Goal: Task Accomplishment & Management: Complete application form

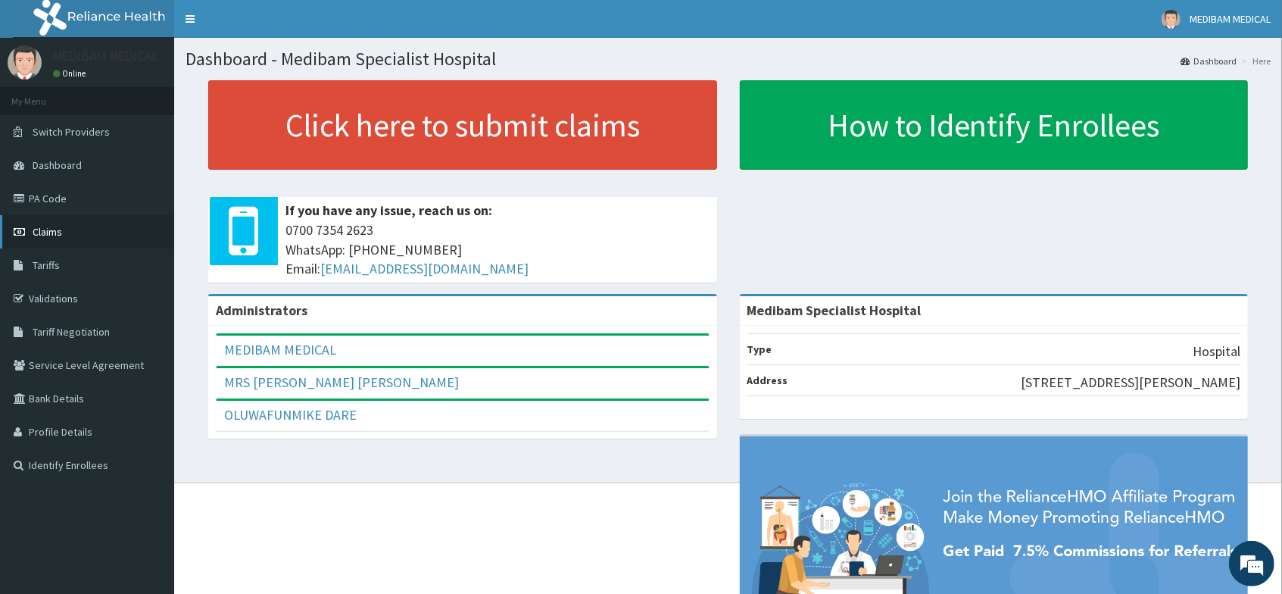
click at [55, 232] on span "Claims" at bounding box center [48, 232] width 30 height 14
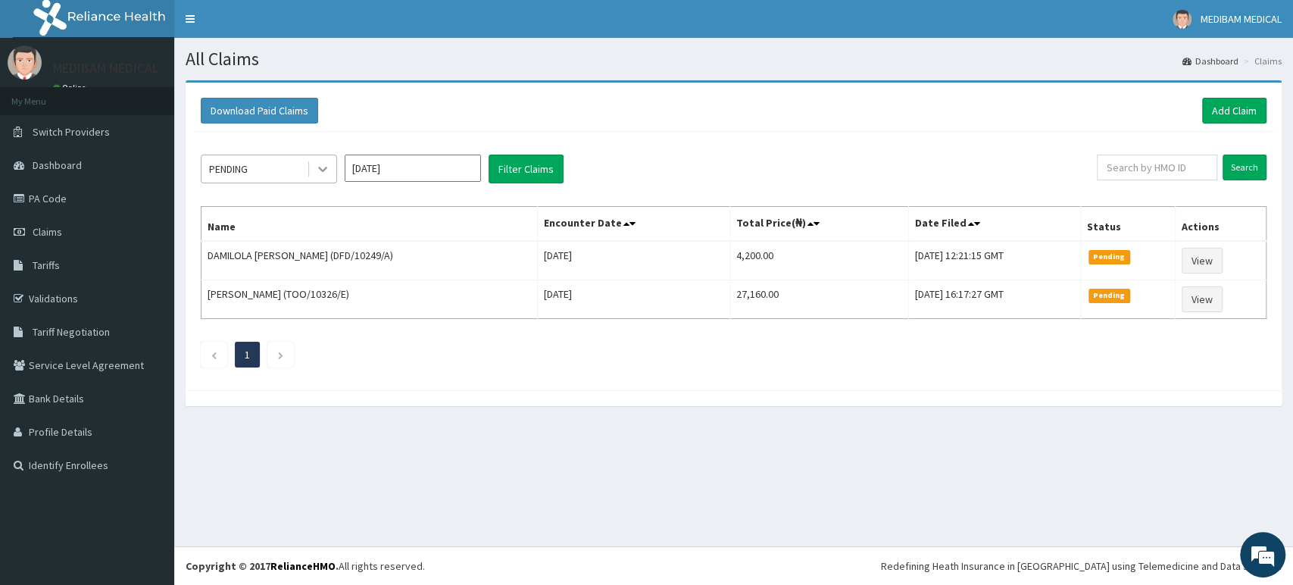
click at [328, 170] on icon at bounding box center [322, 168] width 15 height 15
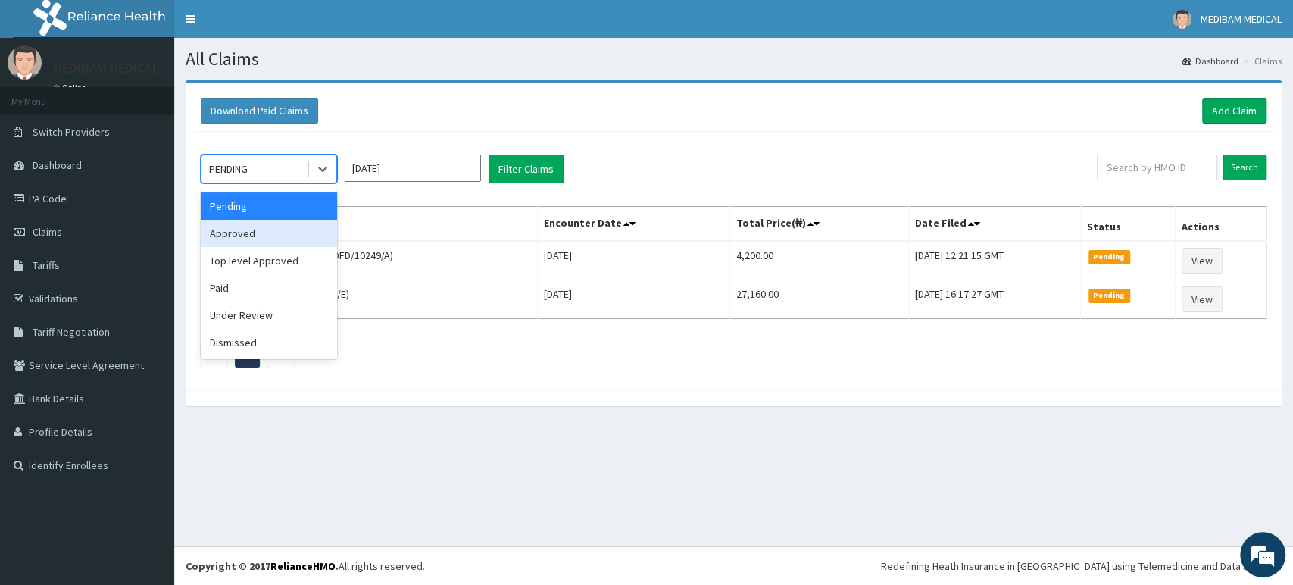
click at [299, 234] on div "Approved" at bounding box center [269, 233] width 136 height 27
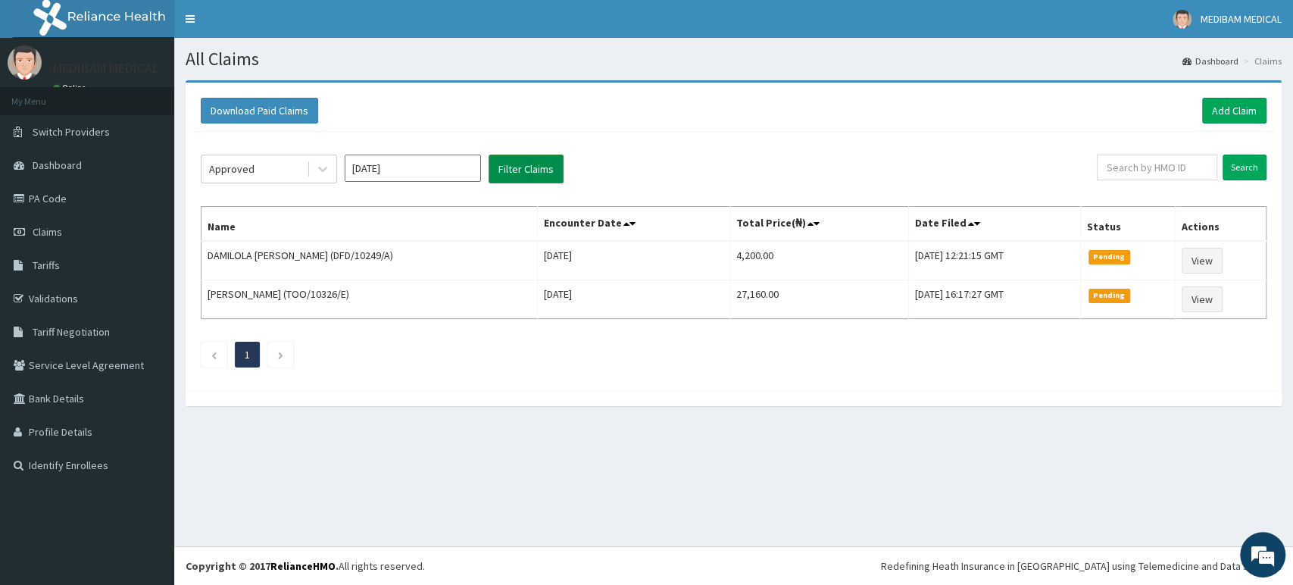
click at [513, 164] on button "Filter Claims" at bounding box center [525, 168] width 75 height 29
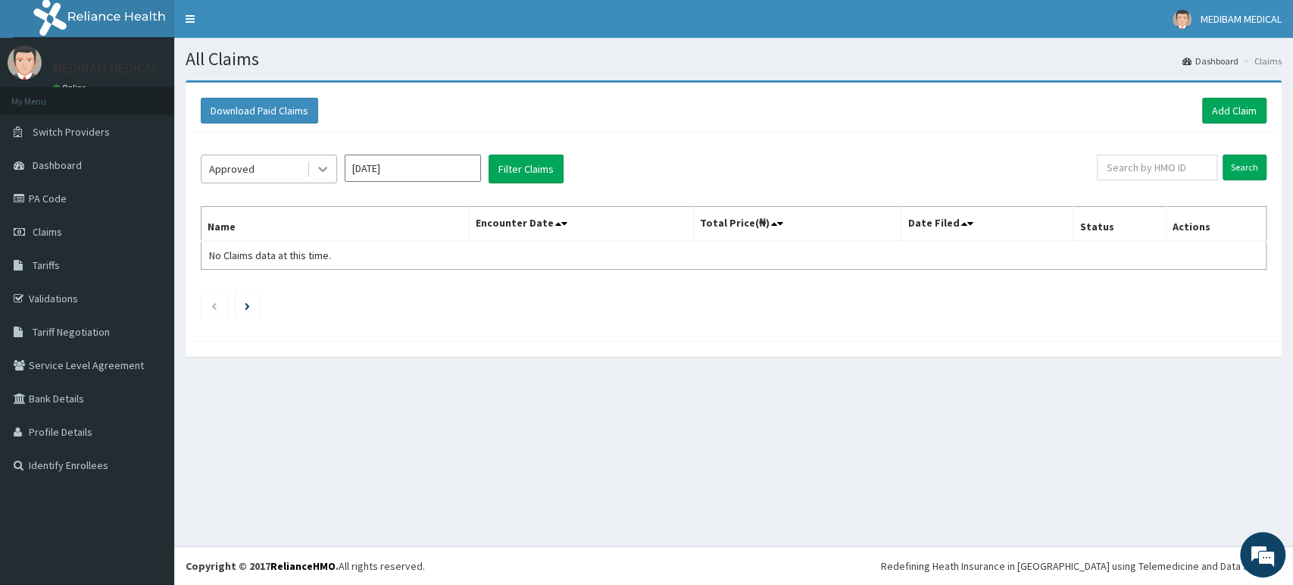
click at [329, 174] on icon at bounding box center [322, 168] width 15 height 15
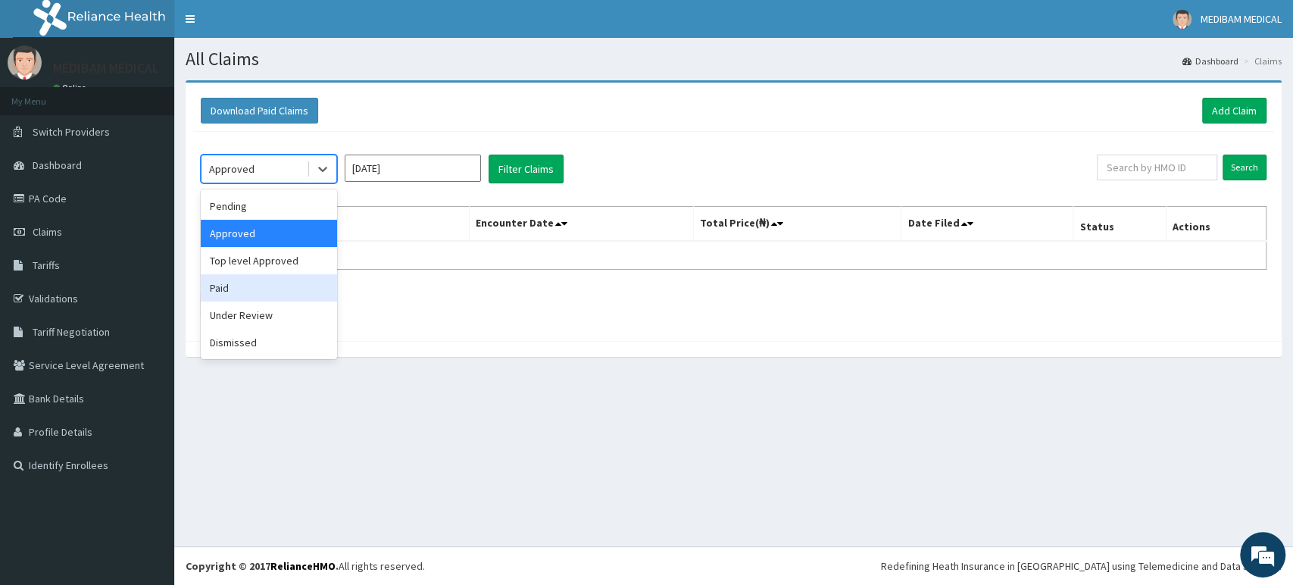
click at [292, 283] on div "Paid" at bounding box center [269, 287] width 136 height 27
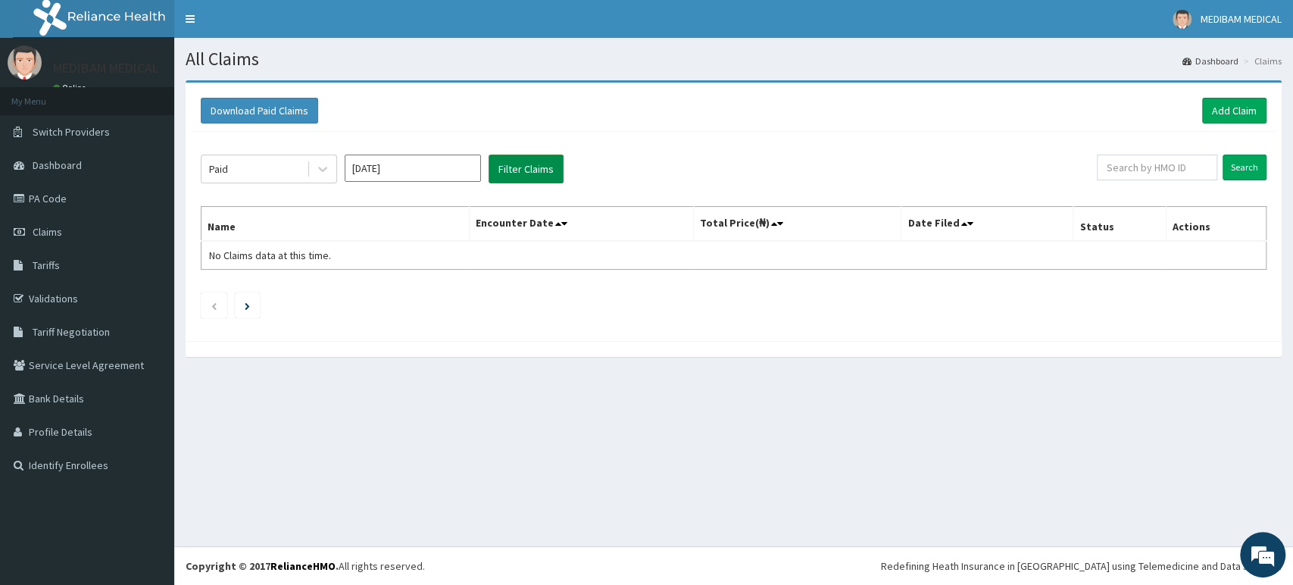
click at [503, 176] on button "Filter Claims" at bounding box center [525, 168] width 75 height 29
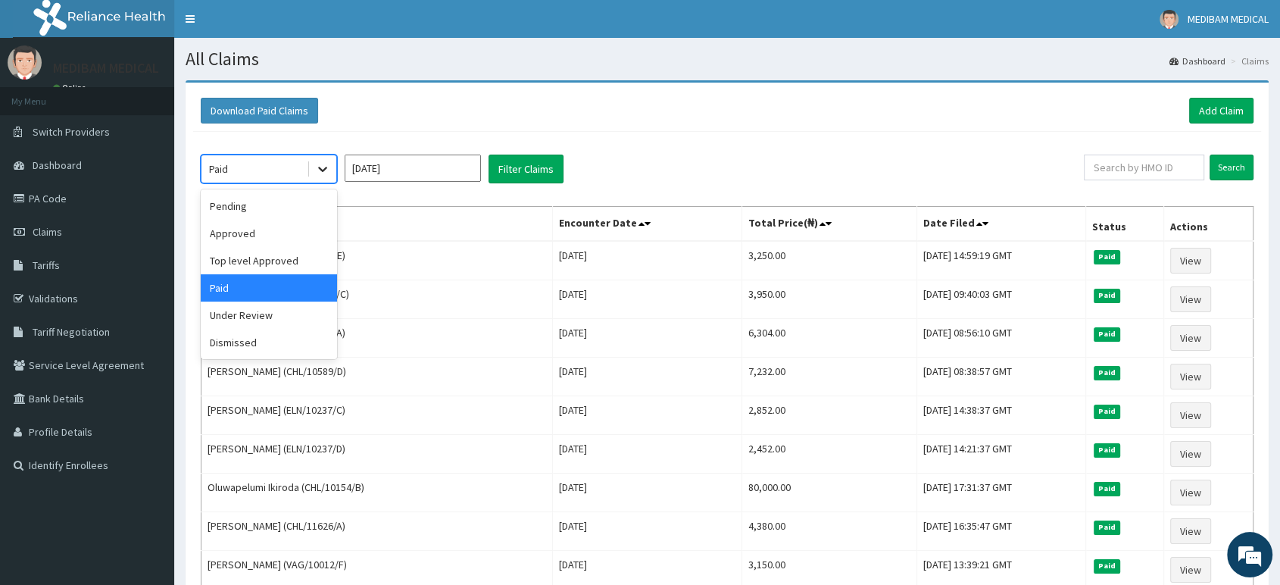
click at [323, 171] on icon at bounding box center [322, 169] width 9 height 5
click at [281, 260] on div "Top level Approved" at bounding box center [269, 260] width 136 height 27
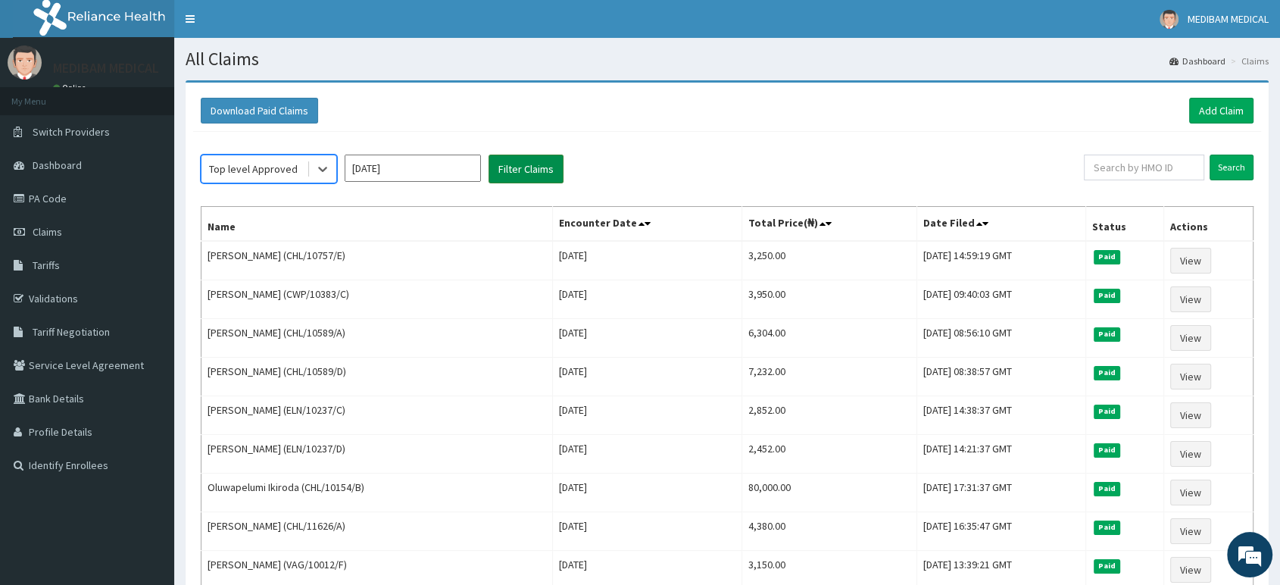
click at [507, 163] on button "Filter Claims" at bounding box center [525, 168] width 75 height 29
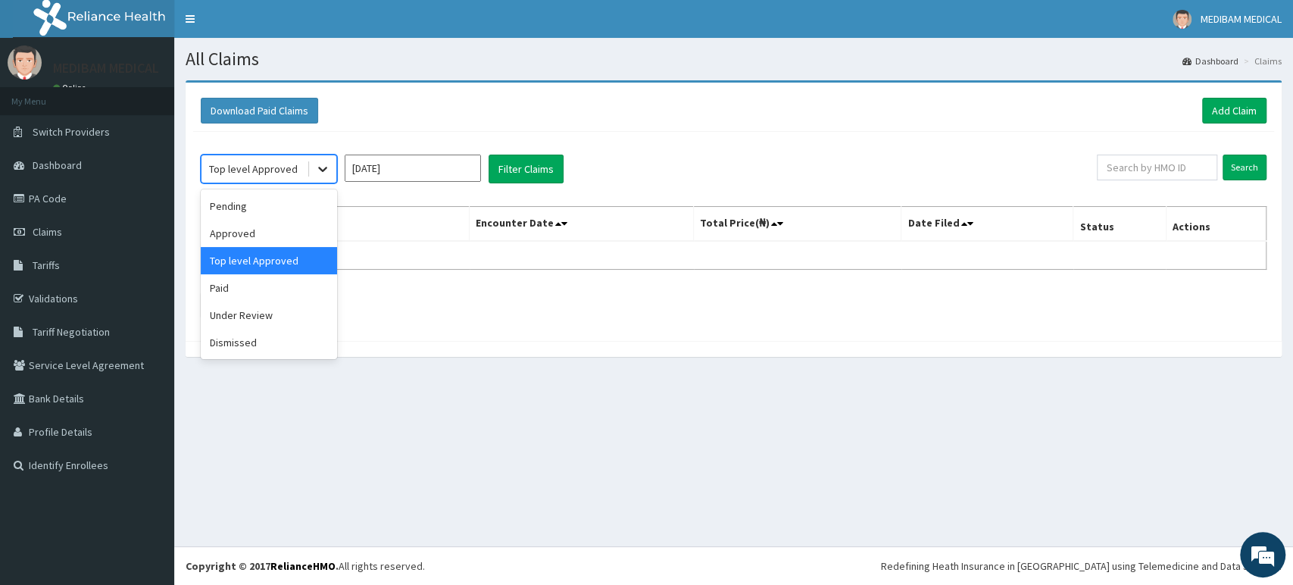
click at [321, 174] on icon at bounding box center [322, 168] width 15 height 15
click at [250, 323] on div "Under Review" at bounding box center [269, 314] width 136 height 27
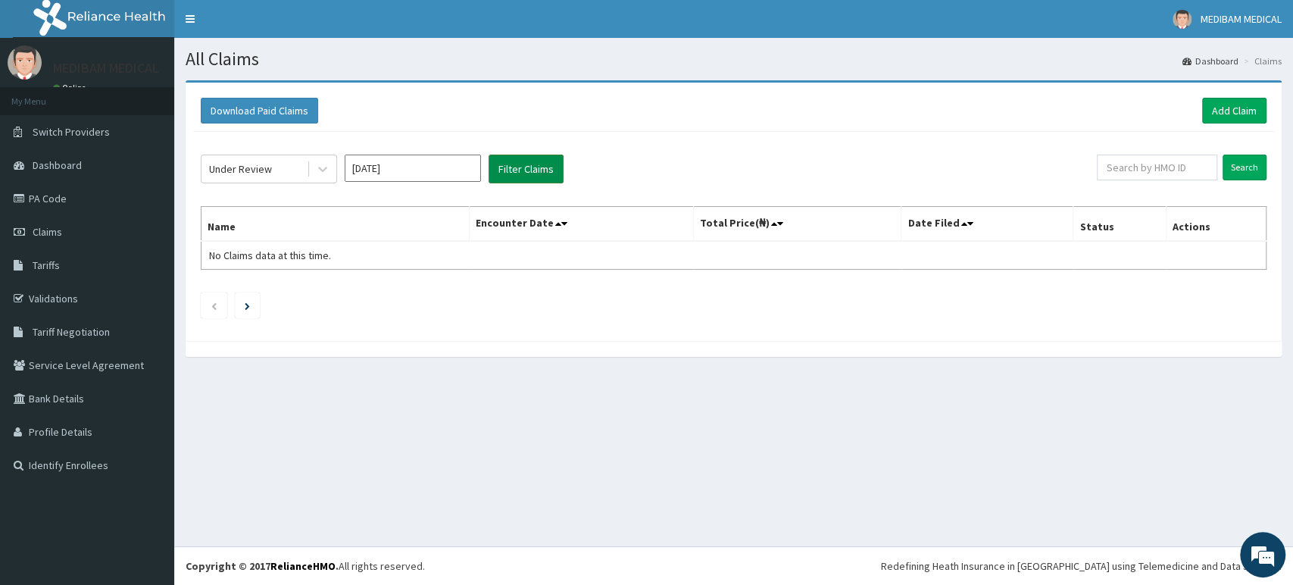
click at [510, 174] on button "Filter Claims" at bounding box center [525, 168] width 75 height 29
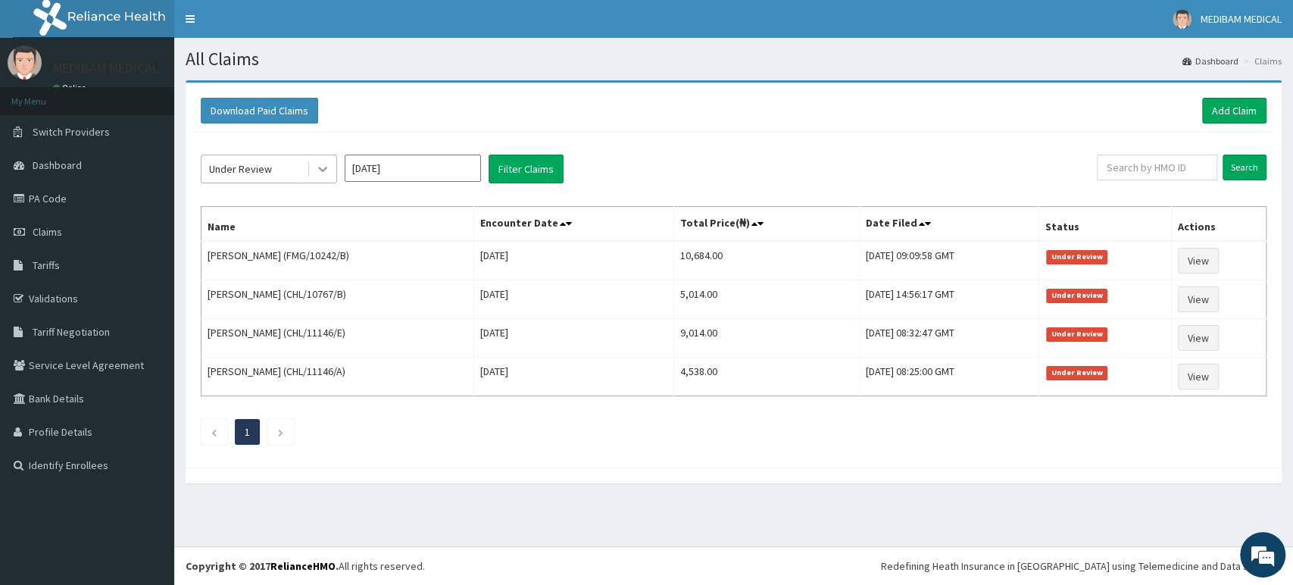
click at [322, 167] on icon at bounding box center [322, 168] width 15 height 15
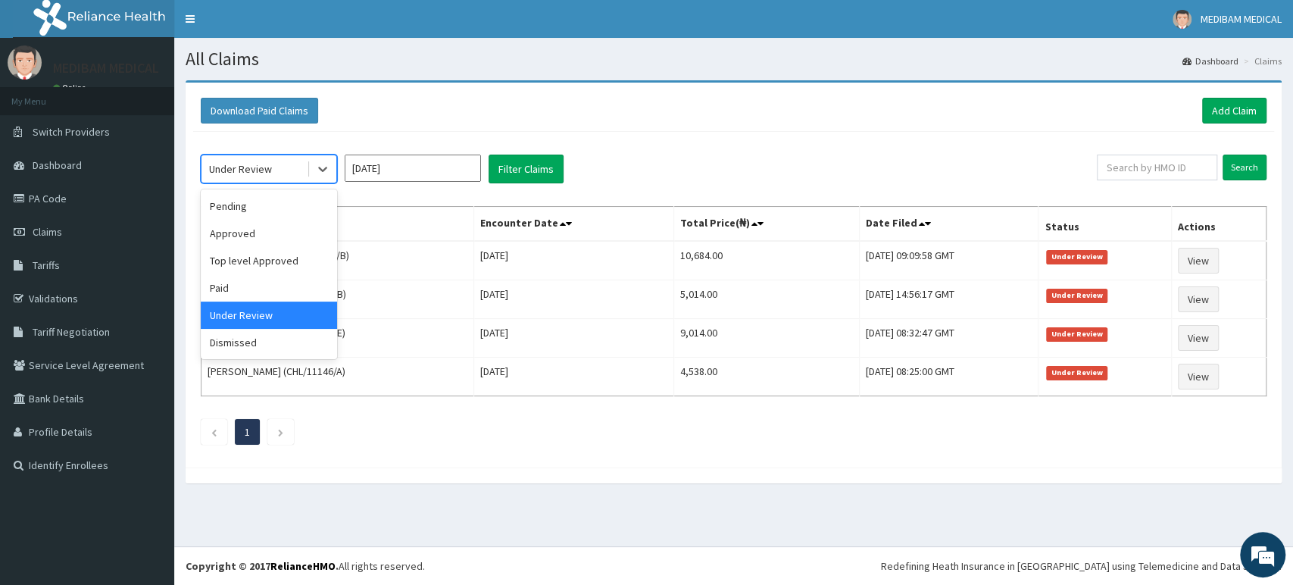
click at [450, 176] on input "Oct 2025" at bounding box center [413, 167] width 136 height 27
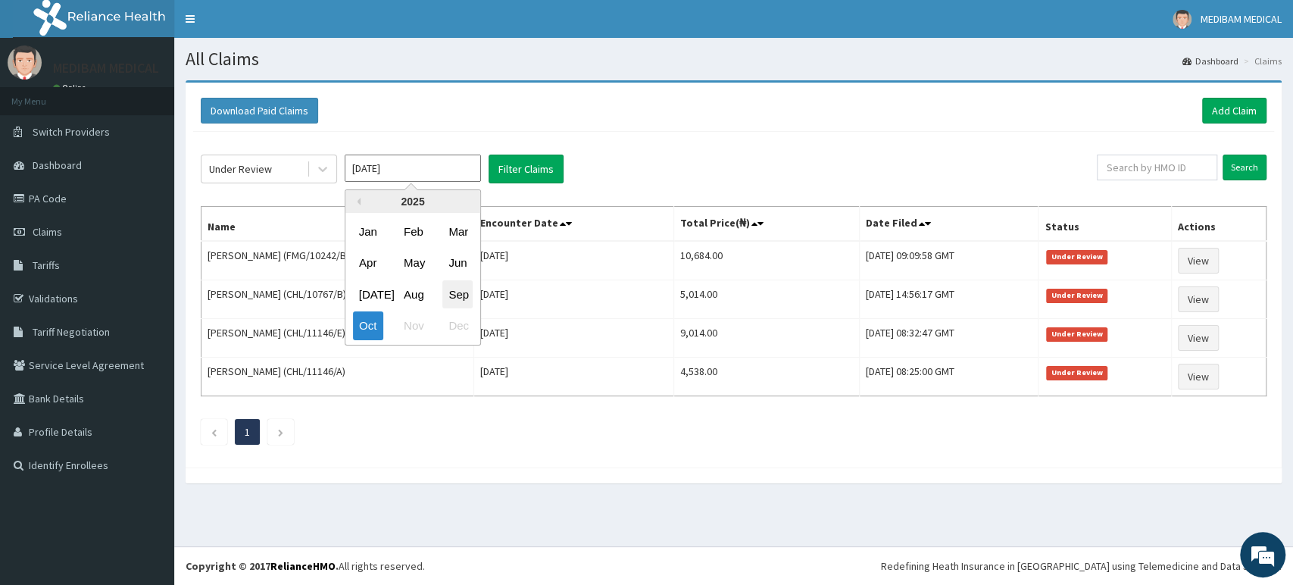
click at [449, 292] on div "Sep" at bounding box center [457, 294] width 30 height 28
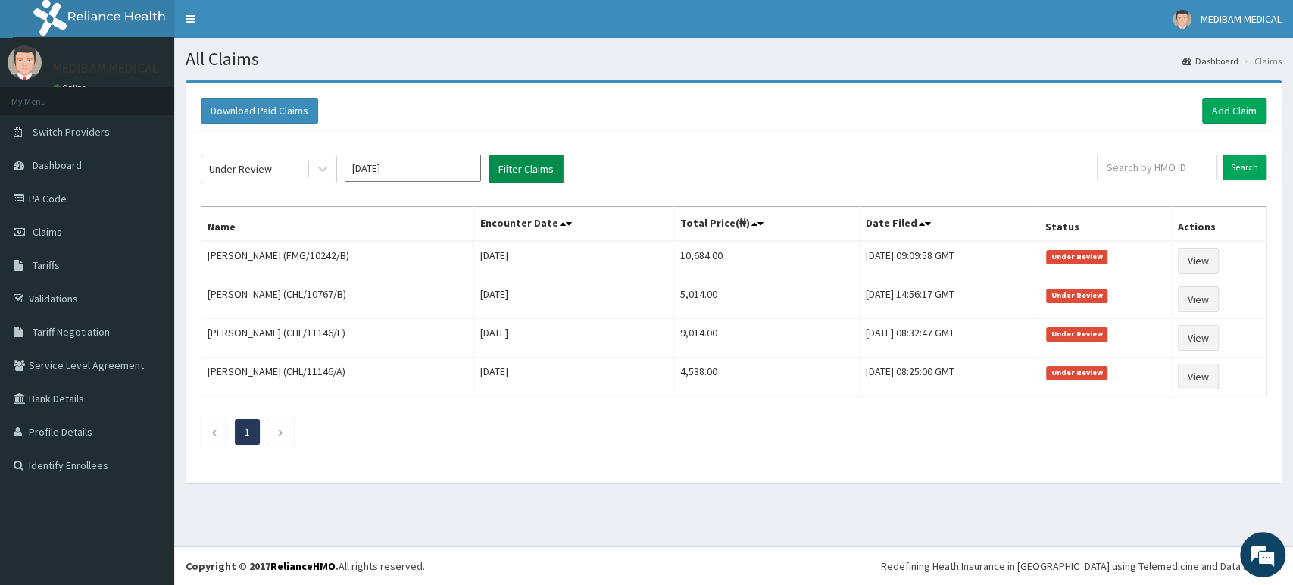
click at [550, 171] on button "Filter Claims" at bounding box center [525, 168] width 75 height 29
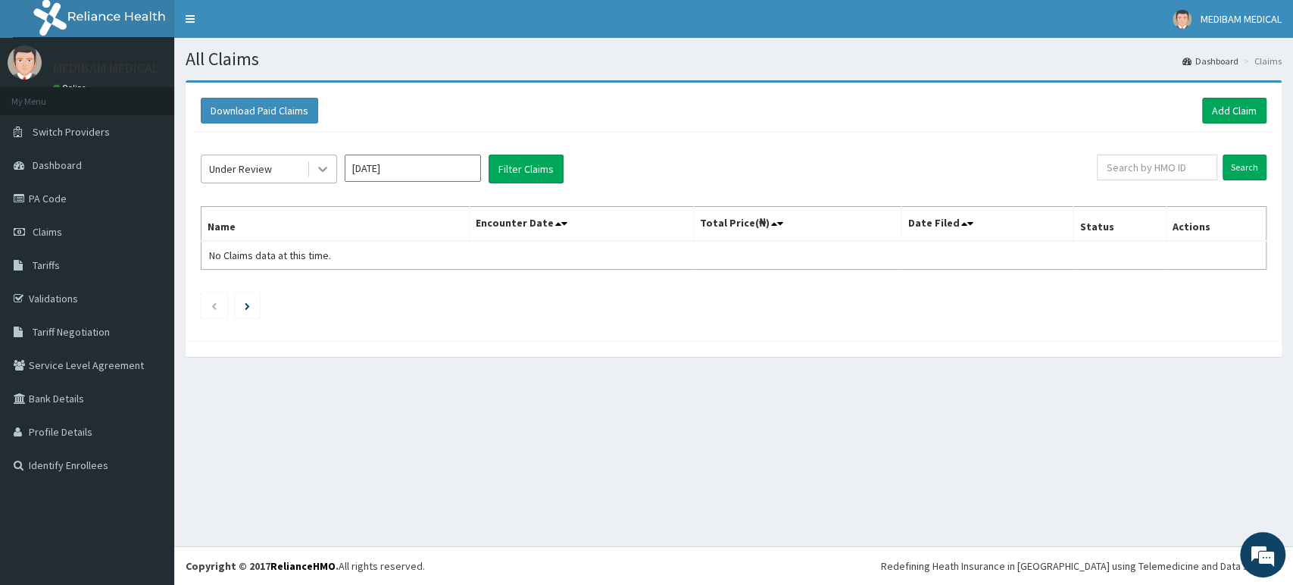
click at [310, 167] on div at bounding box center [322, 168] width 27 height 27
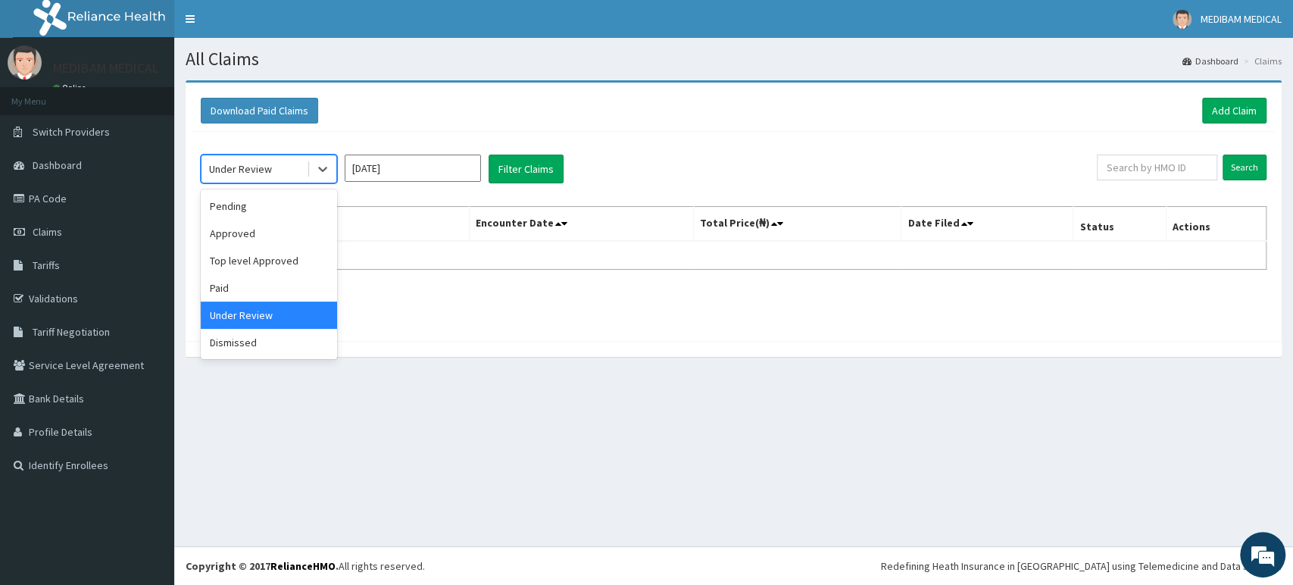
drag, startPoint x: 253, startPoint y: 321, endPoint x: 260, endPoint y: 313, distance: 10.7
click at [254, 320] on div "Under Review" at bounding box center [269, 314] width 136 height 27
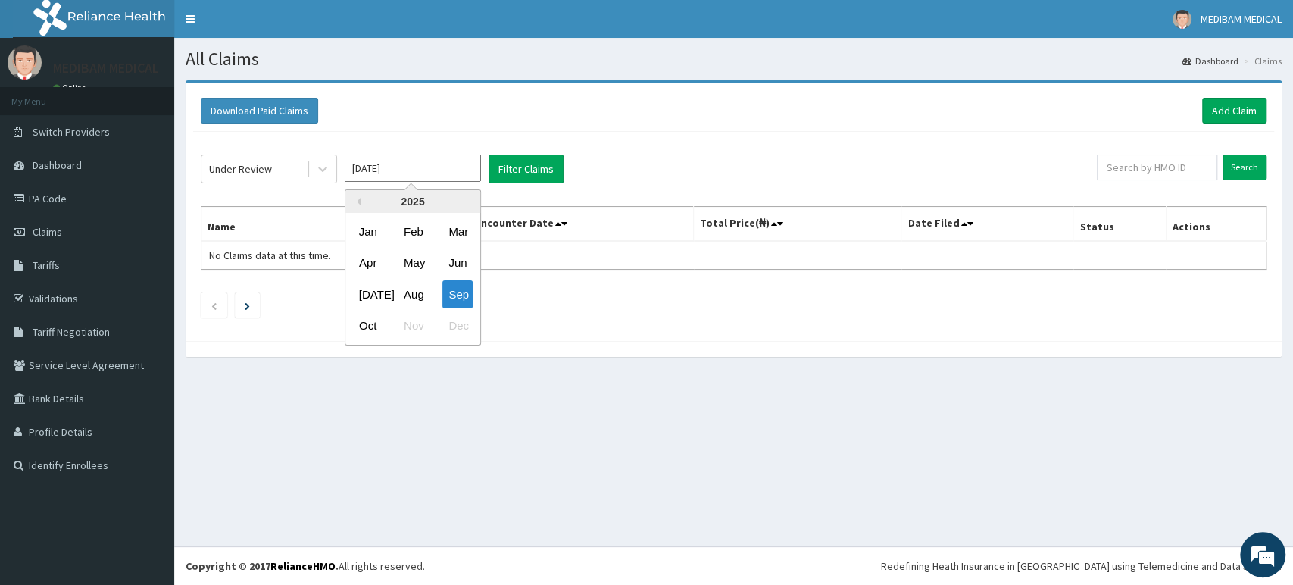
click at [459, 167] on input "Sep 2025" at bounding box center [413, 167] width 136 height 27
click at [508, 168] on button "Filter Claims" at bounding box center [525, 168] width 75 height 29
click at [315, 168] on icon at bounding box center [322, 168] width 15 height 15
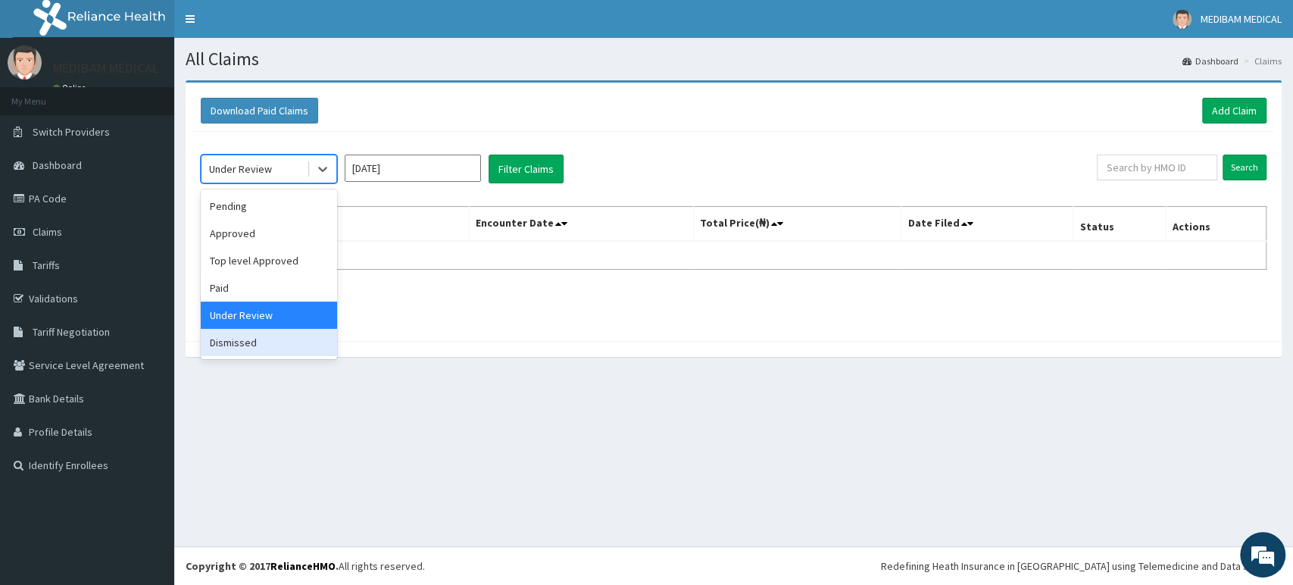
drag, startPoint x: 237, startPoint y: 345, endPoint x: 273, endPoint y: 306, distance: 52.5
click at [237, 344] on div "Dismissed" at bounding box center [269, 342] width 136 height 27
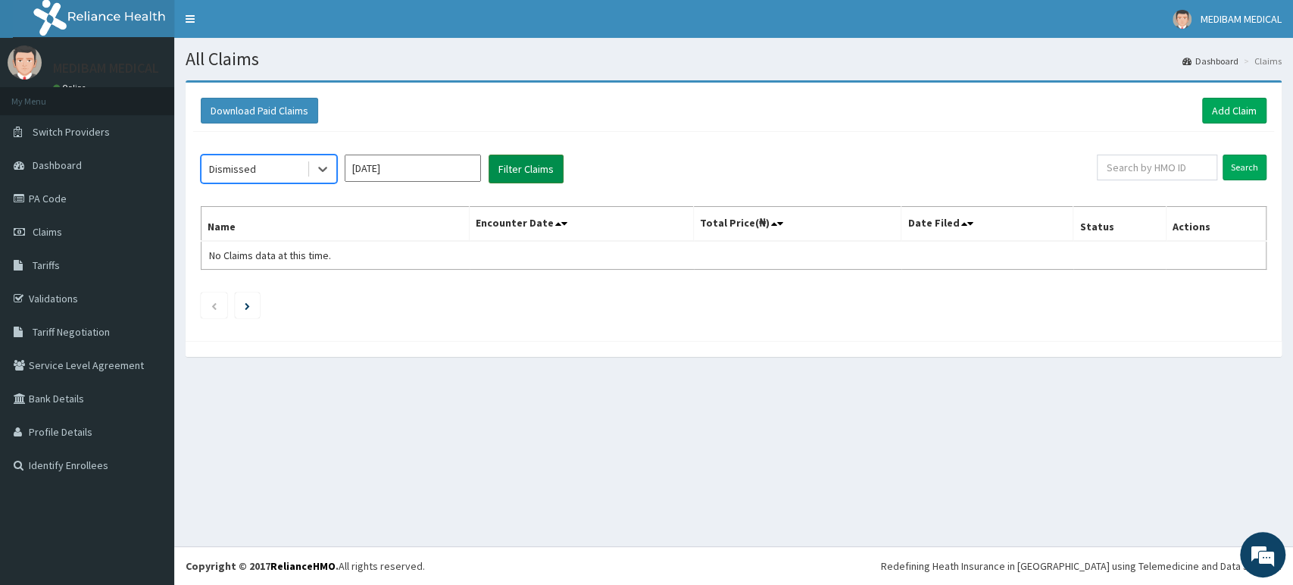
click at [516, 180] on button "Filter Claims" at bounding box center [525, 168] width 75 height 29
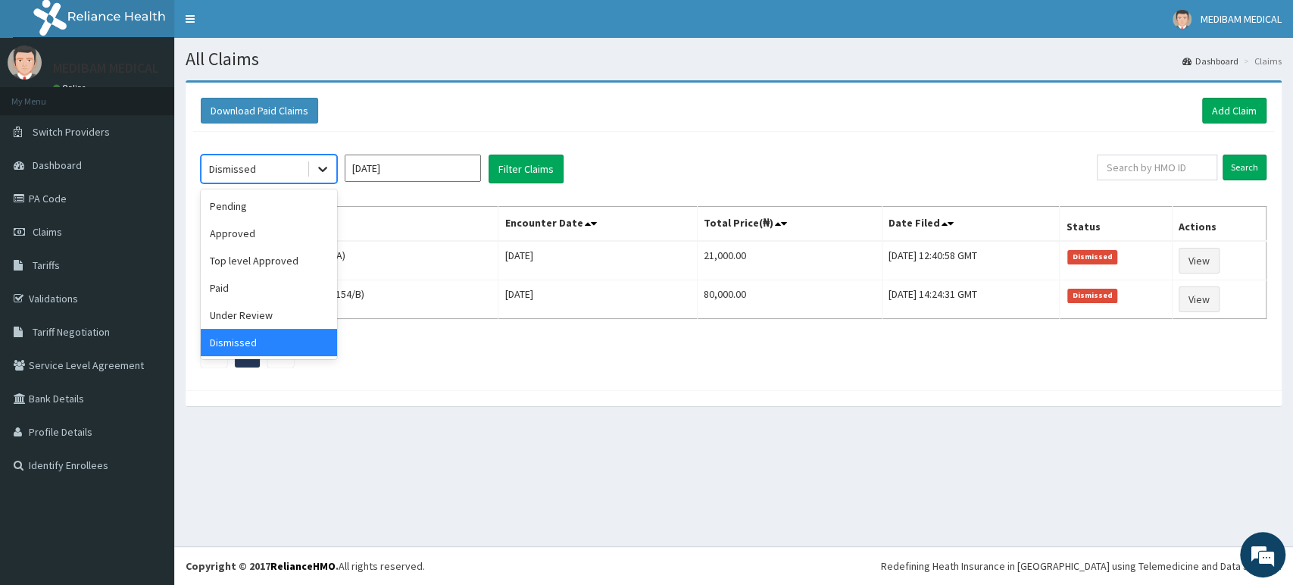
click at [326, 170] on icon at bounding box center [322, 168] width 15 height 15
click at [247, 206] on div "Pending" at bounding box center [269, 205] width 136 height 27
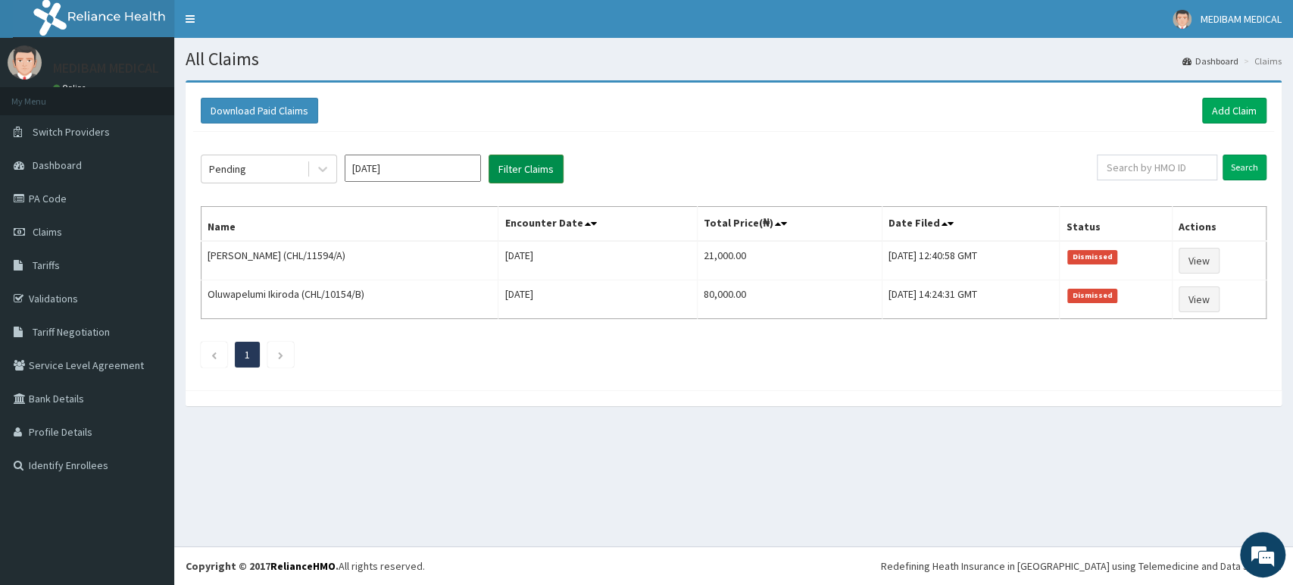
click at [490, 169] on button "Filter Claims" at bounding box center [525, 168] width 75 height 29
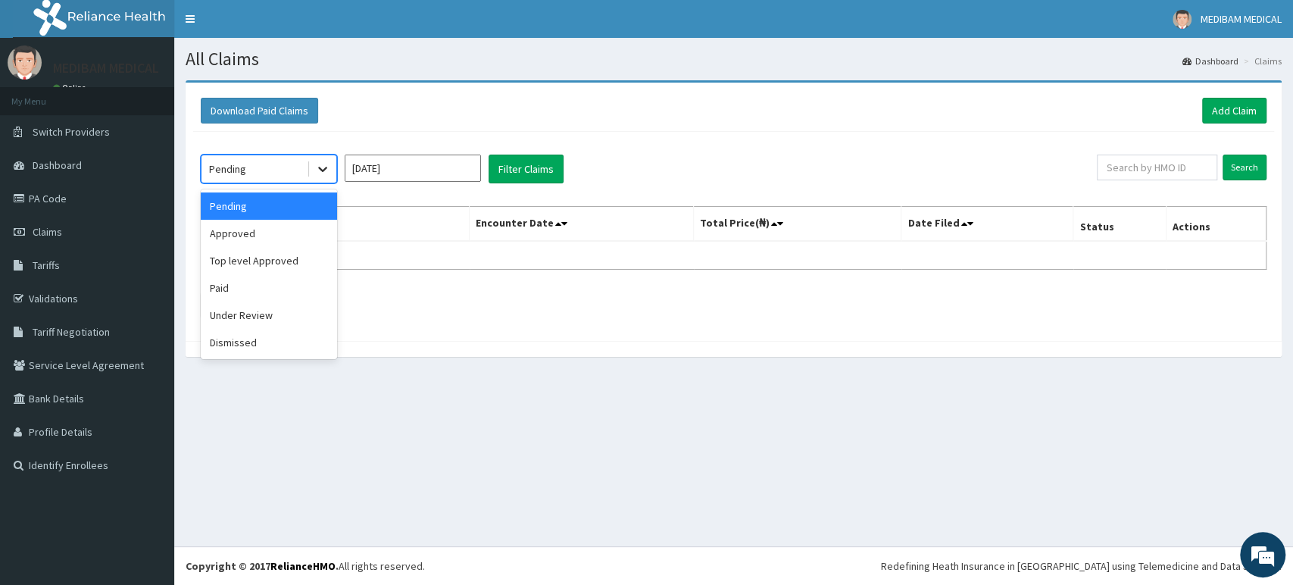
click at [327, 167] on icon at bounding box center [322, 168] width 15 height 15
click at [267, 262] on div "Top level Approved" at bounding box center [269, 260] width 136 height 27
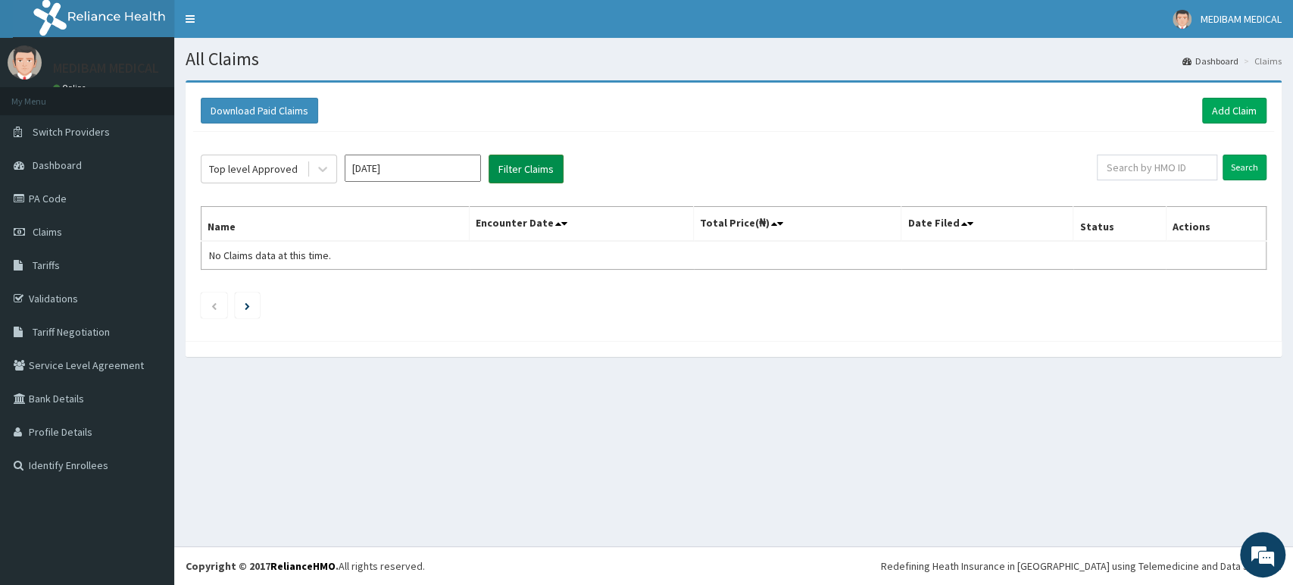
click at [497, 169] on button "Filter Claims" at bounding box center [525, 168] width 75 height 29
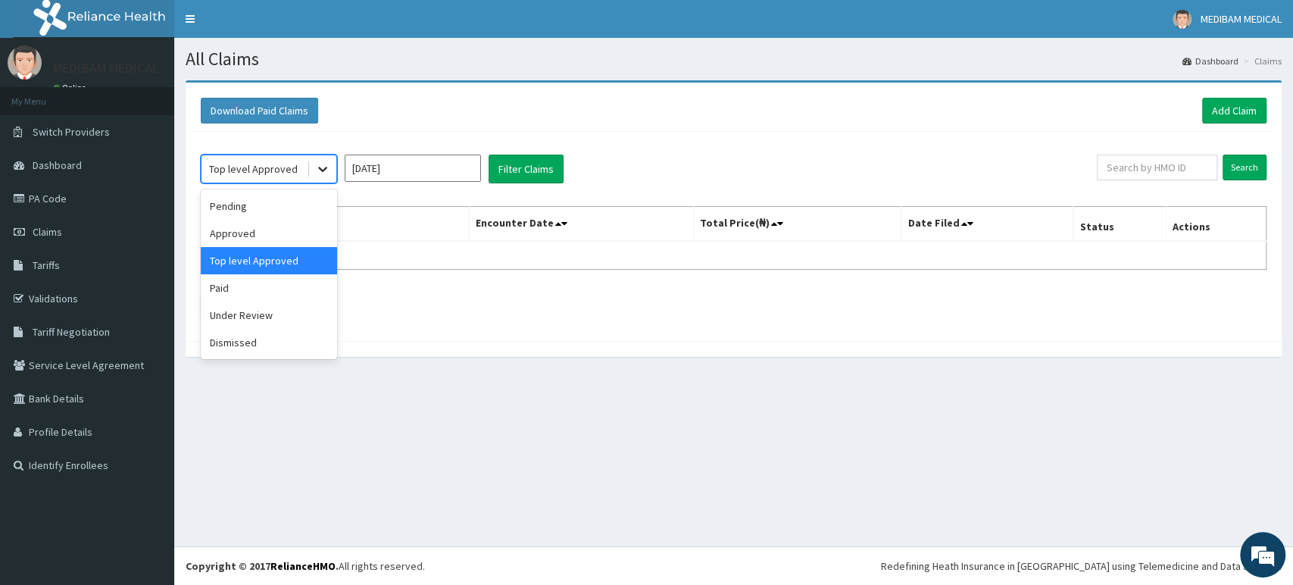
click at [316, 174] on icon at bounding box center [322, 168] width 15 height 15
click at [231, 317] on div "Under Review" at bounding box center [269, 314] width 136 height 27
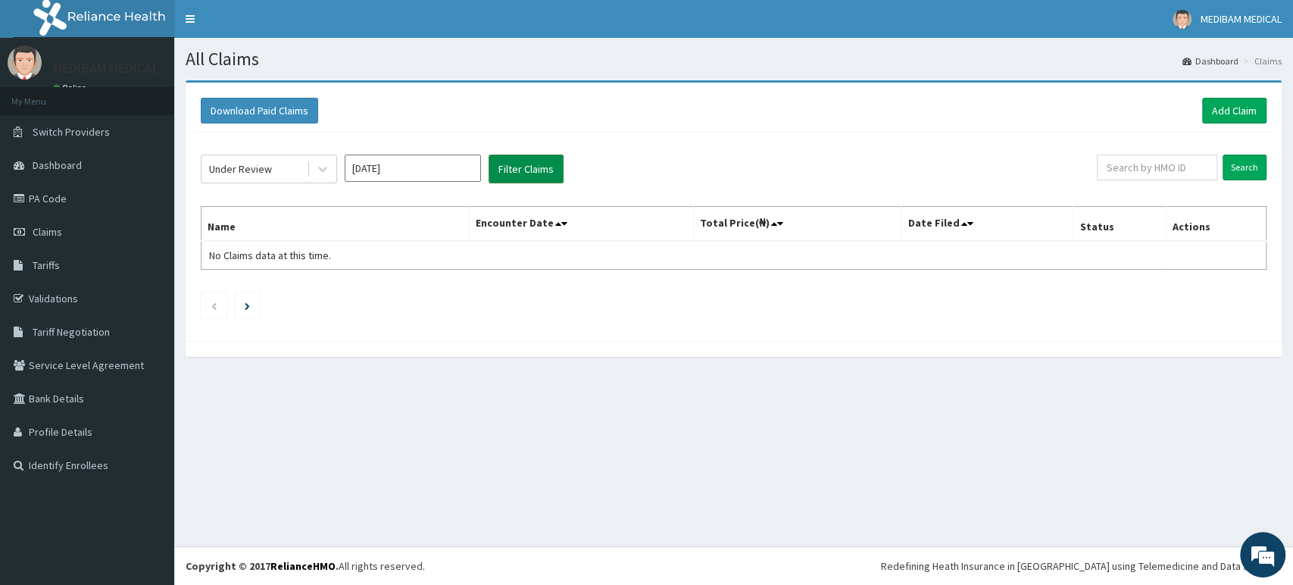
click at [497, 172] on button "Filter Claims" at bounding box center [525, 168] width 75 height 29
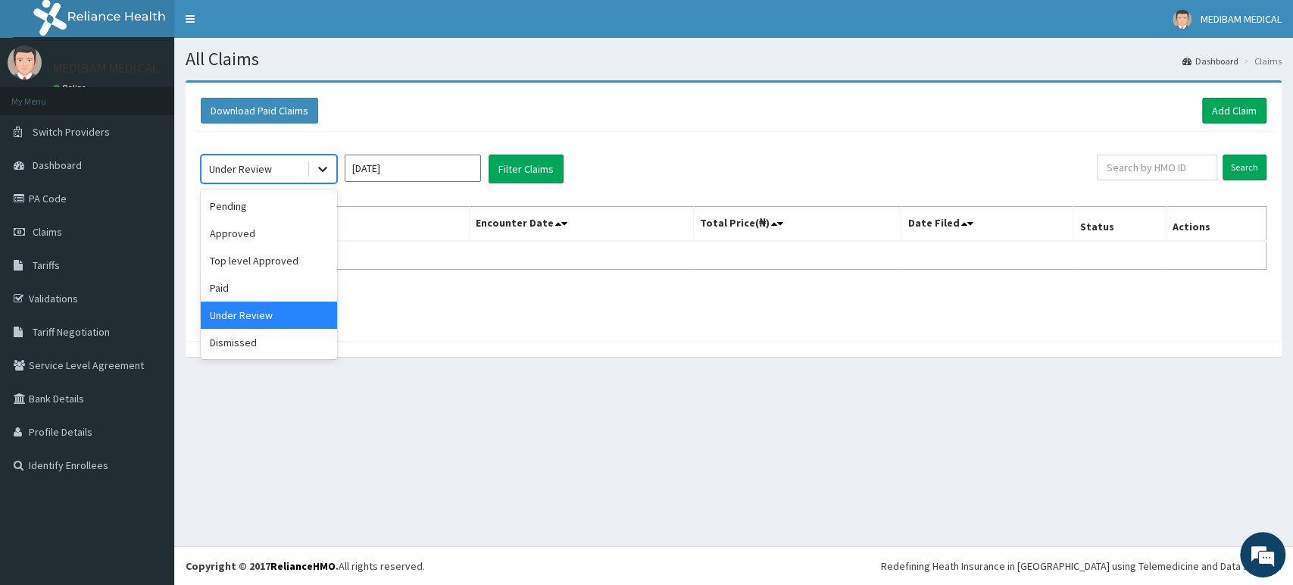
click at [320, 171] on icon at bounding box center [322, 168] width 15 height 15
click at [435, 178] on input "Sep 2025" at bounding box center [413, 167] width 136 height 27
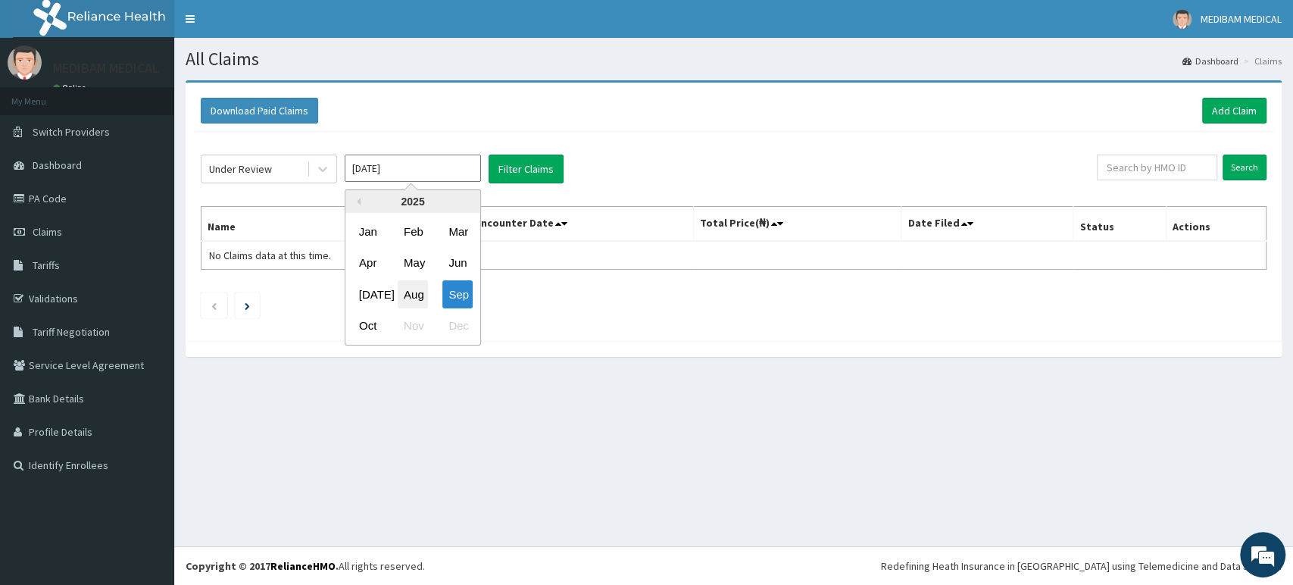
click at [403, 298] on div "Aug" at bounding box center [413, 294] width 30 height 28
type input "Aug 2025"
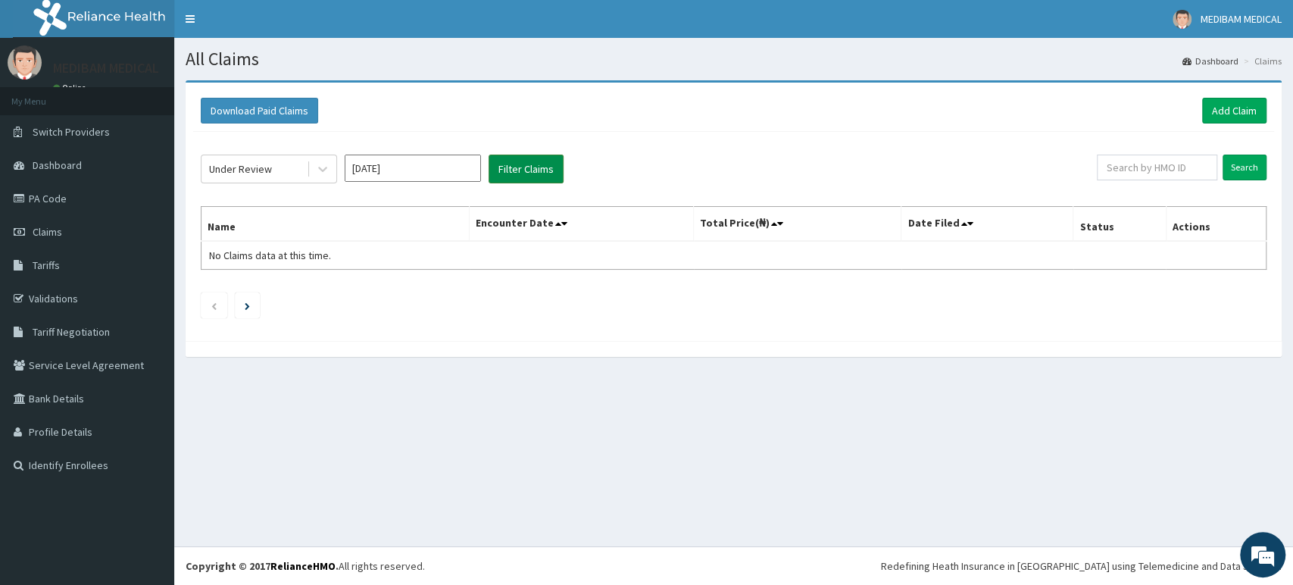
click at [511, 171] on button "Filter Claims" at bounding box center [525, 168] width 75 height 29
click at [304, 171] on div "Under Review" at bounding box center [253, 169] width 105 height 24
click at [513, 176] on button "Filter Claims" at bounding box center [525, 168] width 75 height 29
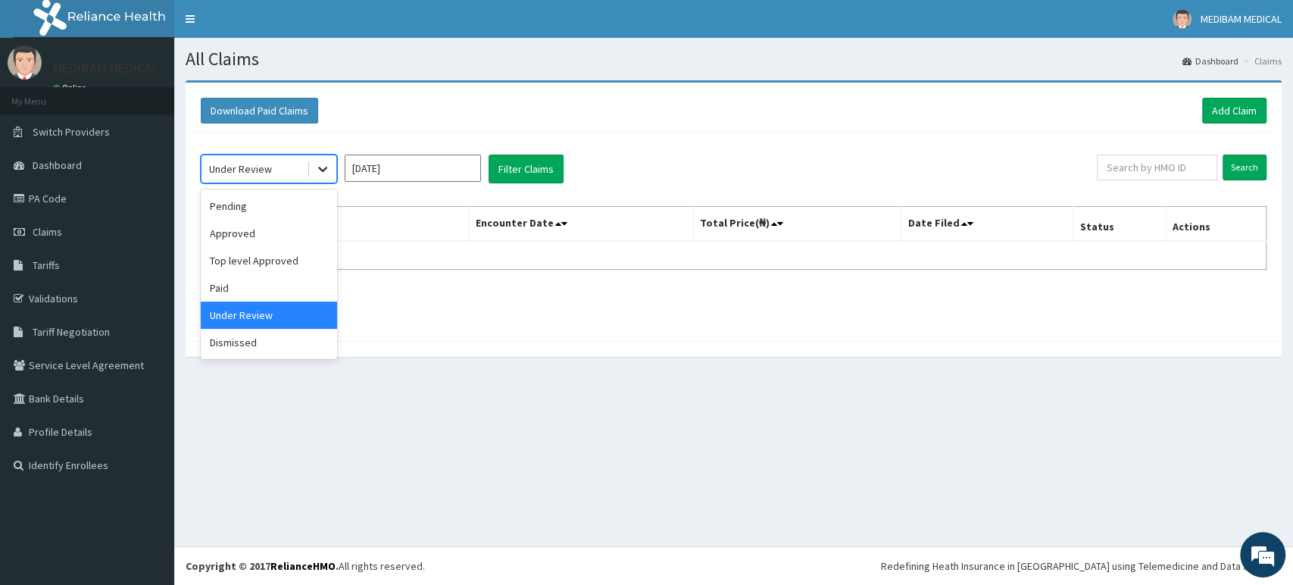
click at [313, 171] on div at bounding box center [322, 168] width 27 height 27
drag, startPoint x: 254, startPoint y: 335, endPoint x: 290, endPoint y: 296, distance: 52.5
click at [256, 330] on div "Dismissed" at bounding box center [269, 342] width 136 height 27
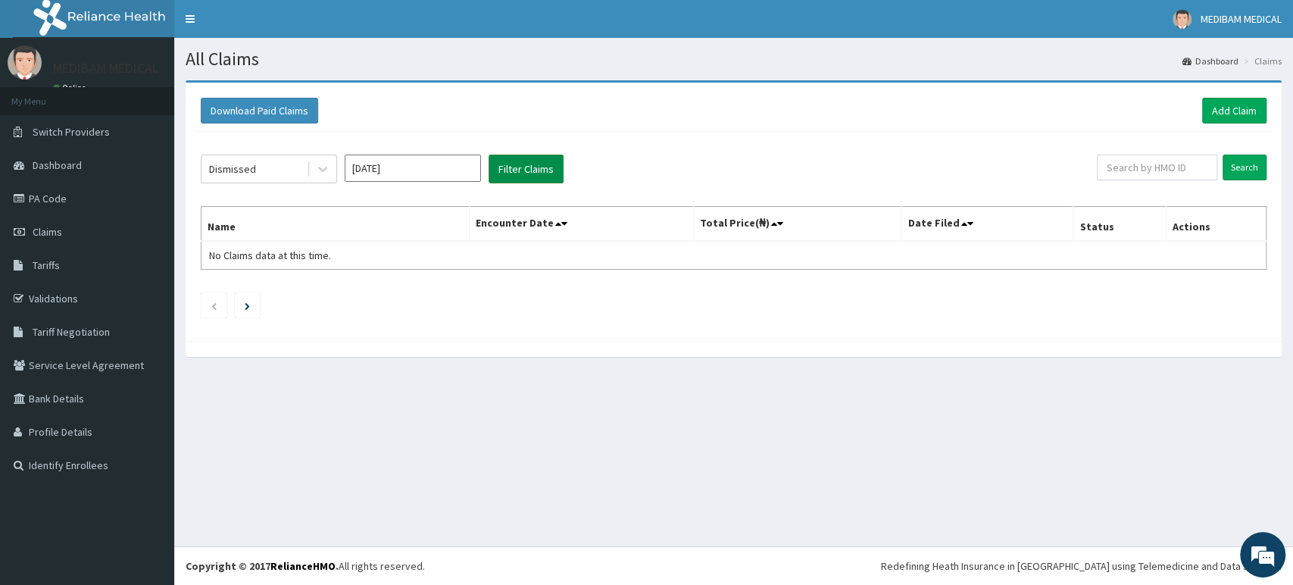
click at [507, 161] on button "Filter Claims" at bounding box center [525, 168] width 75 height 29
click at [318, 167] on icon at bounding box center [322, 169] width 9 height 5
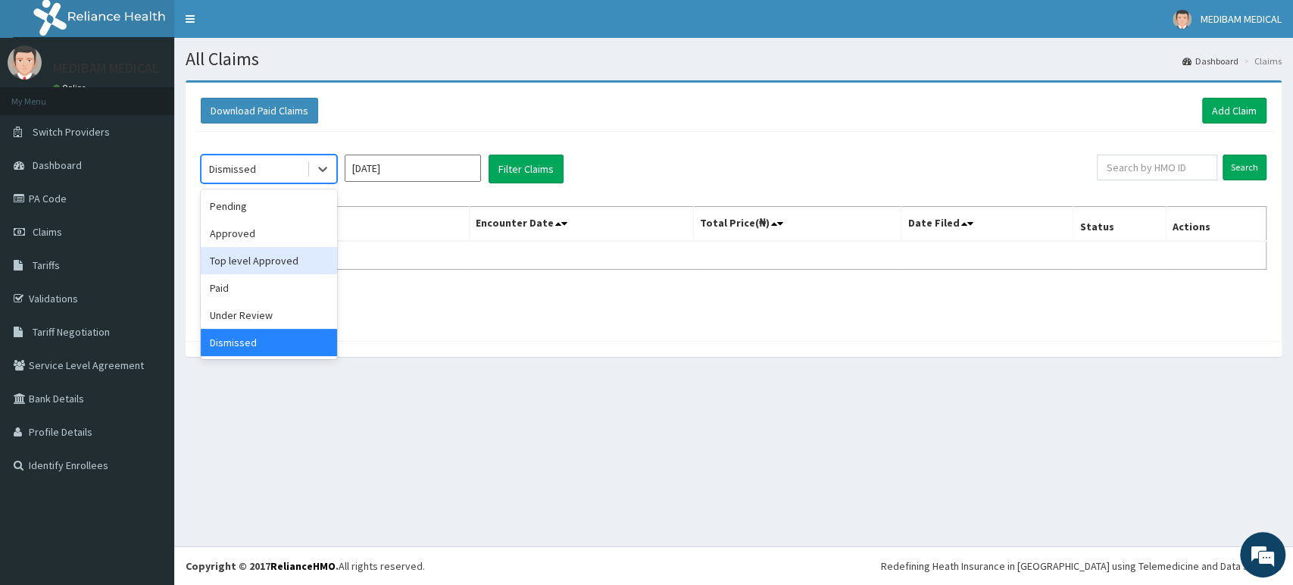
click at [245, 260] on div "Top level Approved" at bounding box center [269, 260] width 136 height 27
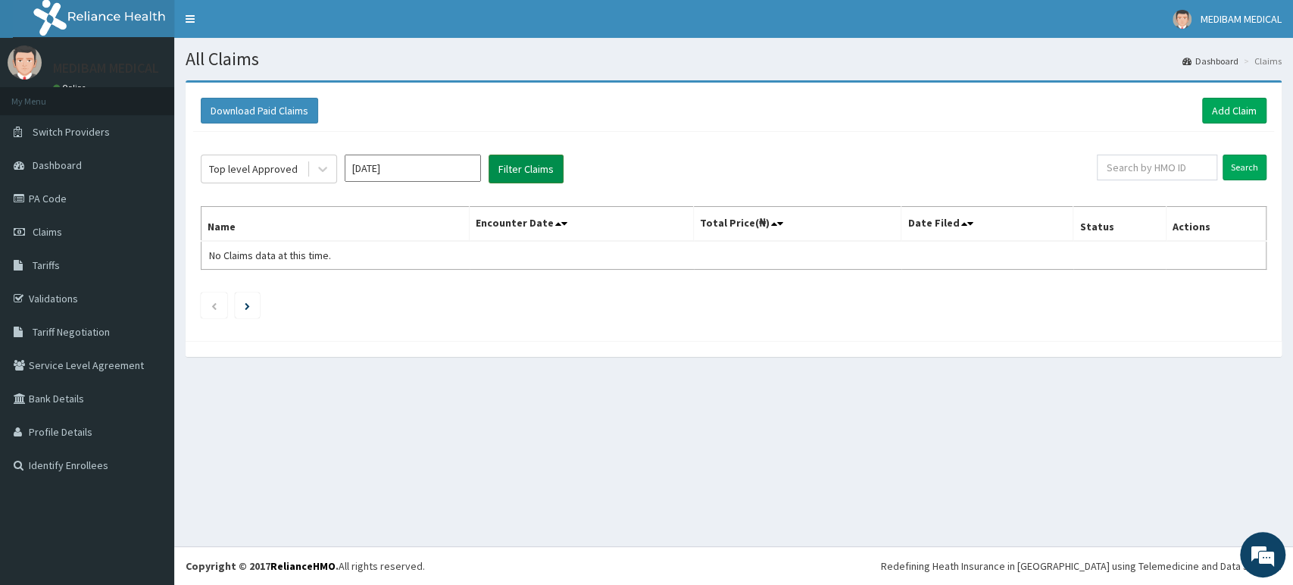
click at [494, 167] on button "Filter Claims" at bounding box center [525, 168] width 75 height 29
click at [322, 170] on icon at bounding box center [322, 168] width 15 height 15
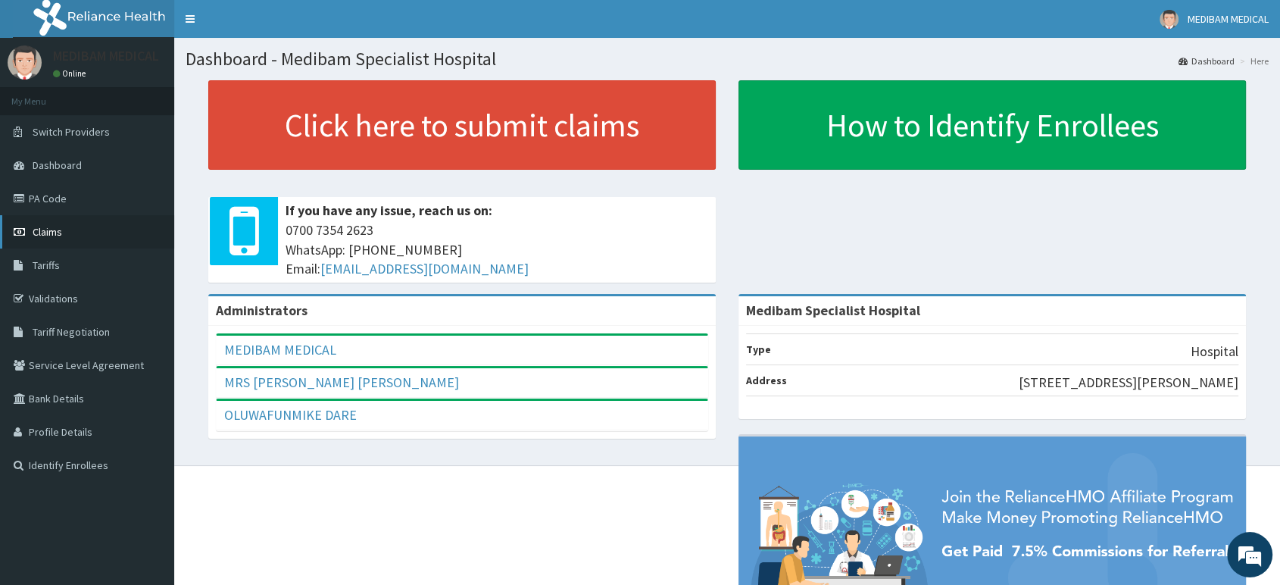
click at [50, 228] on span "Claims" at bounding box center [48, 232] width 30 height 14
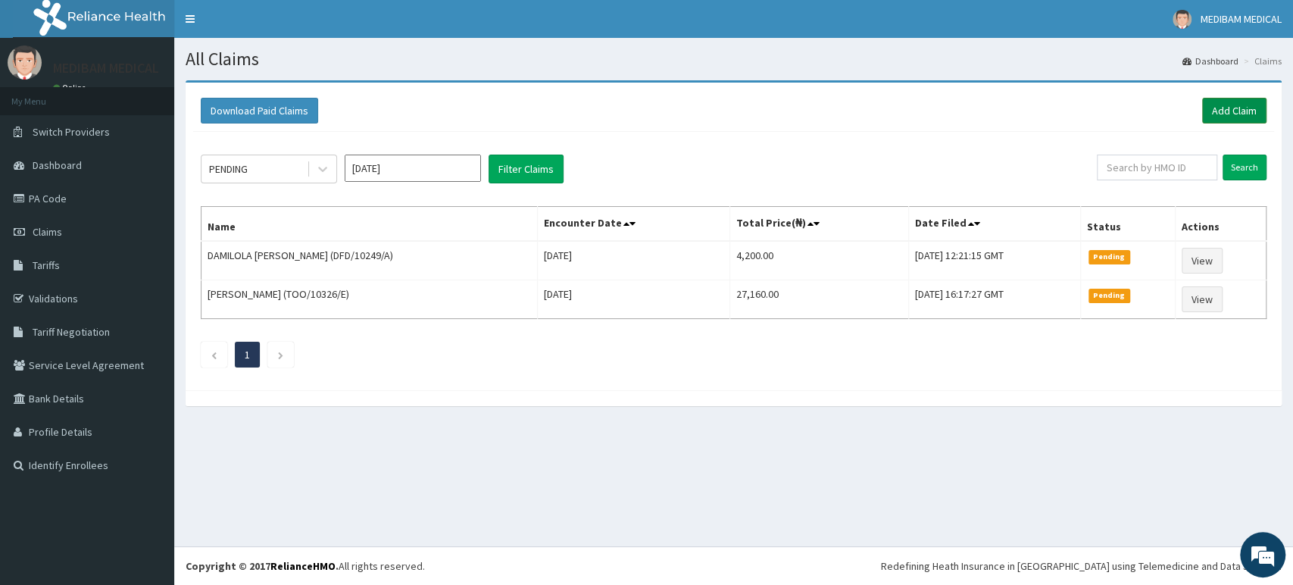
click at [1242, 114] on link "Add Claim" at bounding box center [1234, 111] width 64 height 26
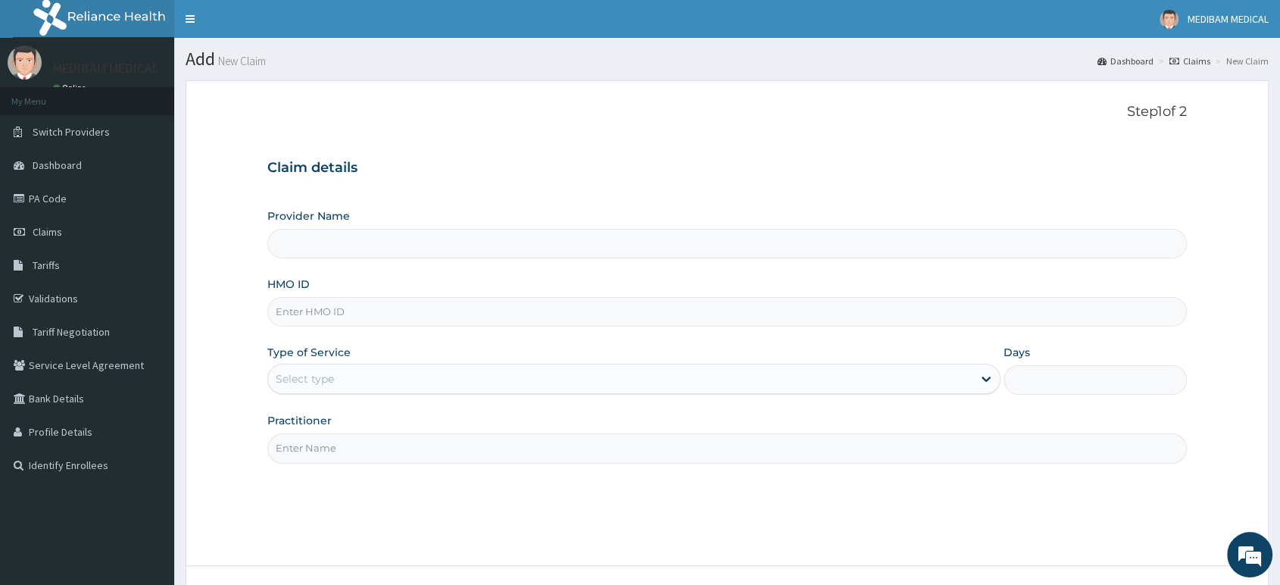
click at [370, 308] on input "HMO ID" at bounding box center [726, 312] width 919 height 30
type input "TOO/10"
type input "Medibam Specialist Hospital"
type input "TOO/10326/A"
click at [413, 382] on div "Select type" at bounding box center [620, 378] width 704 height 24
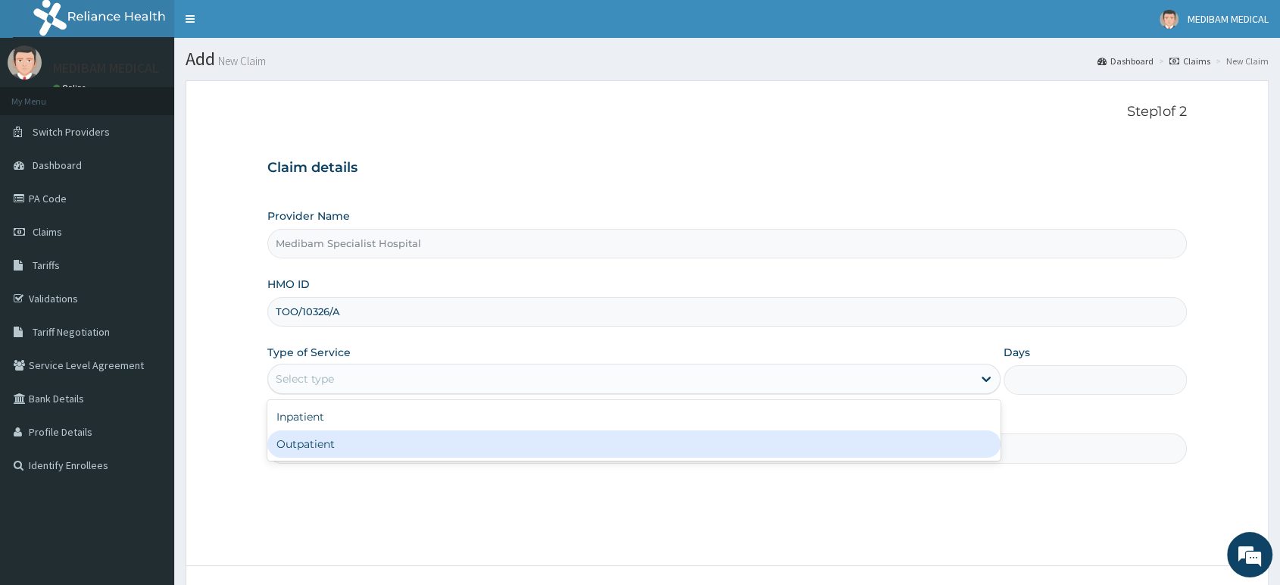
click at [387, 451] on div "Outpatient" at bounding box center [633, 443] width 733 height 27
type input "1"
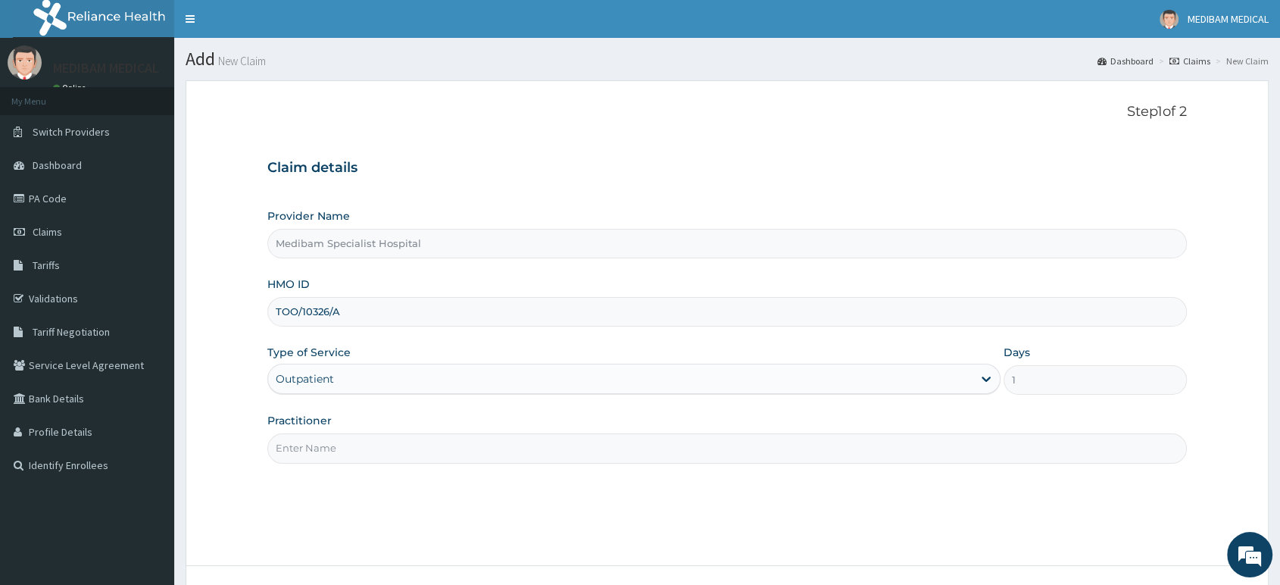
click at [363, 455] on input "Practitioner" at bounding box center [726, 448] width 919 height 30
type input "DR AGHWANA"
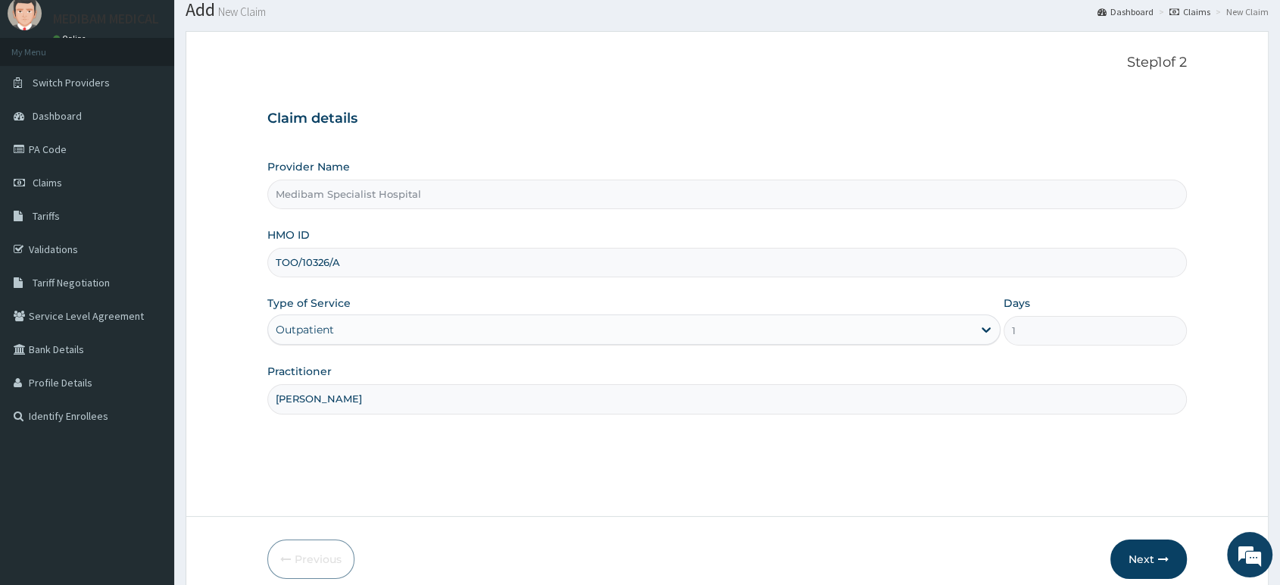
scroll to position [116, 0]
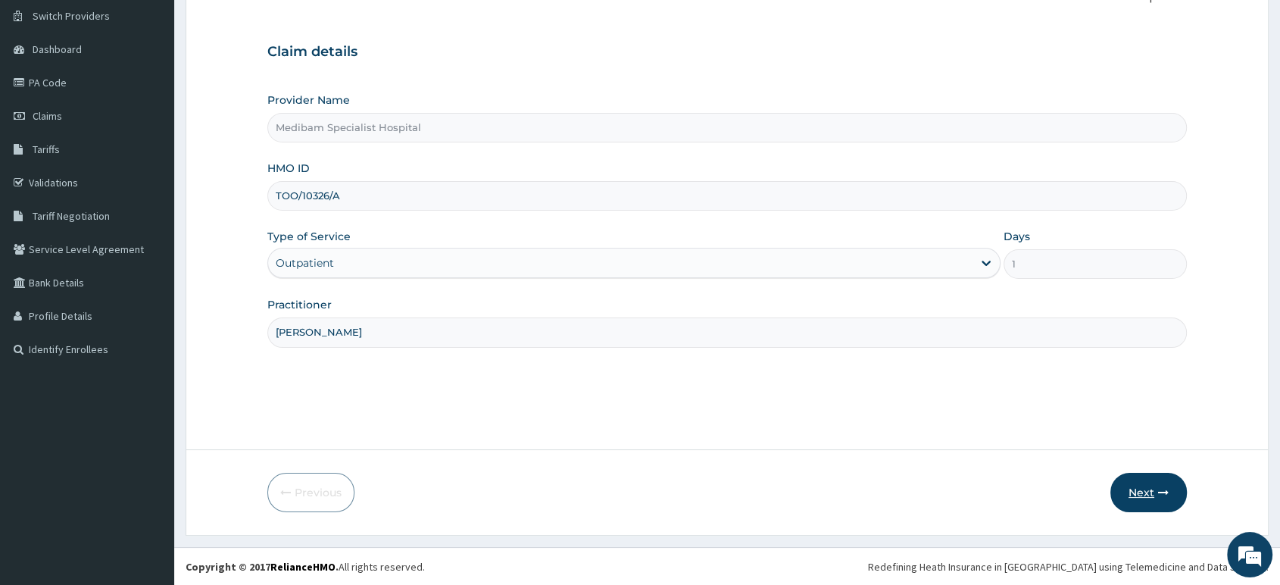
click at [1128, 485] on button "Next" at bounding box center [1148, 491] width 76 height 39
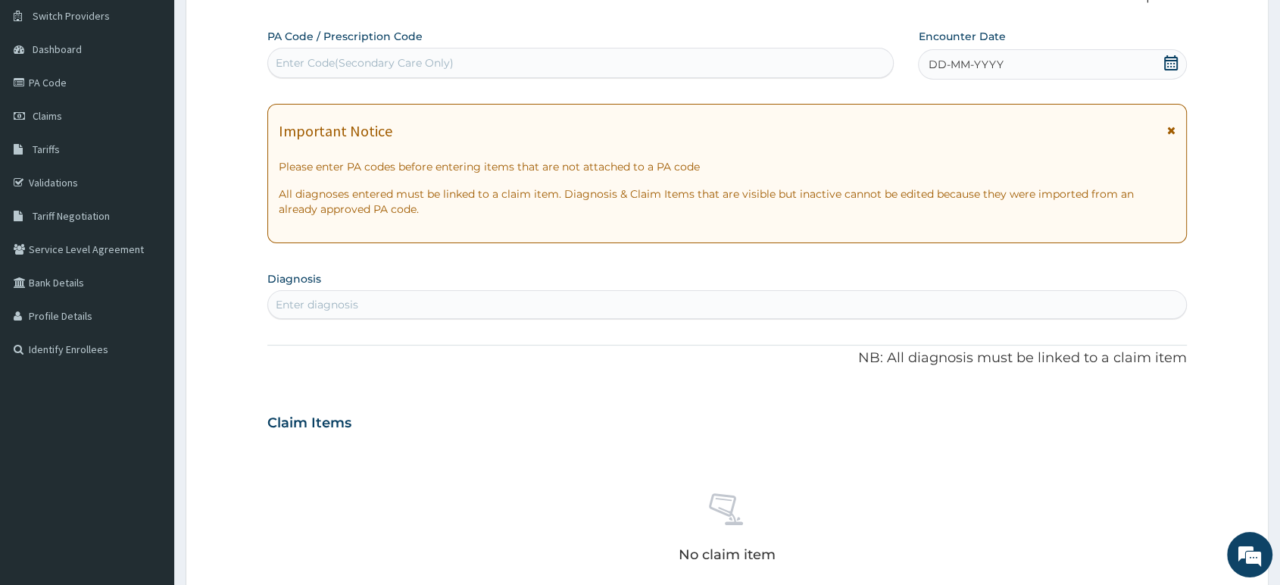
click at [1021, 53] on div "DD-MM-YYYY" at bounding box center [1052, 64] width 269 height 30
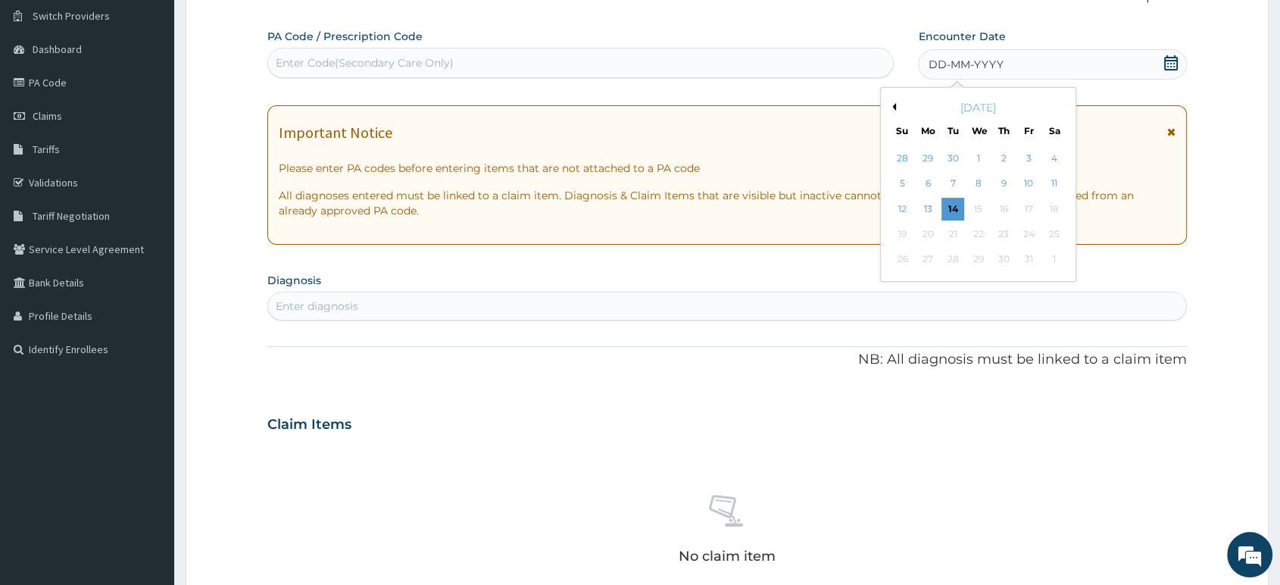
click at [931, 204] on div "13" at bounding box center [927, 209] width 23 height 23
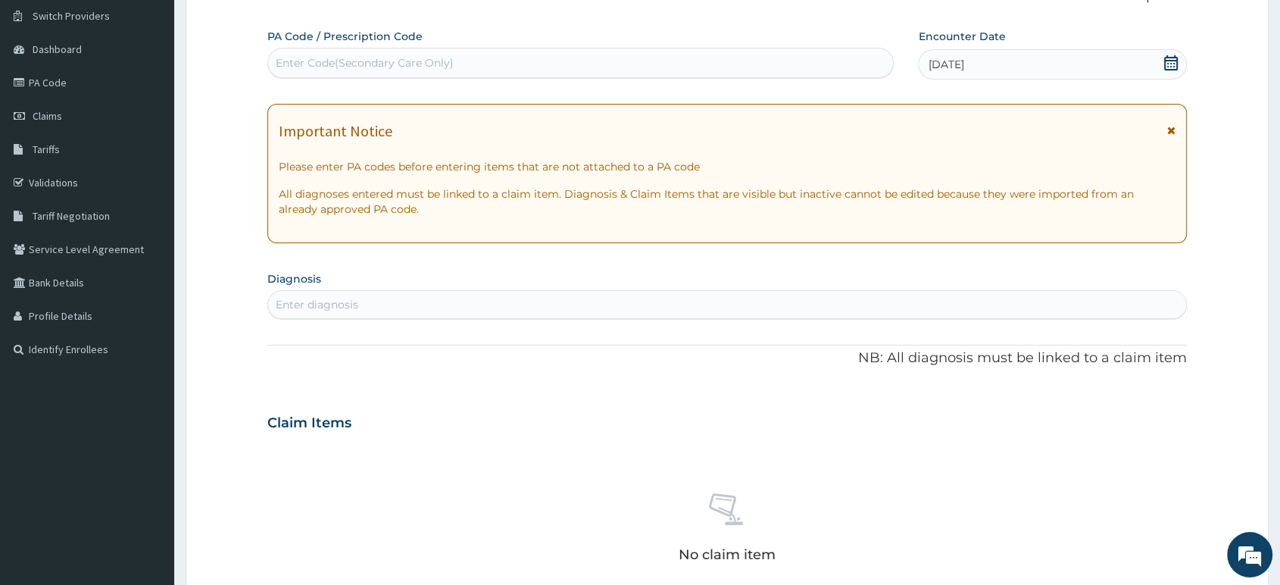
click at [672, 301] on div "Enter diagnosis" at bounding box center [727, 304] width 918 height 24
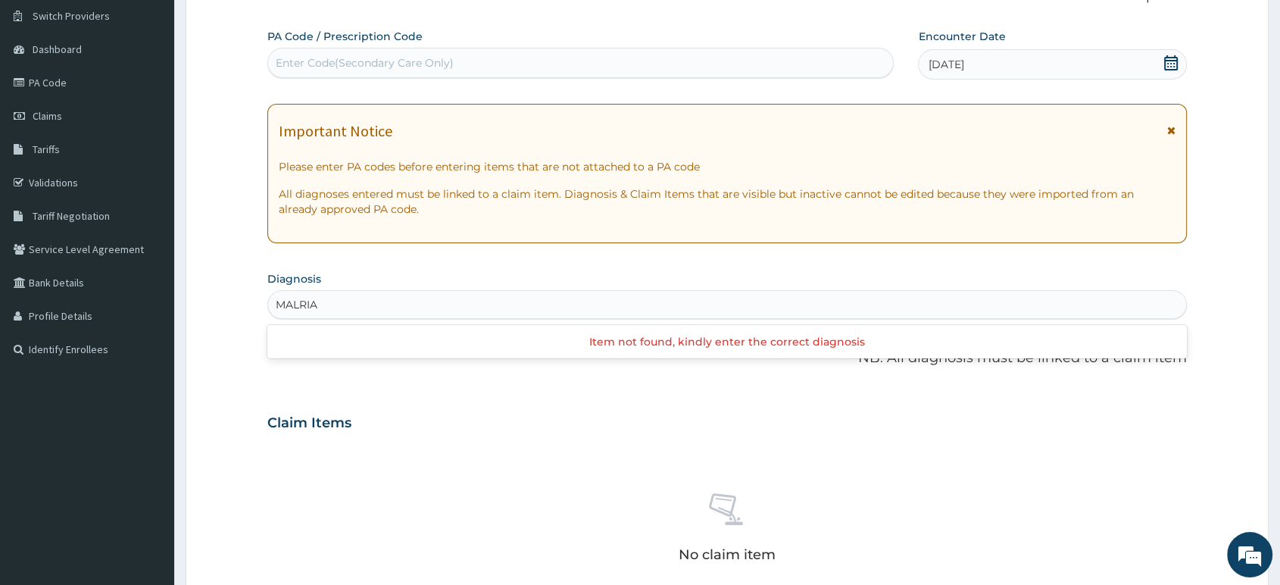
type input "MALARIA"
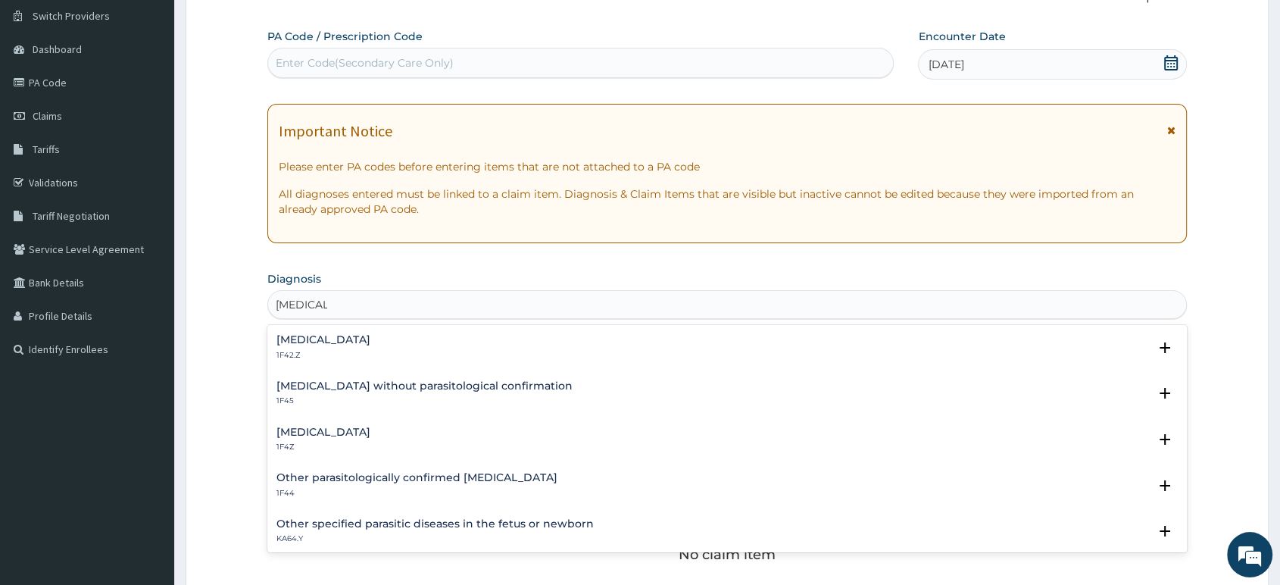
click at [370, 340] on h4 "Plasmodium malariae malaria without complication" at bounding box center [323, 339] width 94 height 11
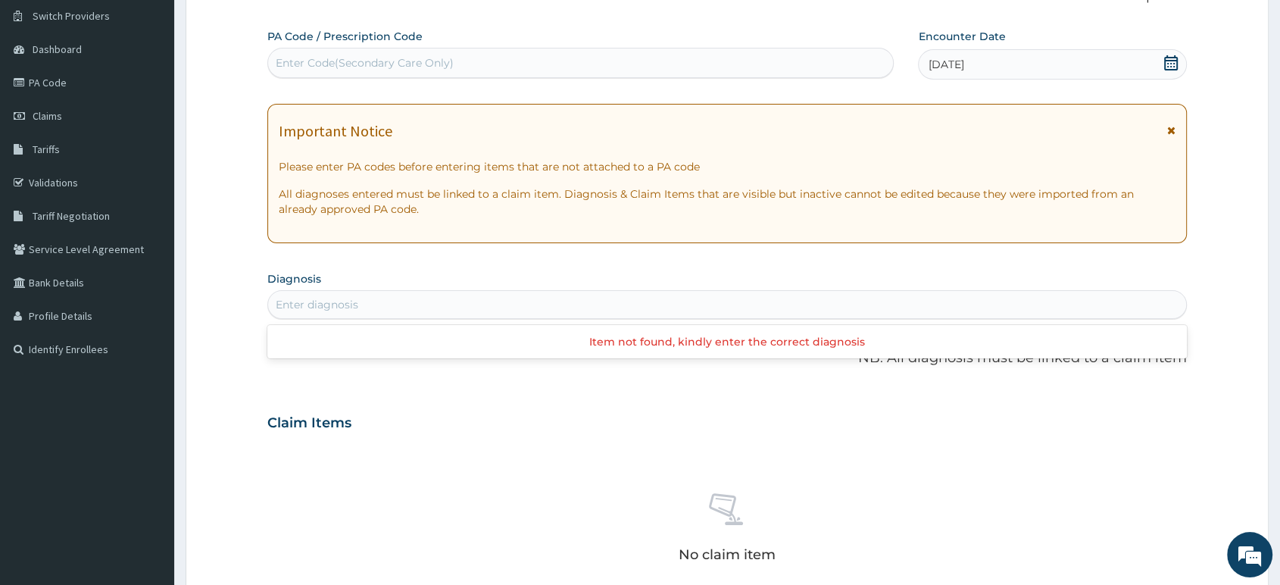
click at [480, 303] on div "Enter diagnosis" at bounding box center [727, 304] width 918 height 24
type input ","
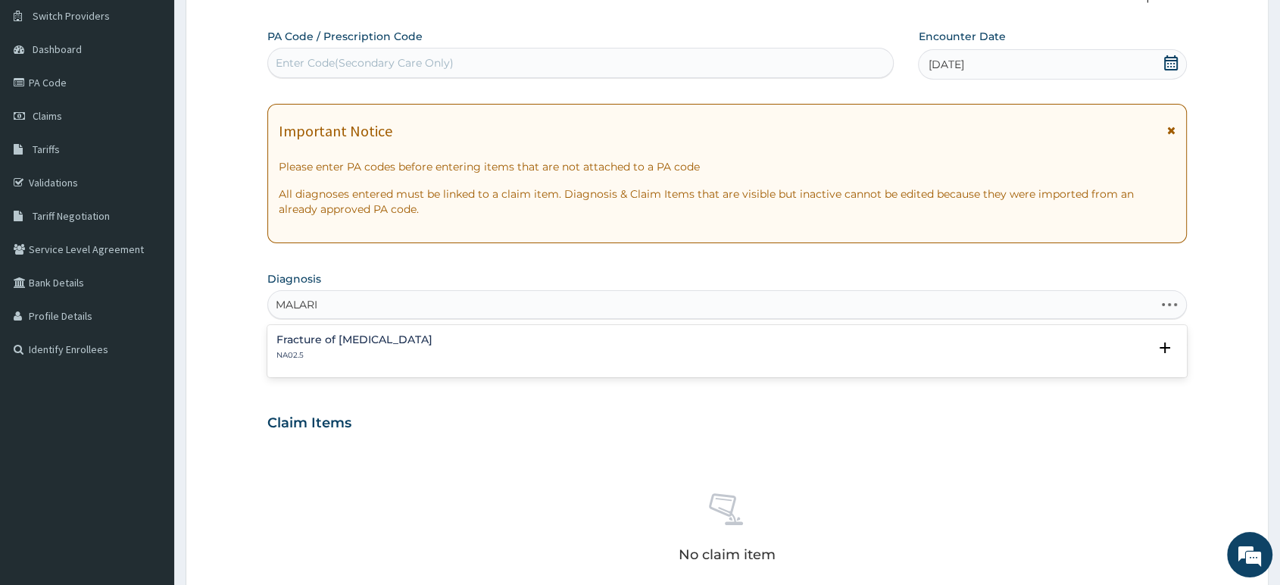
type input "MALARIA"
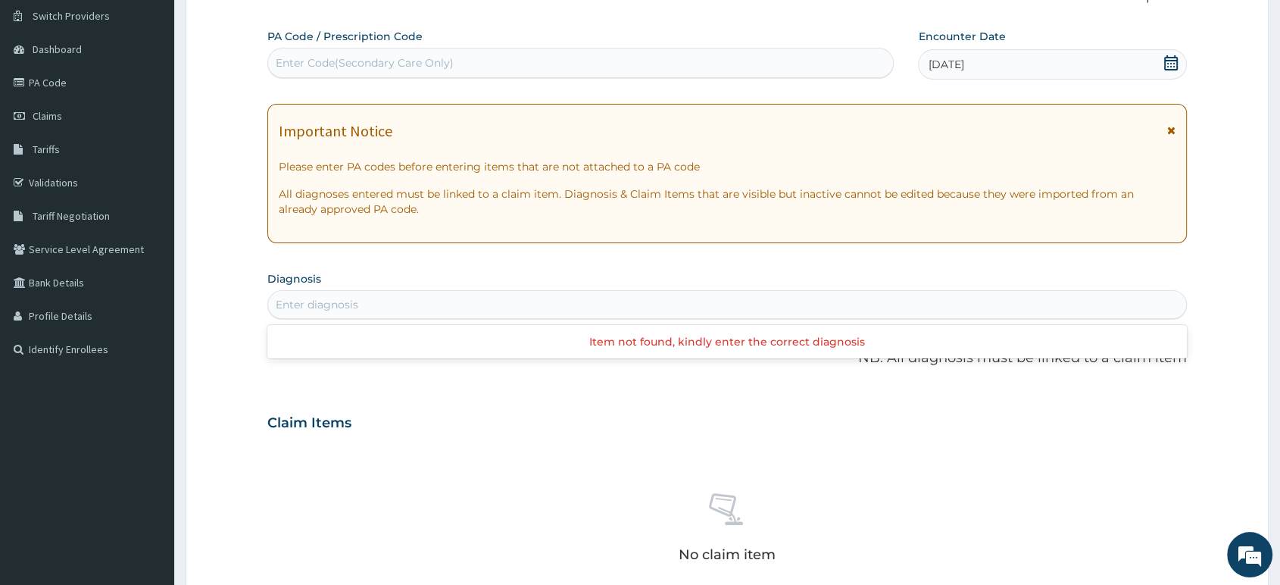
click at [381, 312] on div "Enter diagnosis" at bounding box center [727, 304] width 918 height 24
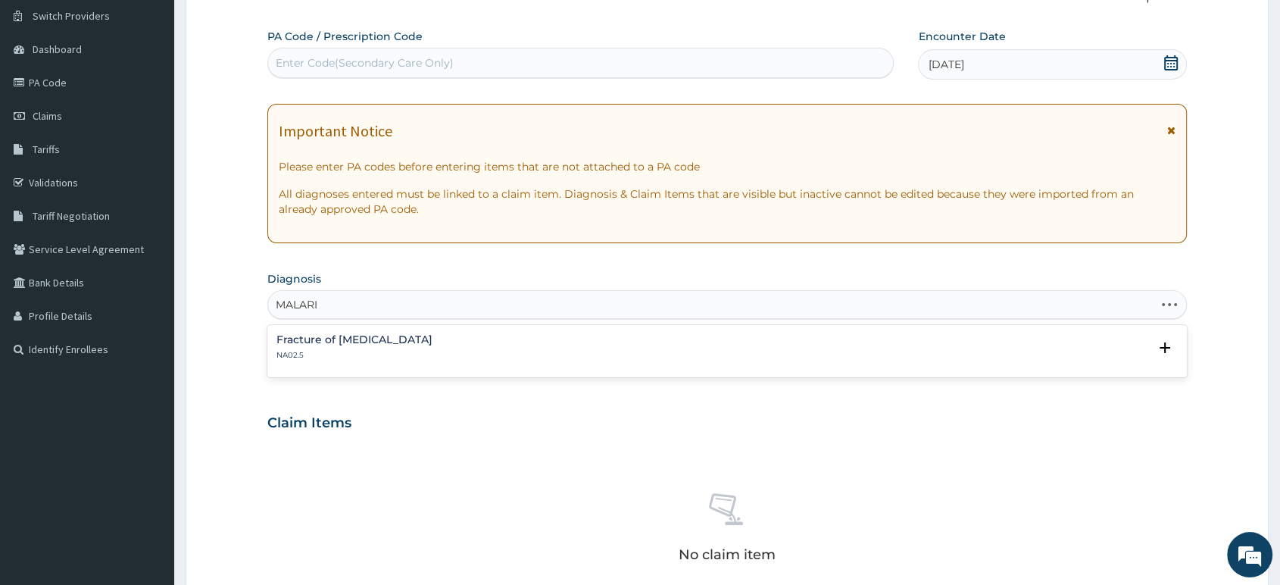
type input "MALARIA"
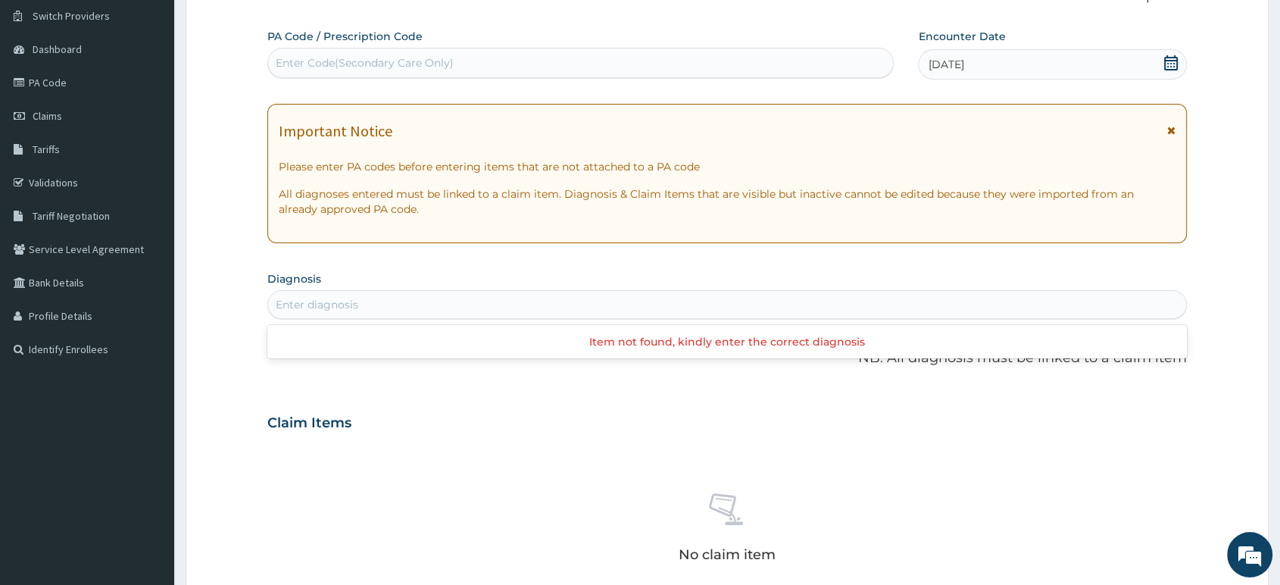
click at [547, 309] on div "Enter diagnosis" at bounding box center [727, 304] width 918 height 24
click at [329, 293] on div "Enter diagnosis" at bounding box center [727, 304] width 918 height 24
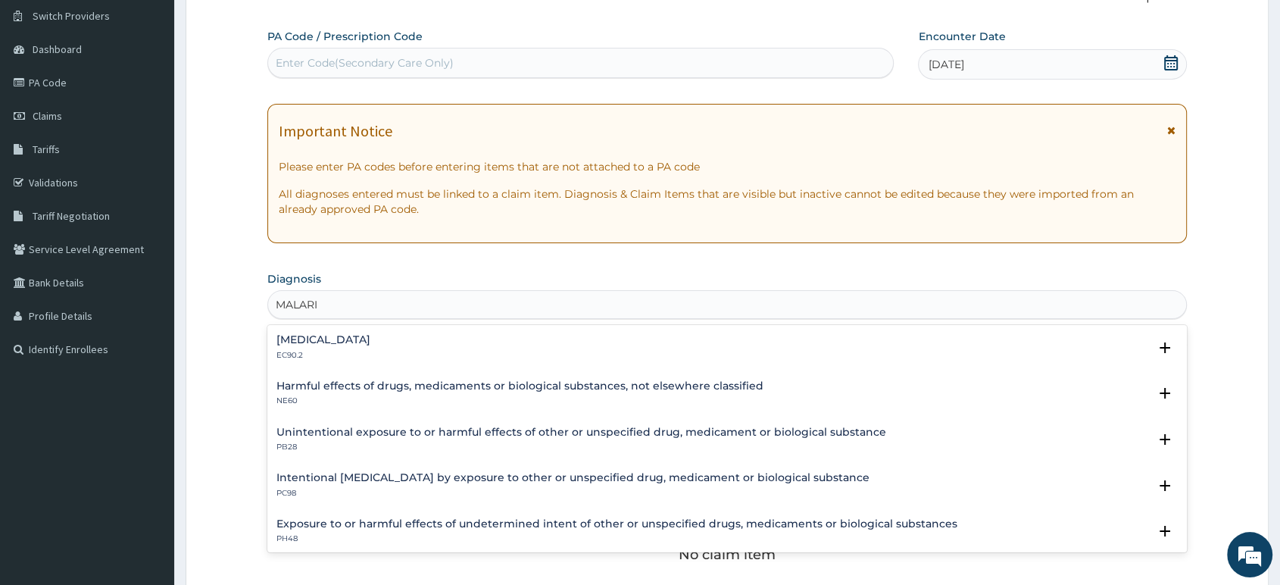
type input "MALARIA"
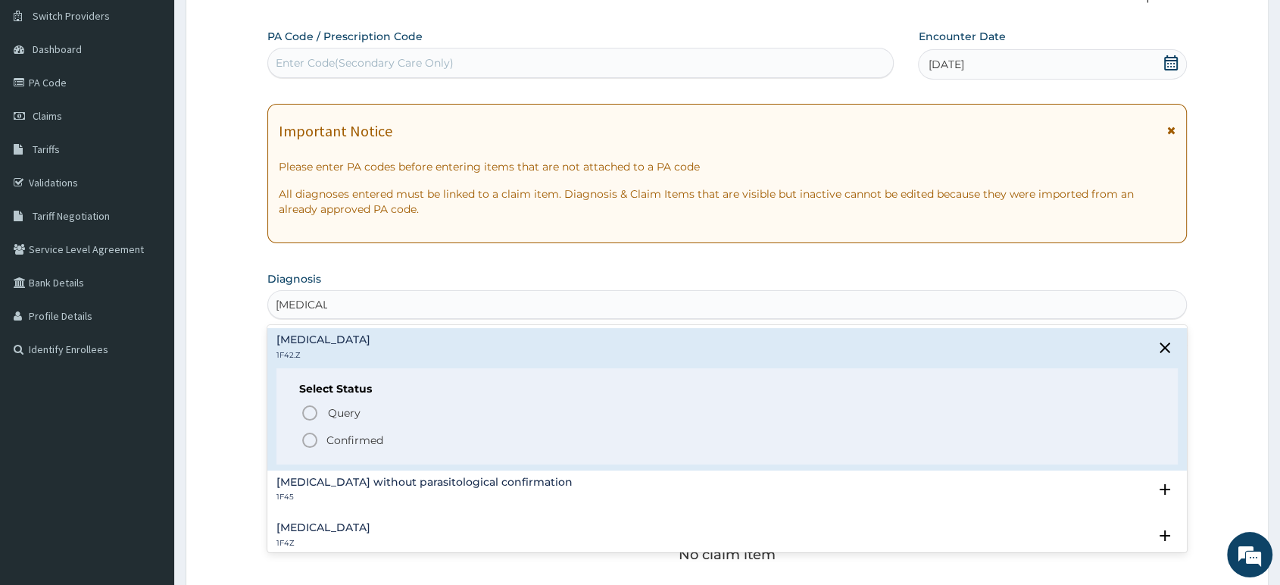
click at [384, 526] on div "Malaria, unspecified 1F4Z" at bounding box center [726, 535] width 901 height 27
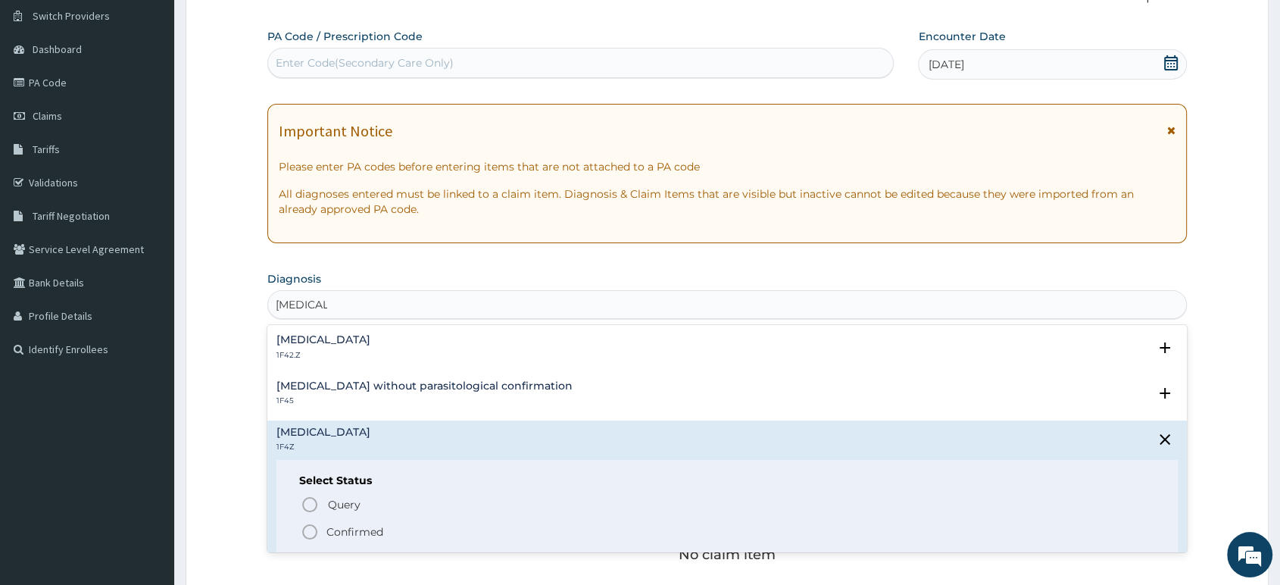
click at [310, 525] on circle "status option filled" at bounding box center [310, 532] width 14 height 14
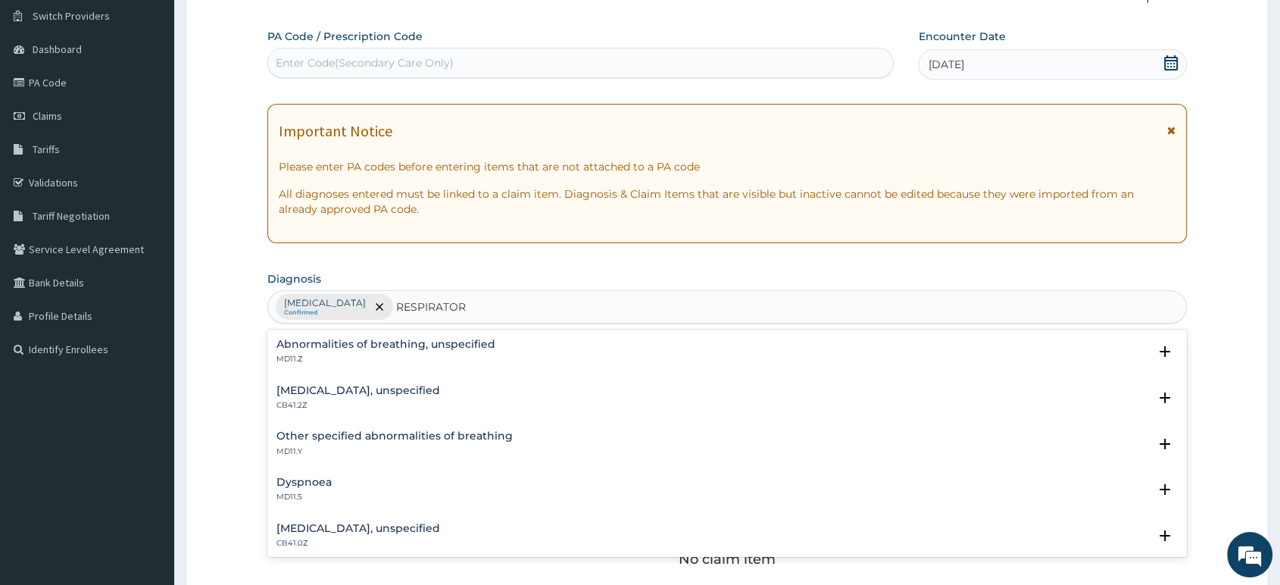
click at [370, 527] on h4 "Acute respiratory failure, unspecified" at bounding box center [358, 527] width 164 height 11
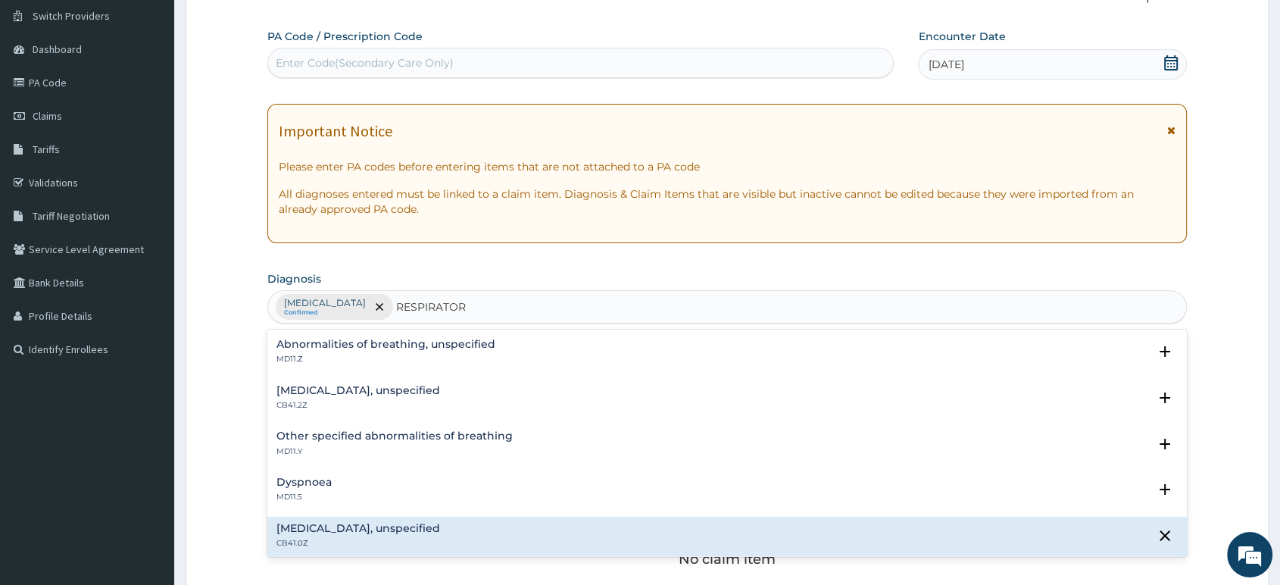
scroll to position [84, 0]
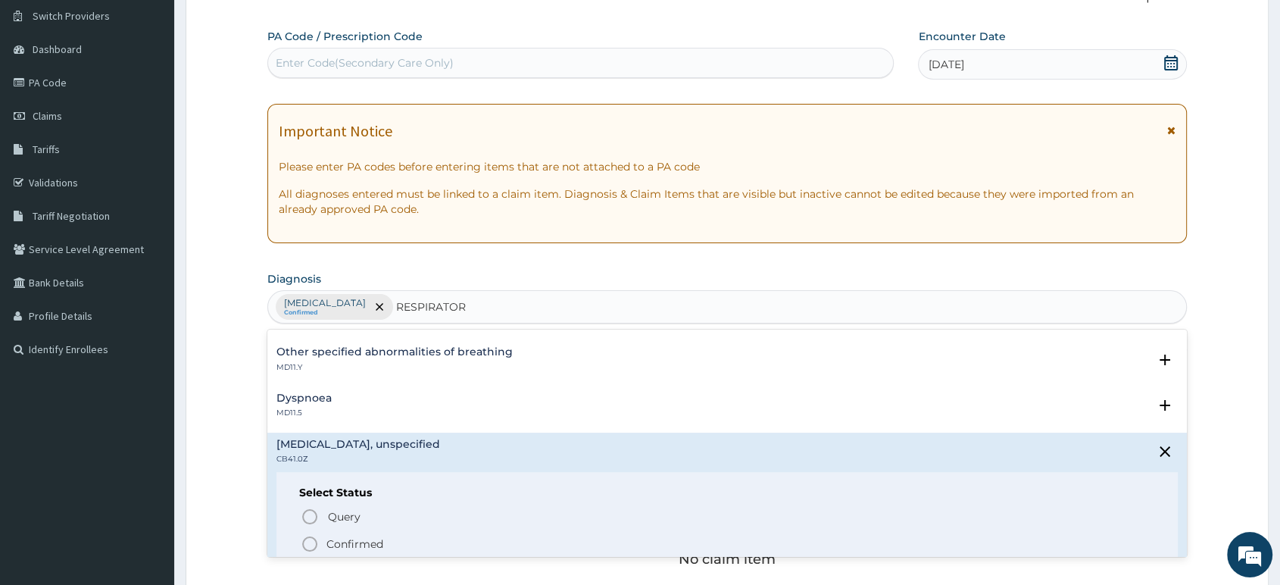
click at [354, 410] on div "Dyspnoea MD11.5" at bounding box center [726, 405] width 901 height 27
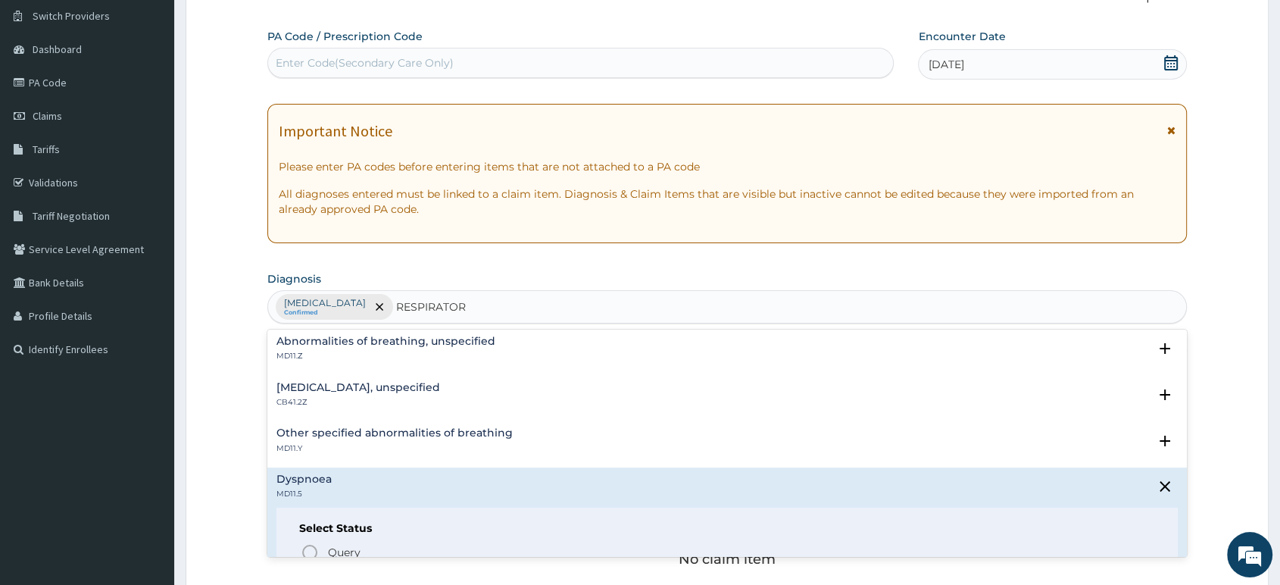
scroll to position [0, 0]
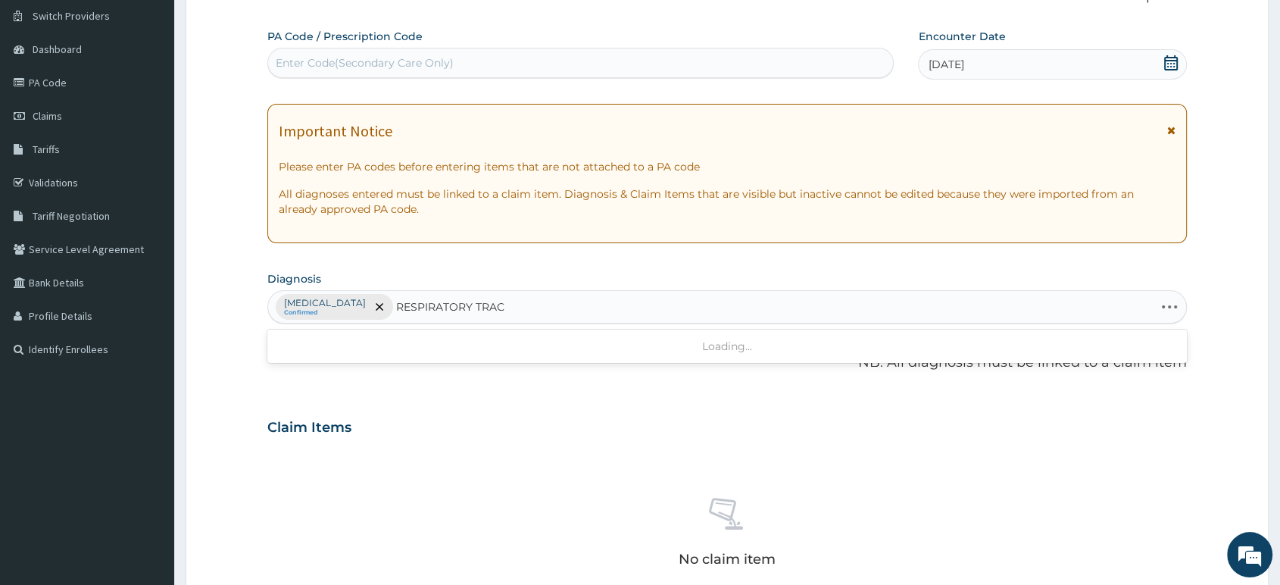
type input "RESPIRATORY TRACT"
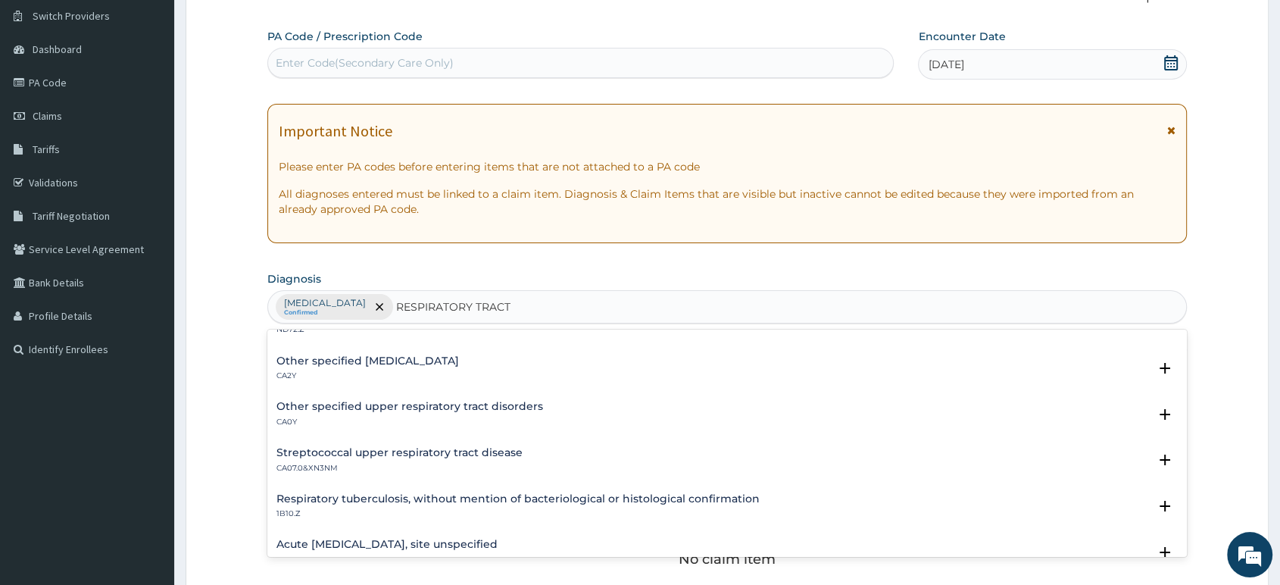
scroll to position [252, 0]
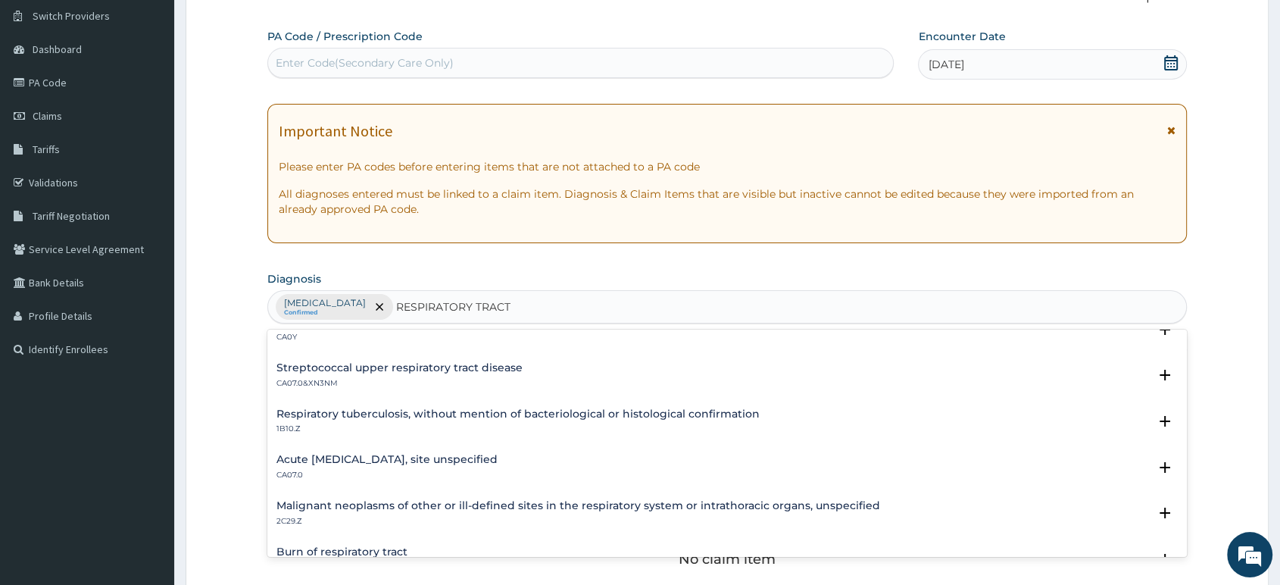
click at [312, 459] on h4 "Acute upper respiratory infection, site unspecified" at bounding box center [386, 459] width 221 height 11
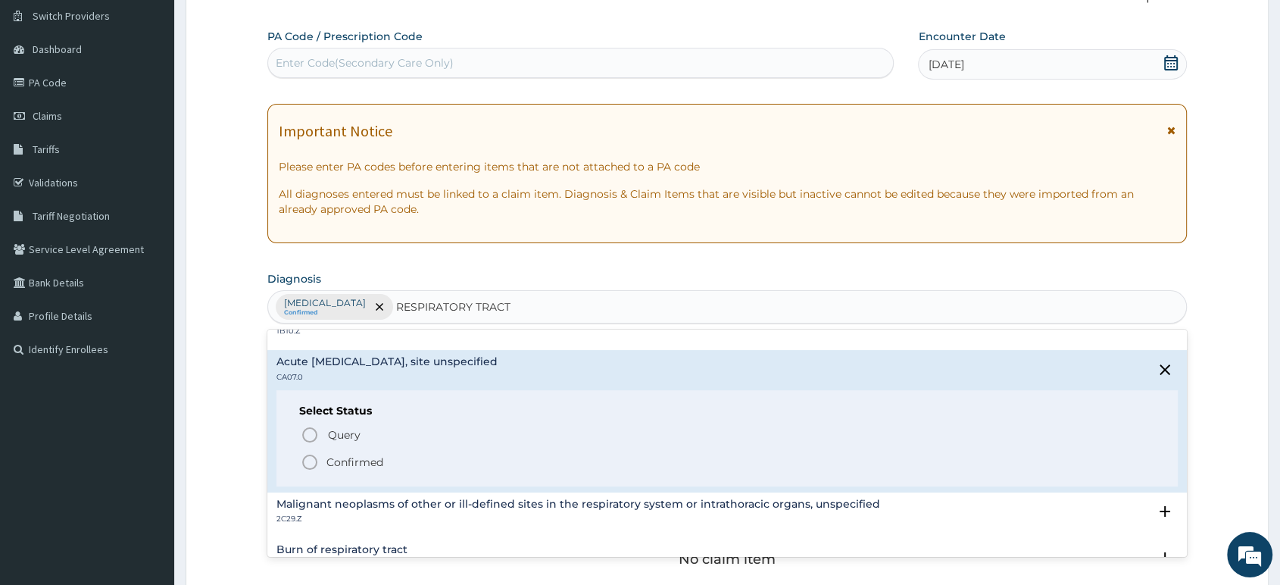
scroll to position [420, 0]
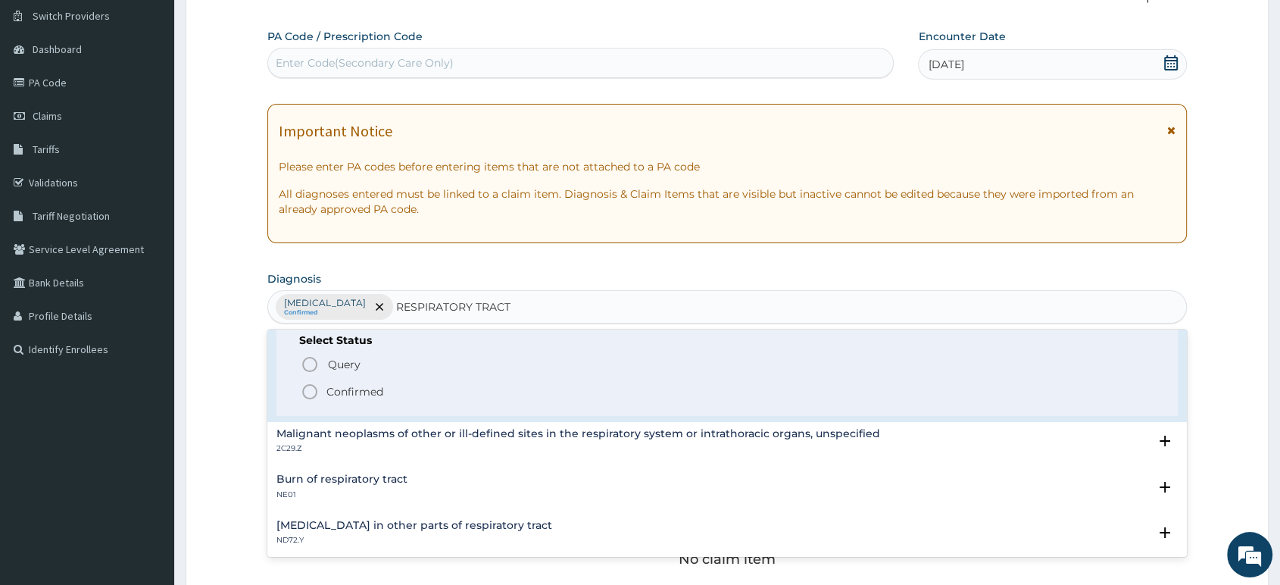
click at [313, 391] on icon "status option filled" at bounding box center [310, 391] width 18 height 18
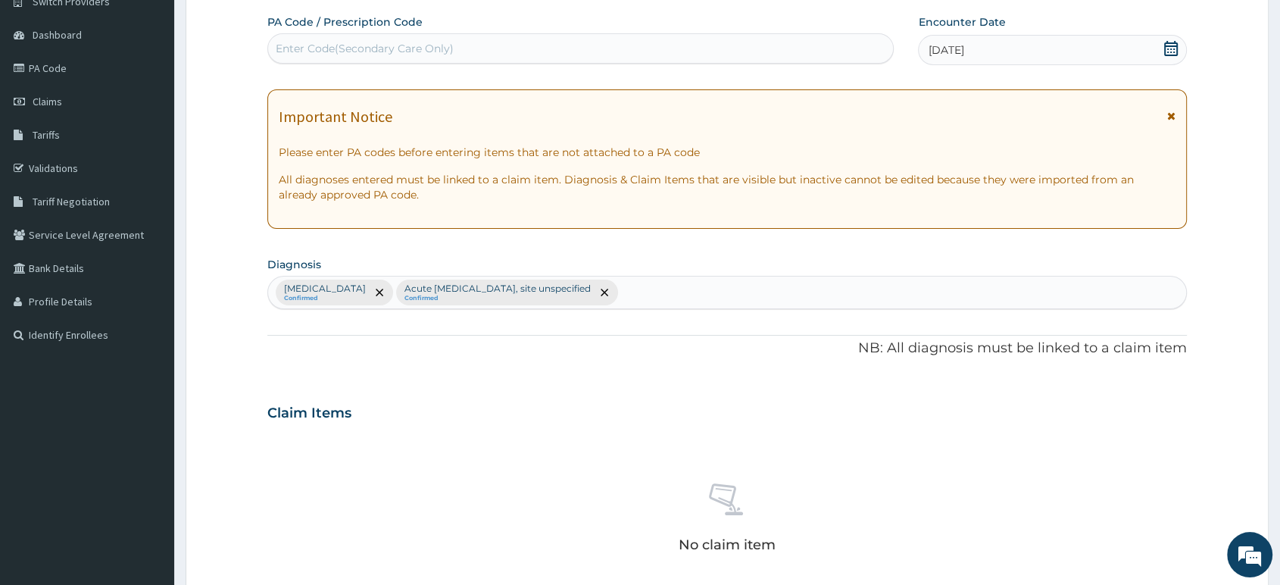
scroll to position [453, 0]
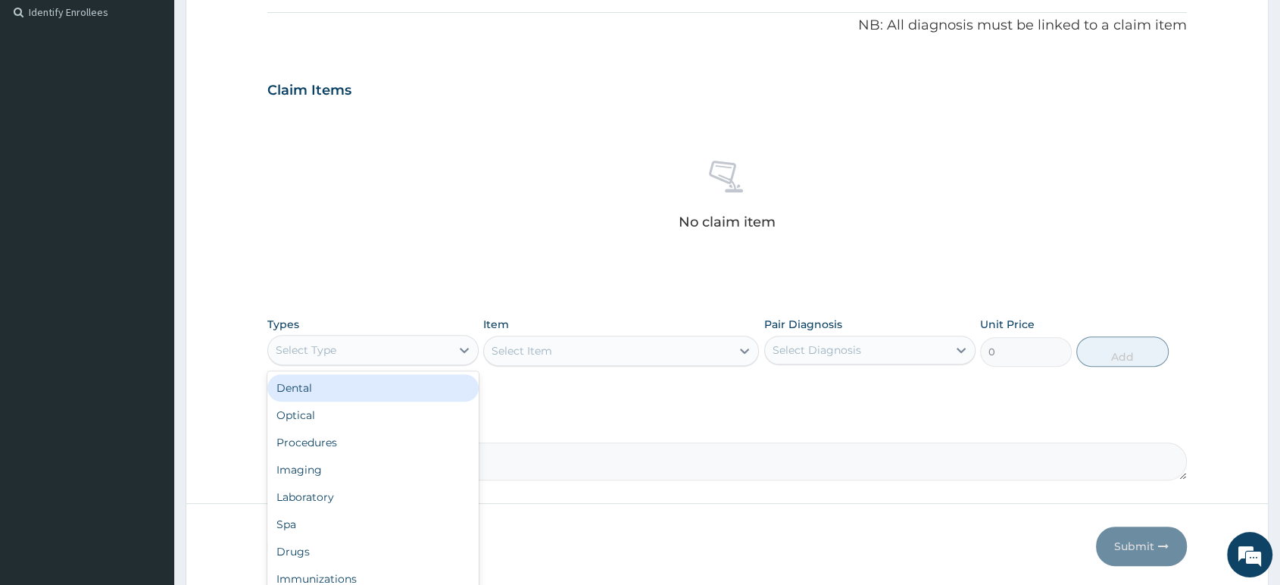
click at [448, 343] on div "Select Type" at bounding box center [359, 350] width 182 height 24
type input "PRO"
drag, startPoint x: 419, startPoint y: 391, endPoint x: 526, endPoint y: 309, distance: 134.9
click at [433, 380] on div "Procedures" at bounding box center [372, 387] width 211 height 27
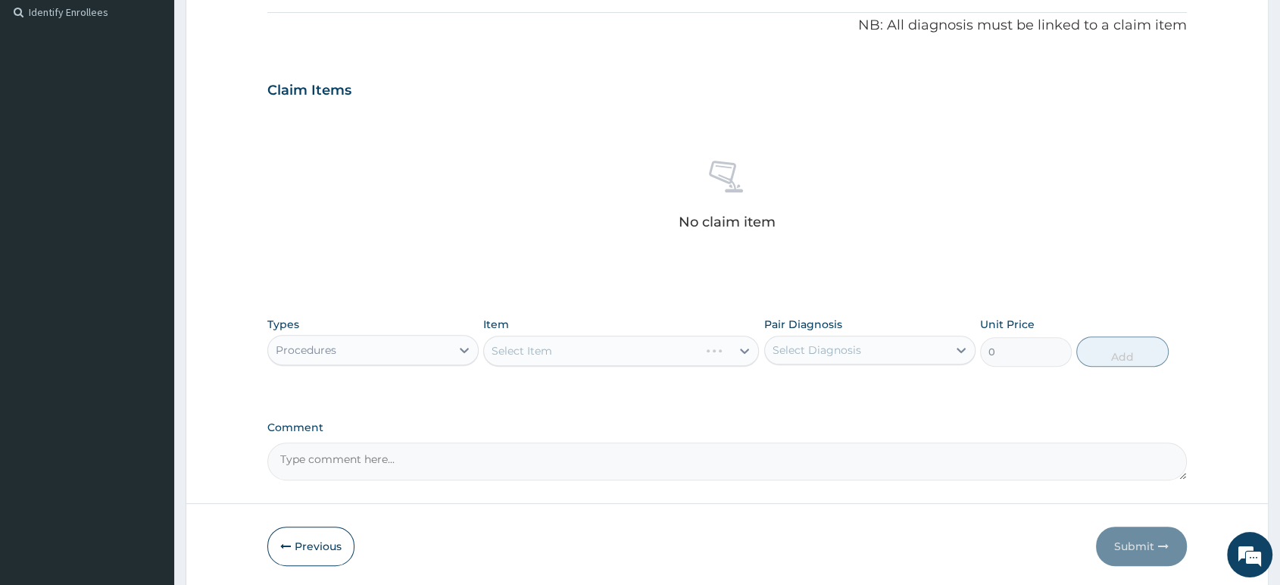
click at [700, 350] on div "Select Item" at bounding box center [621, 350] width 276 height 30
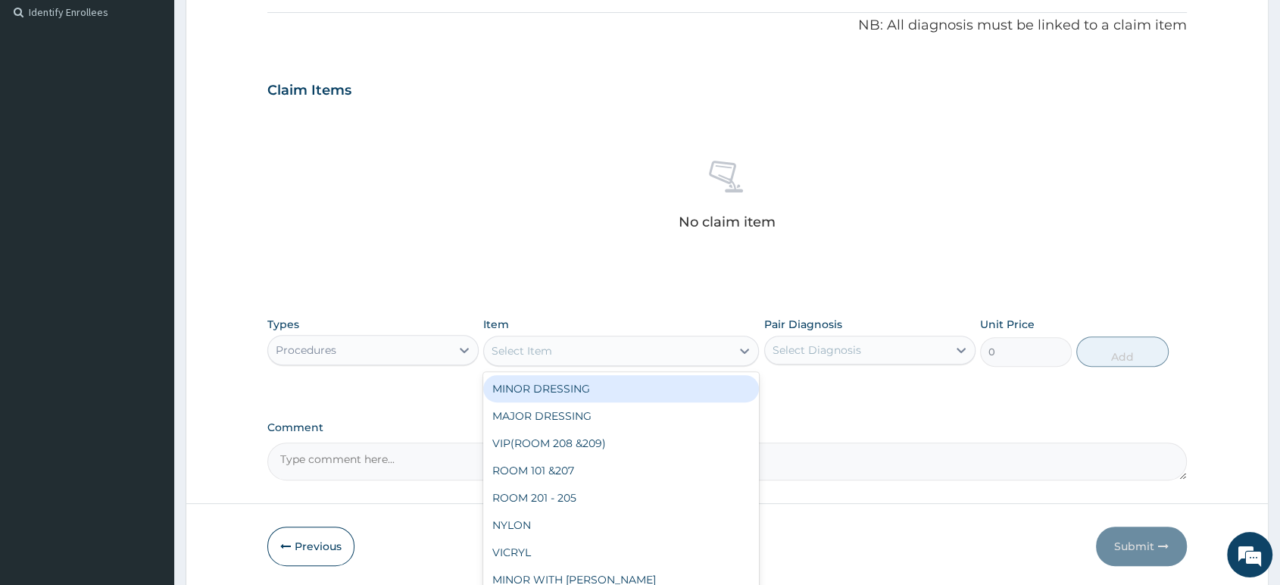
click at [659, 345] on div "Select Item" at bounding box center [607, 350] width 247 height 24
type input "M"
type input "CON"
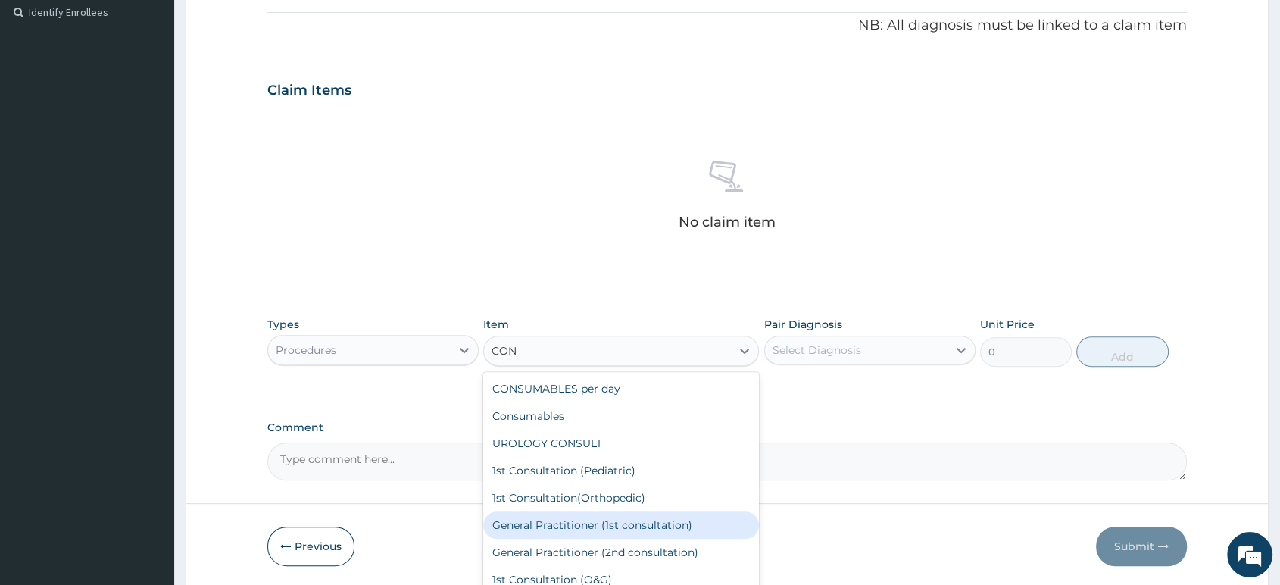
click at [605, 526] on div "General Practitioner (1st consultation)" at bounding box center [621, 524] width 276 height 27
type input "1500"
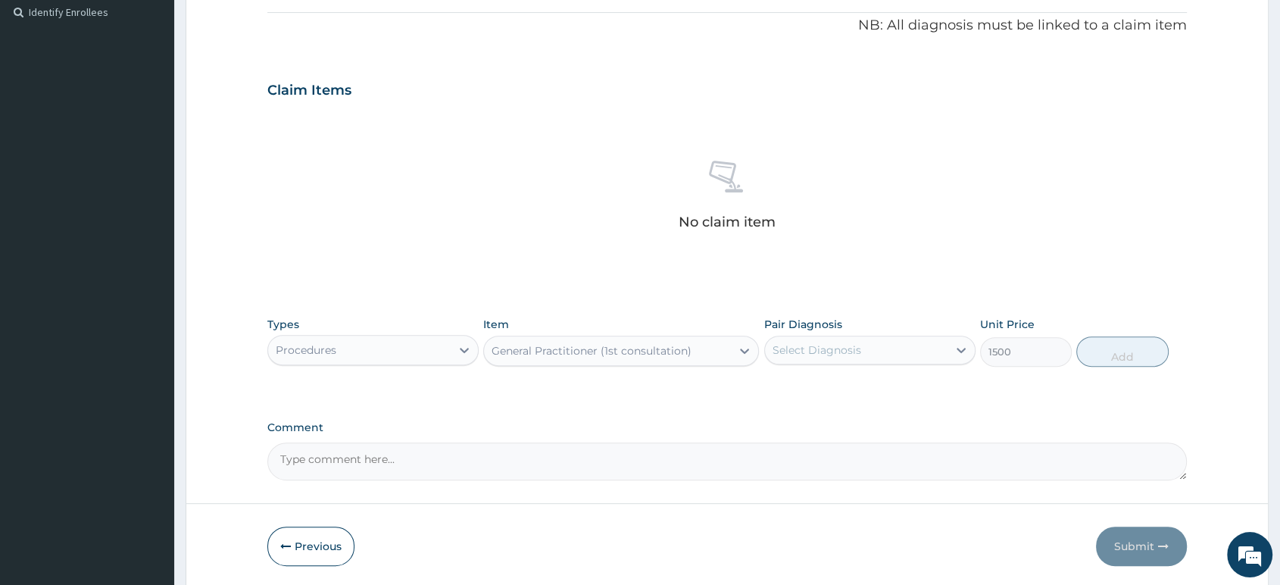
click at [874, 340] on div "Select Diagnosis" at bounding box center [856, 350] width 182 height 24
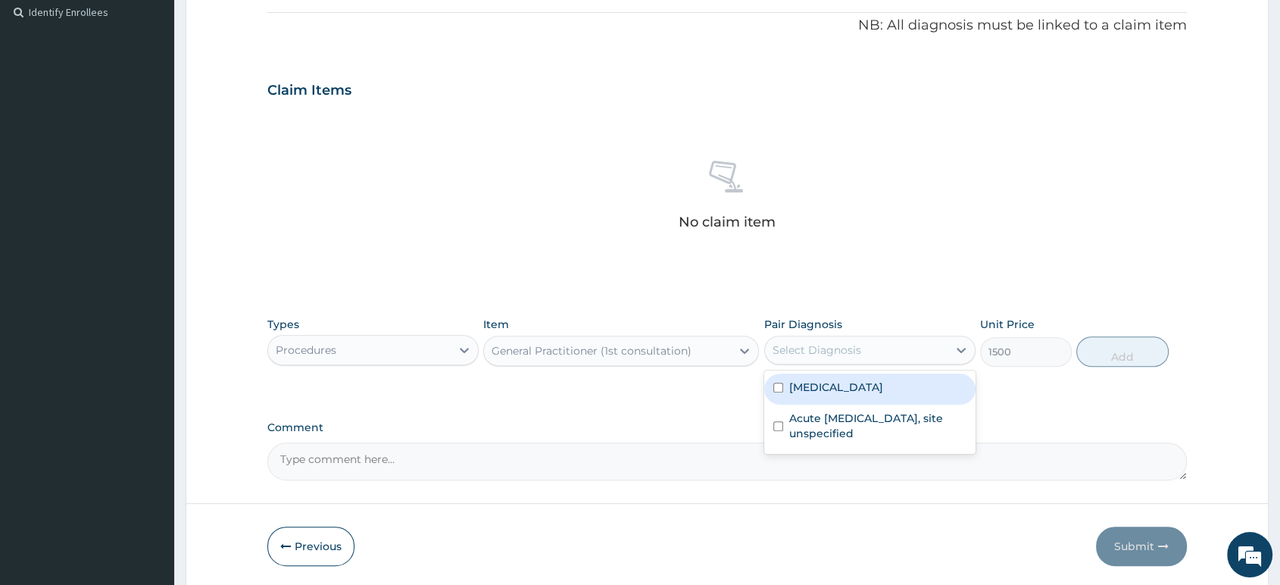
drag, startPoint x: 881, startPoint y: 391, endPoint x: 921, endPoint y: 355, distance: 53.1
click at [883, 388] on label "Malaria, unspecified" at bounding box center [836, 386] width 94 height 15
checkbox input "true"
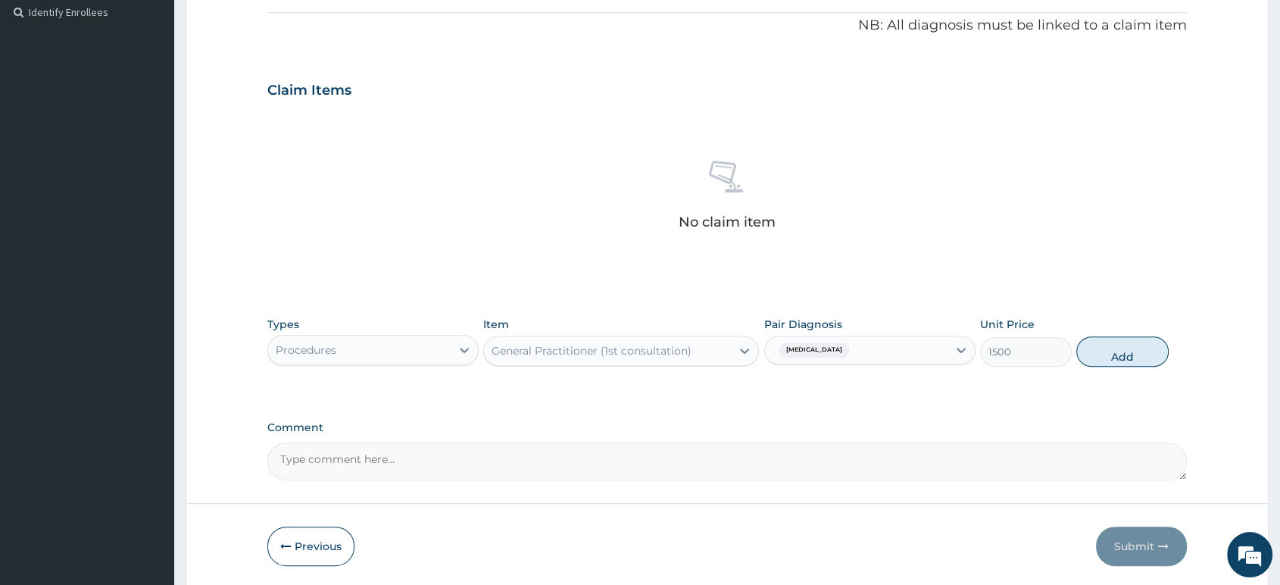
click at [925, 352] on div "Malaria, unspecified" at bounding box center [856, 350] width 182 height 26
drag, startPoint x: 915, startPoint y: 356, endPoint x: 915, endPoint y: 368, distance: 12.1
click at [915, 363] on div "Malaria, unspecified" at bounding box center [869, 349] width 211 height 29
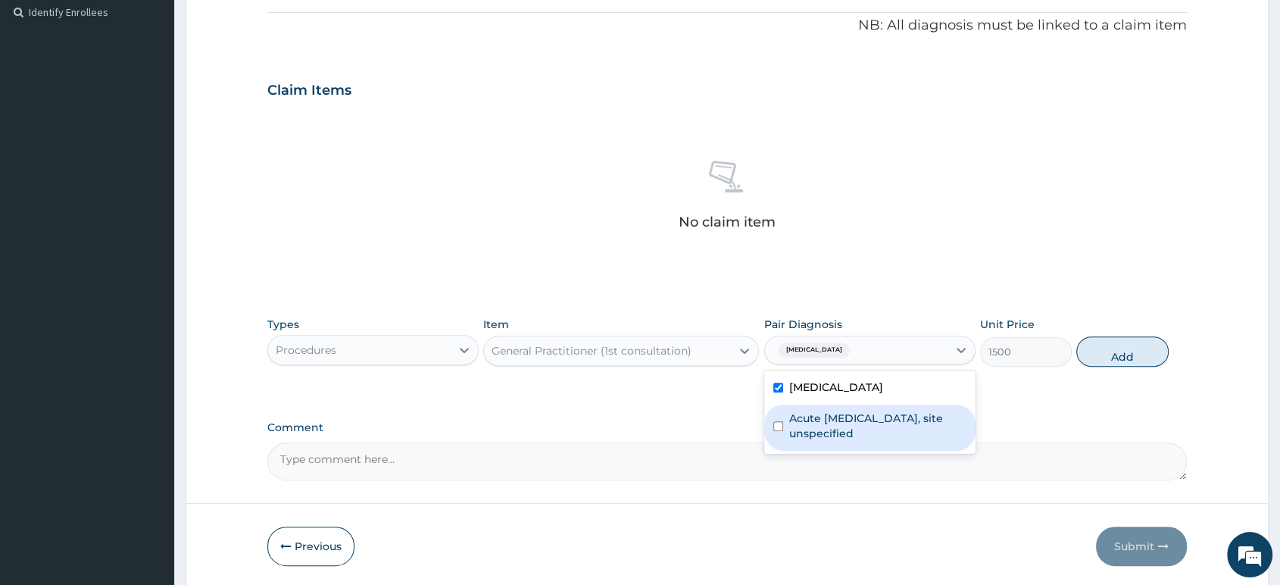
drag, startPoint x: 887, startPoint y: 433, endPoint x: 953, endPoint y: 401, distance: 73.2
click at [903, 427] on label "Acute upper respiratory infection, site unspecified" at bounding box center [877, 425] width 177 height 30
checkbox input "true"
drag, startPoint x: 1096, startPoint y: 356, endPoint x: 1022, endPoint y: 356, distance: 74.2
click at [1087, 356] on button "Add" at bounding box center [1122, 351] width 92 height 30
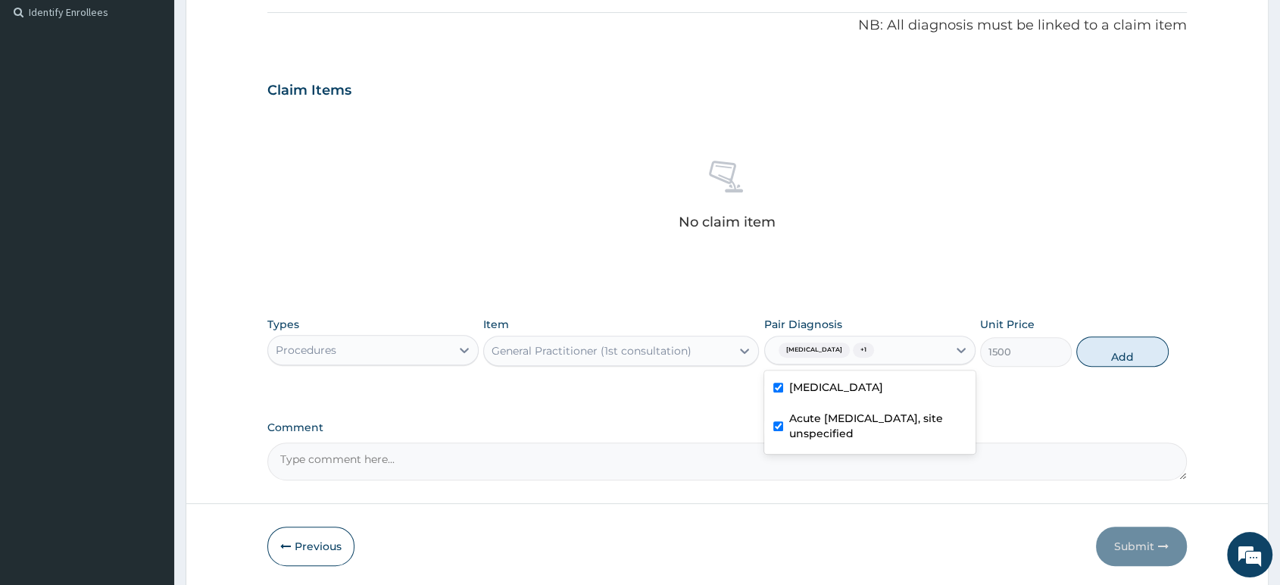
type input "0"
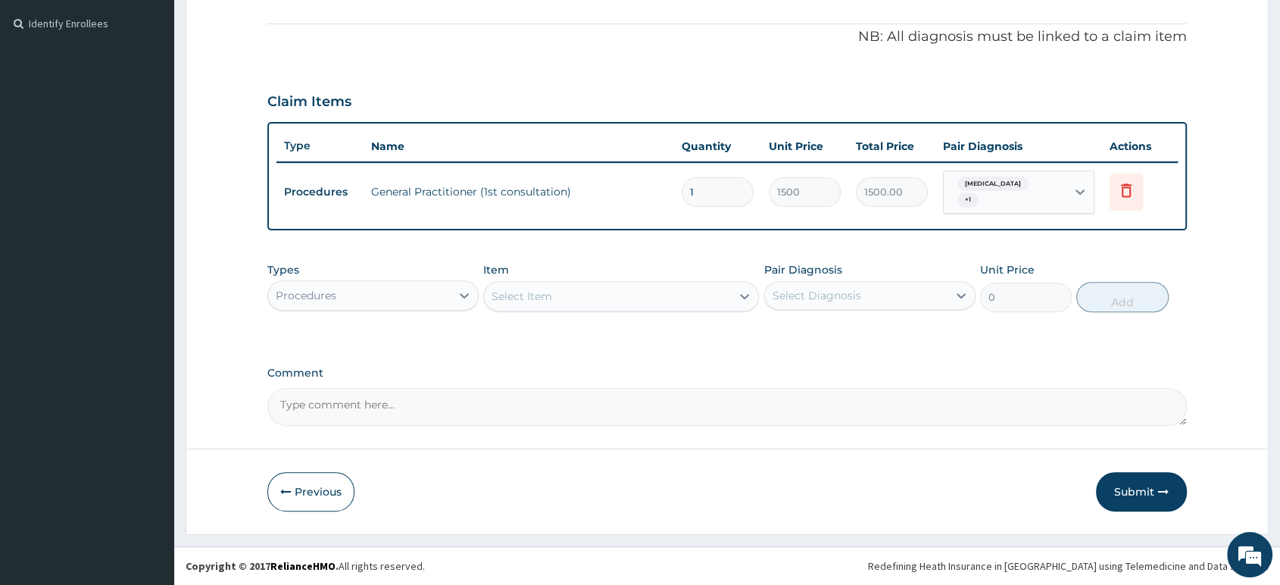
scroll to position [440, 0]
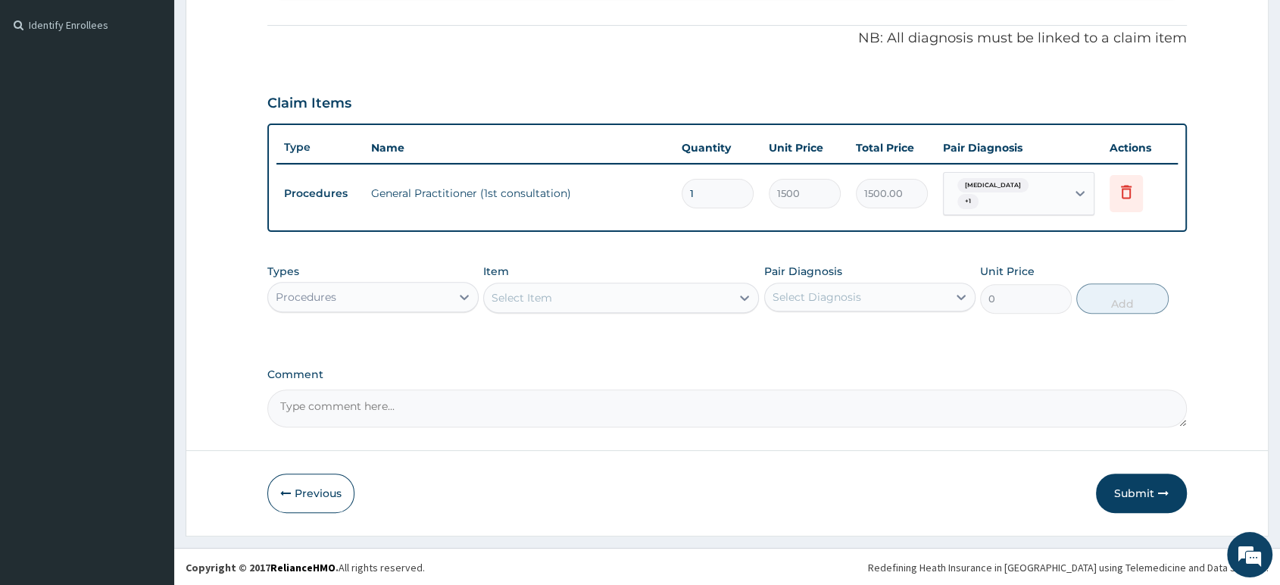
click at [389, 298] on div "Procedures" at bounding box center [359, 297] width 182 height 24
type input "M"
type input "LAB"
drag, startPoint x: 377, startPoint y: 338, endPoint x: 660, endPoint y: 67, distance: 392.0
click at [407, 318] on div "Laboratory" at bounding box center [372, 334] width 211 height 33
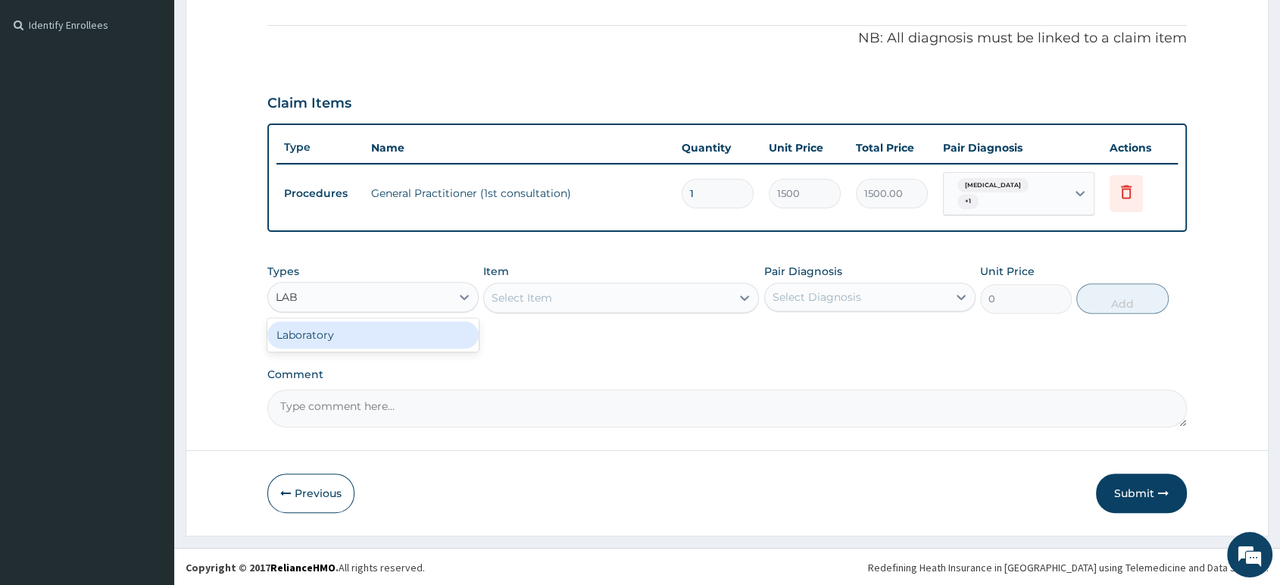
click at [410, 332] on div "Laboratory" at bounding box center [372, 334] width 211 height 27
click at [564, 290] on div "Select Item" at bounding box center [621, 297] width 276 height 30
click at [567, 300] on div "Select Item" at bounding box center [621, 297] width 276 height 30
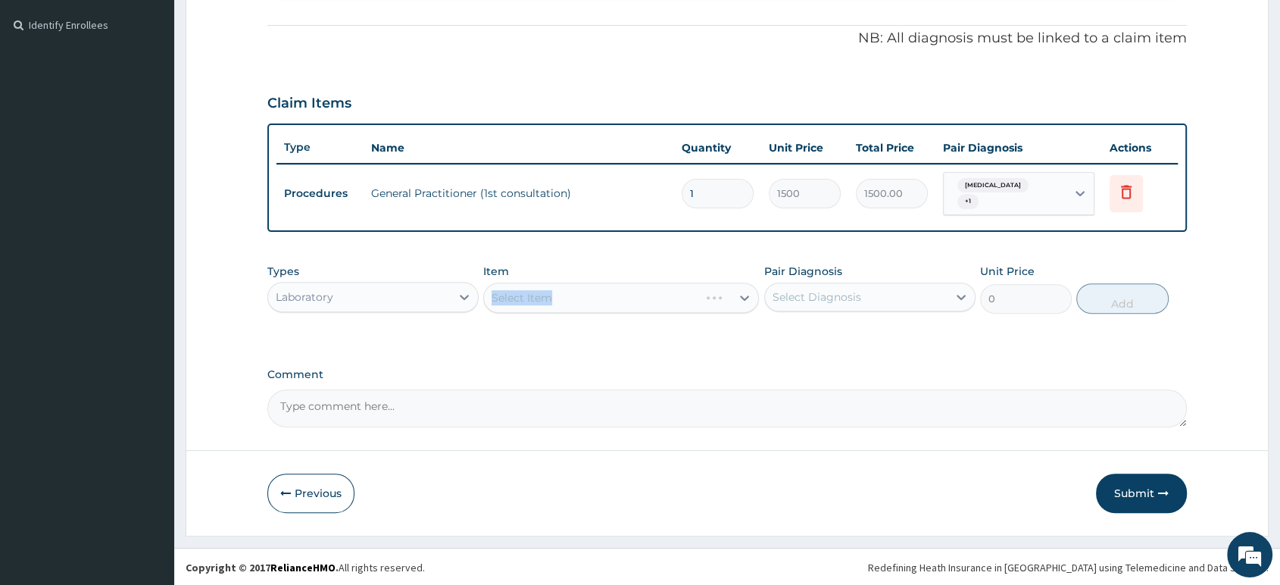
click at [567, 300] on div "Select Item" at bounding box center [621, 297] width 276 height 30
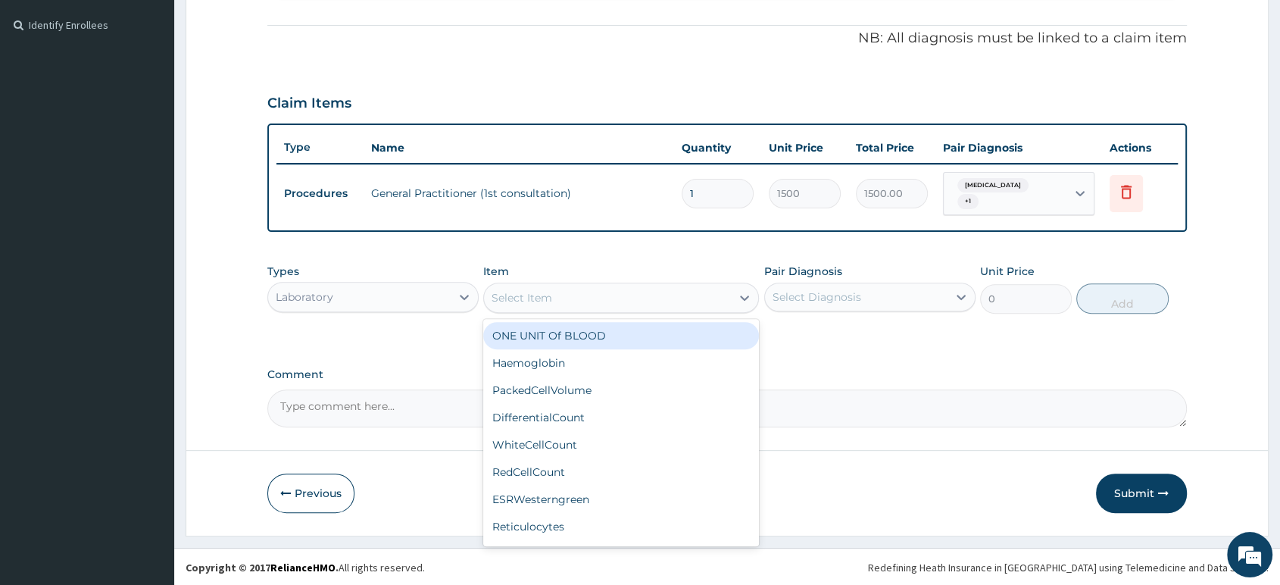
click at [594, 301] on div "Select Item" at bounding box center [607, 297] width 247 height 24
type input "1"
type input "MALARIA"
click at [548, 332] on div "MalariaParasite" at bounding box center [621, 335] width 276 height 27
type input "1000"
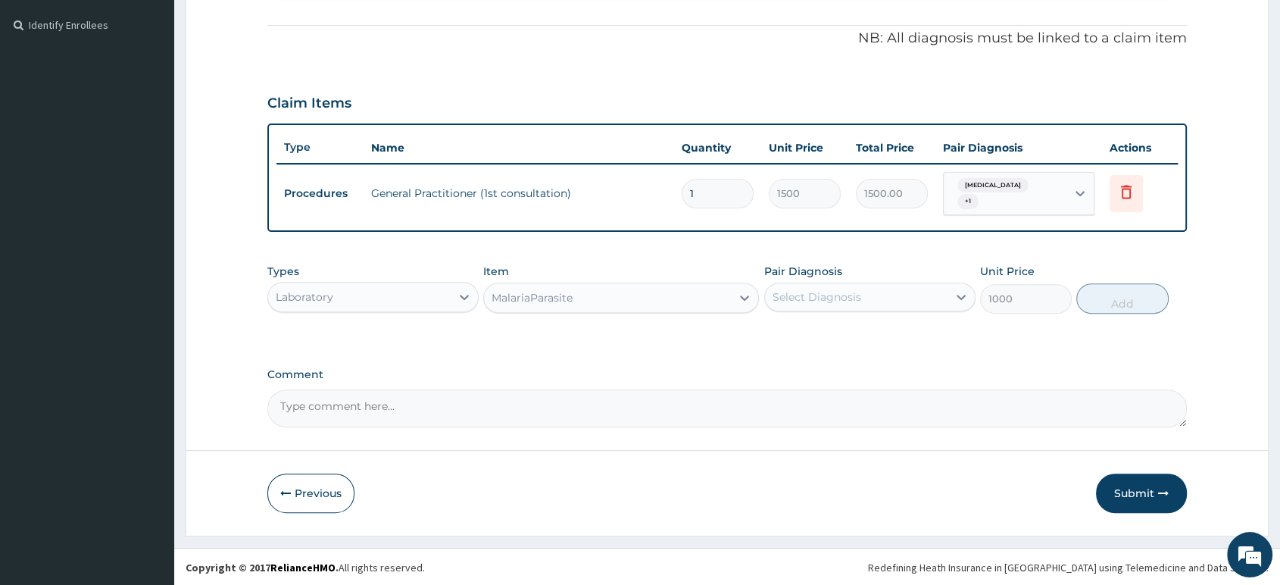
click at [794, 295] on div "Select Diagnosis" at bounding box center [816, 296] width 89 height 15
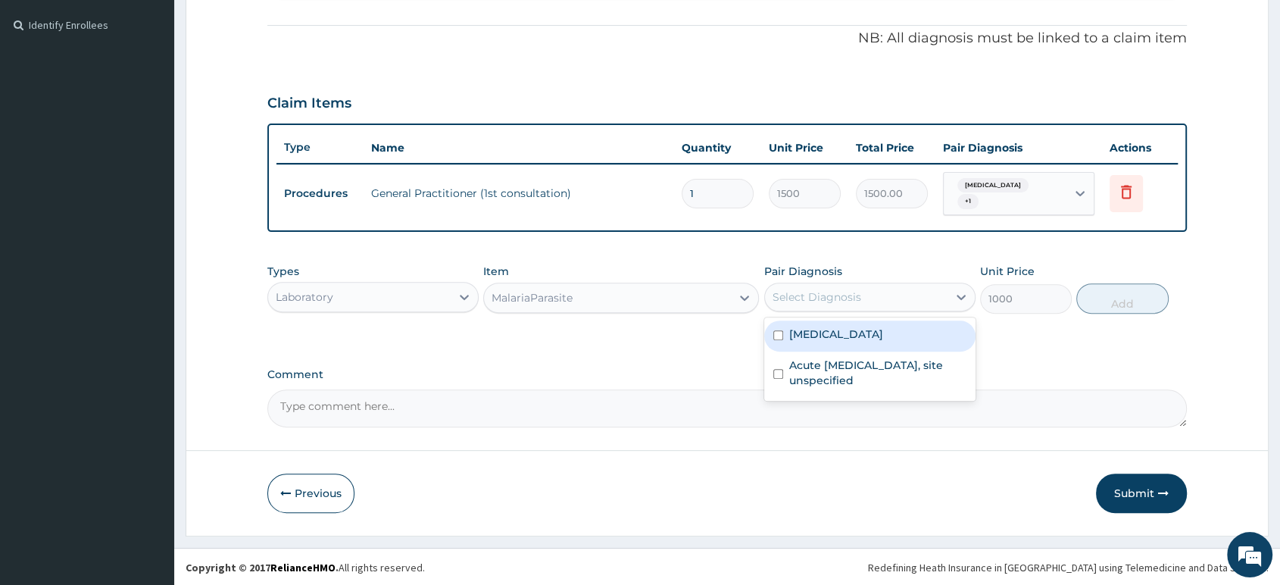
drag, startPoint x: 800, startPoint y: 332, endPoint x: 881, endPoint y: 314, distance: 82.1
click at [809, 332] on label "Malaria, unspecified" at bounding box center [836, 333] width 94 height 15
checkbox input "true"
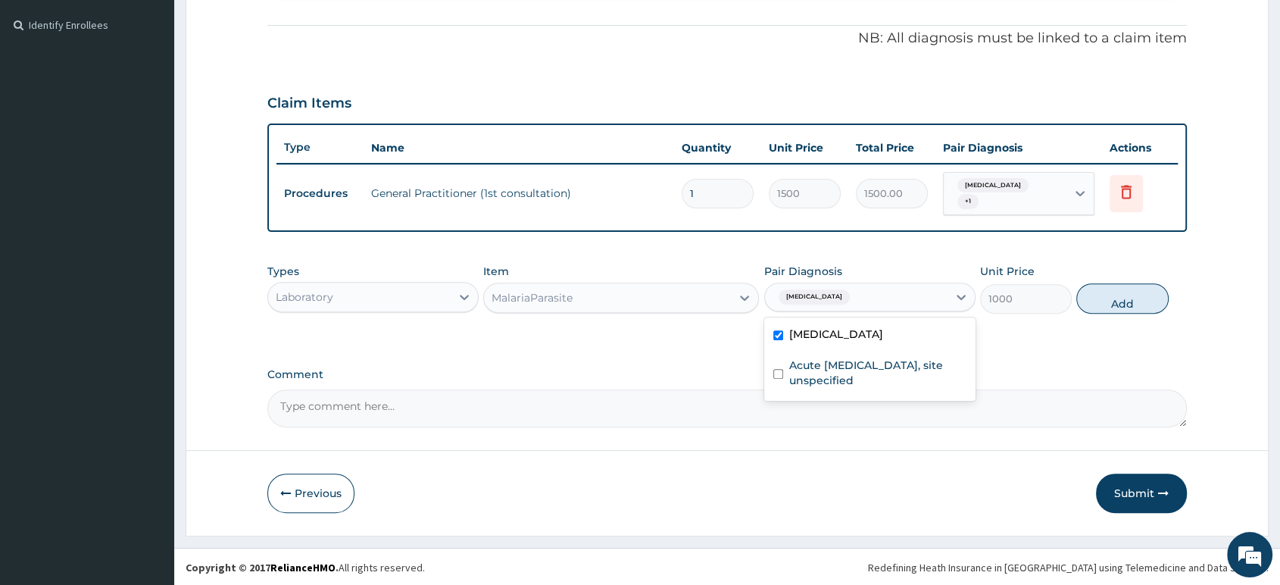
click at [890, 306] on div "Malaria, unspecified" at bounding box center [856, 297] width 182 height 26
click at [894, 302] on div "Malaria, unspecified" at bounding box center [856, 297] width 182 height 26
drag, startPoint x: 880, startPoint y: 369, endPoint x: 1063, endPoint y: 323, distance: 189.0
click at [897, 366] on label "Acute upper respiratory infection, site unspecified" at bounding box center [877, 372] width 177 height 30
checkbox input "true"
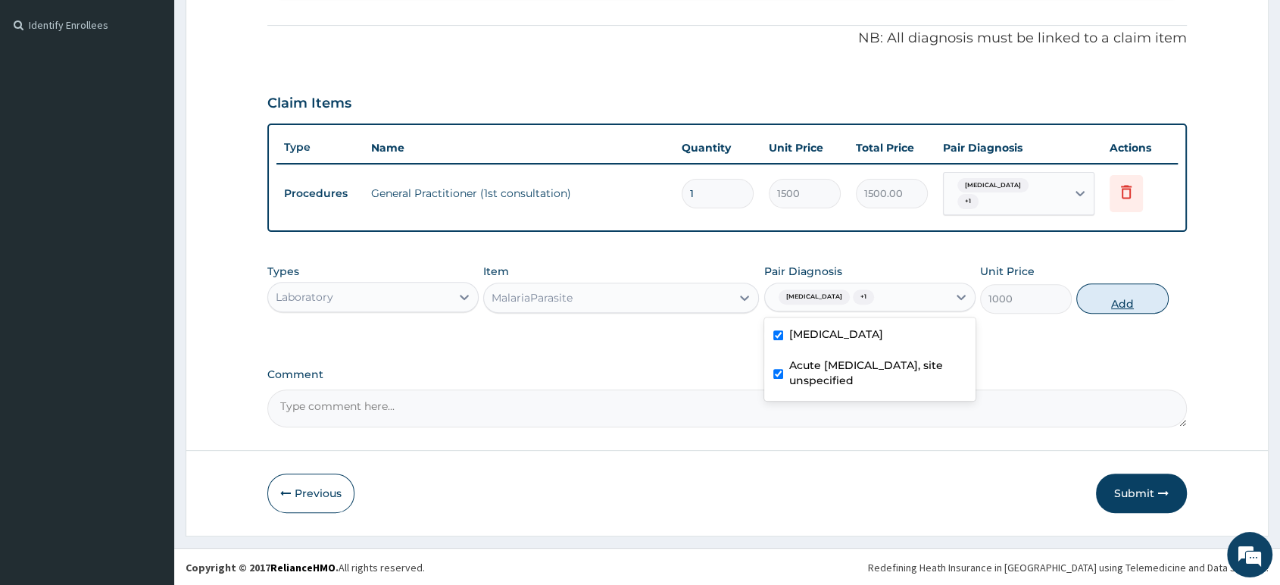
click at [1087, 301] on button "Add" at bounding box center [1122, 298] width 92 height 30
type input "0"
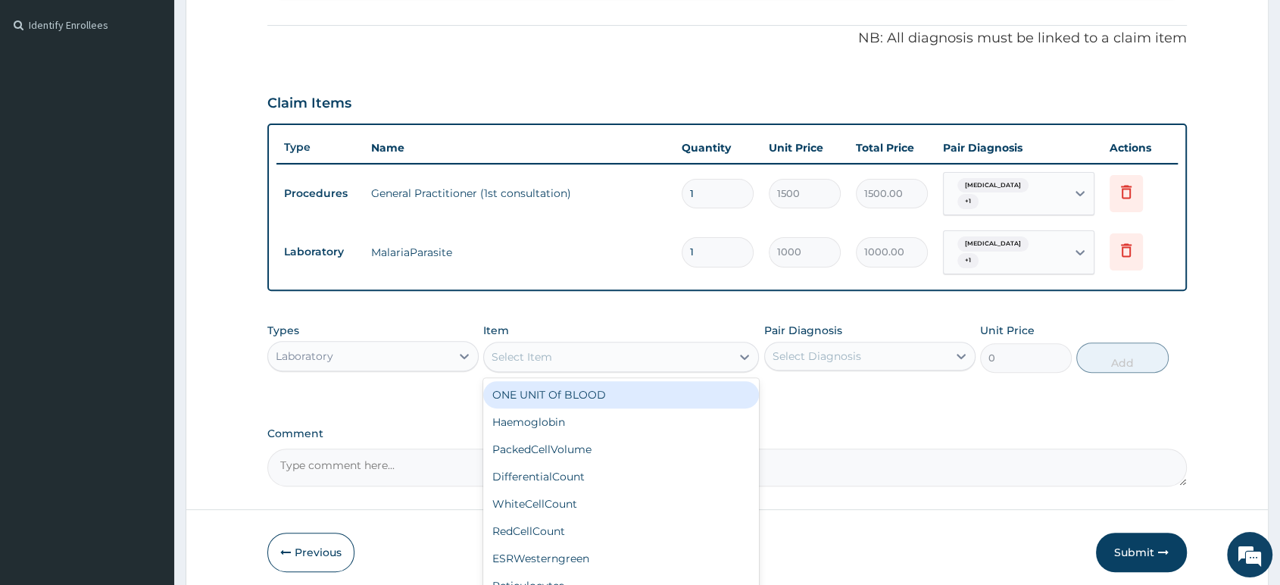
click at [613, 347] on div "Select Item" at bounding box center [607, 357] width 247 height 24
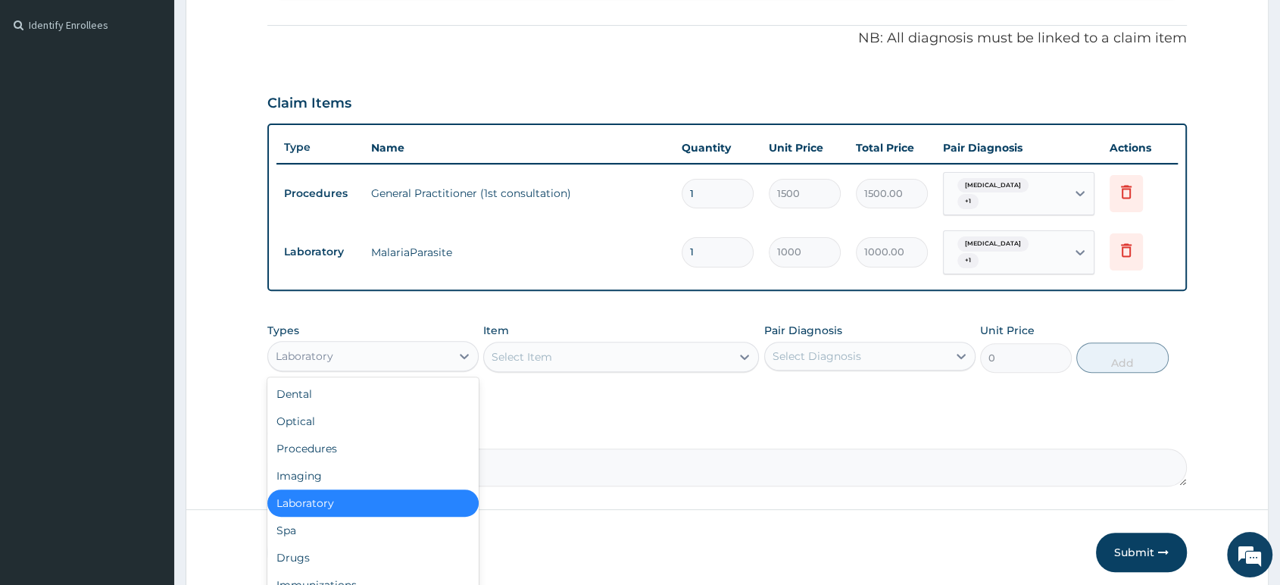
click at [405, 362] on div "Laboratory" at bounding box center [359, 356] width 182 height 24
type input "DR"
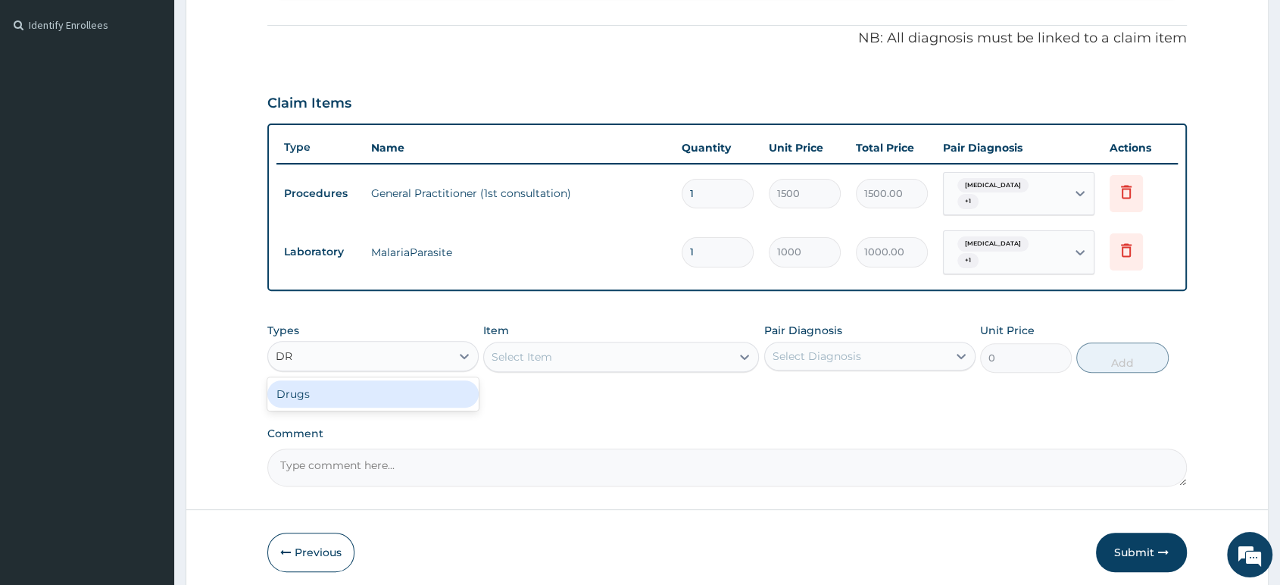
click at [398, 395] on div "Drugs" at bounding box center [372, 393] width 211 height 27
click at [613, 361] on div "Select Item" at bounding box center [621, 357] width 276 height 30
click at [617, 360] on div "Select Item" at bounding box center [621, 357] width 276 height 30
click at [664, 365] on div "Select Item" at bounding box center [607, 357] width 247 height 24
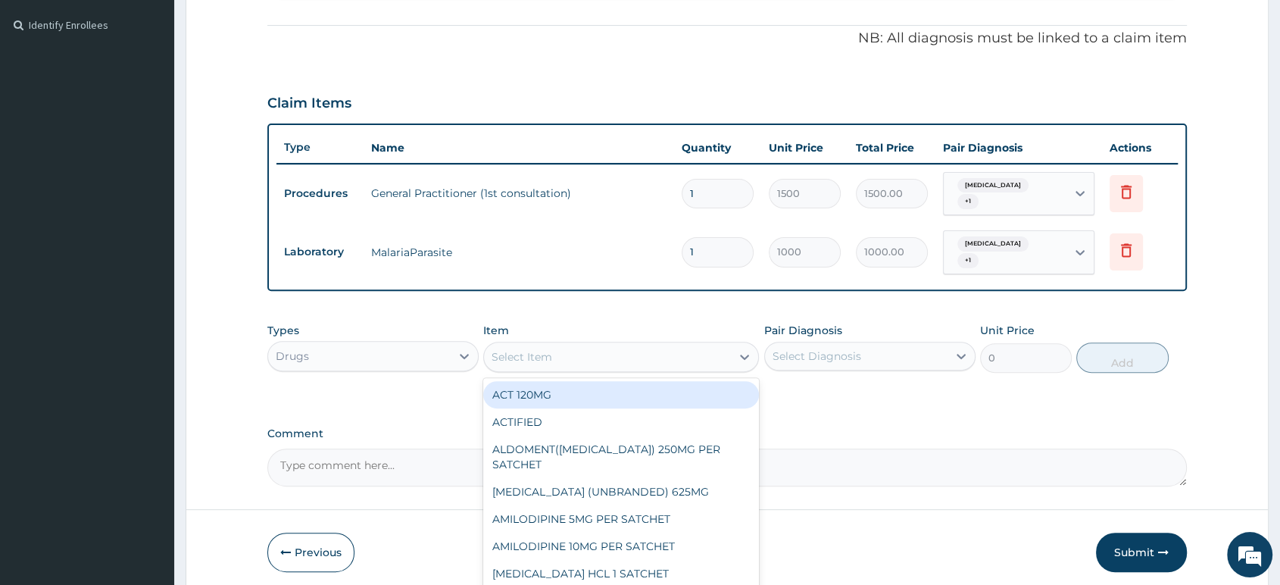
type input "A"
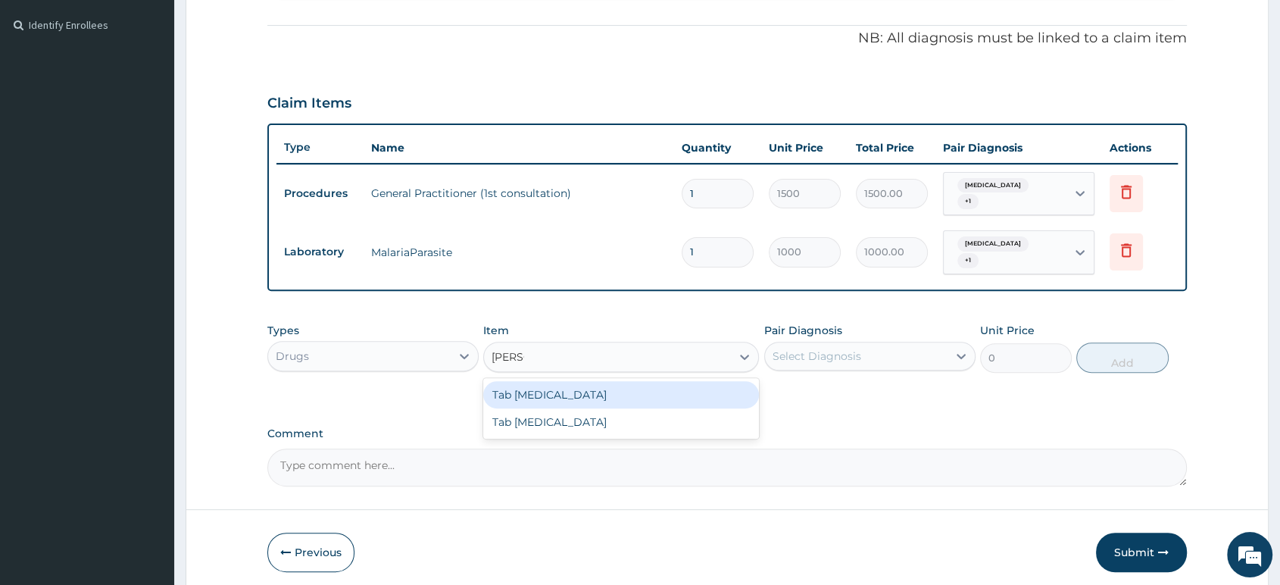
type input "COART"
click at [612, 396] on div "Tab COARTEM" at bounding box center [621, 394] width 276 height 27
type input "130"
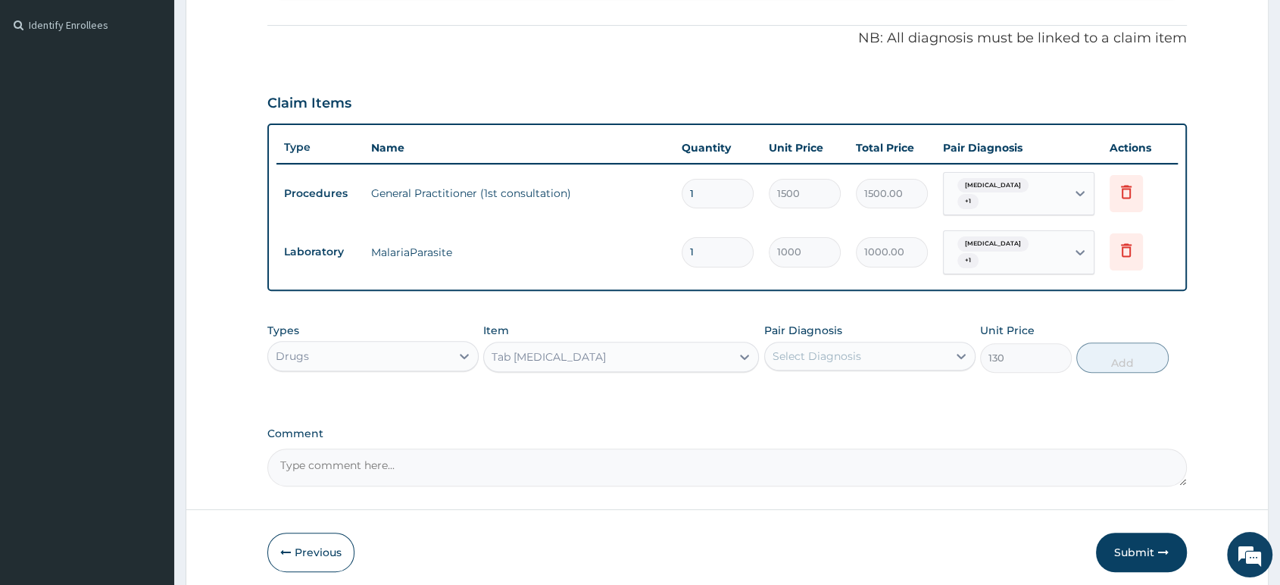
click at [803, 361] on div "Select Diagnosis" at bounding box center [816, 355] width 89 height 15
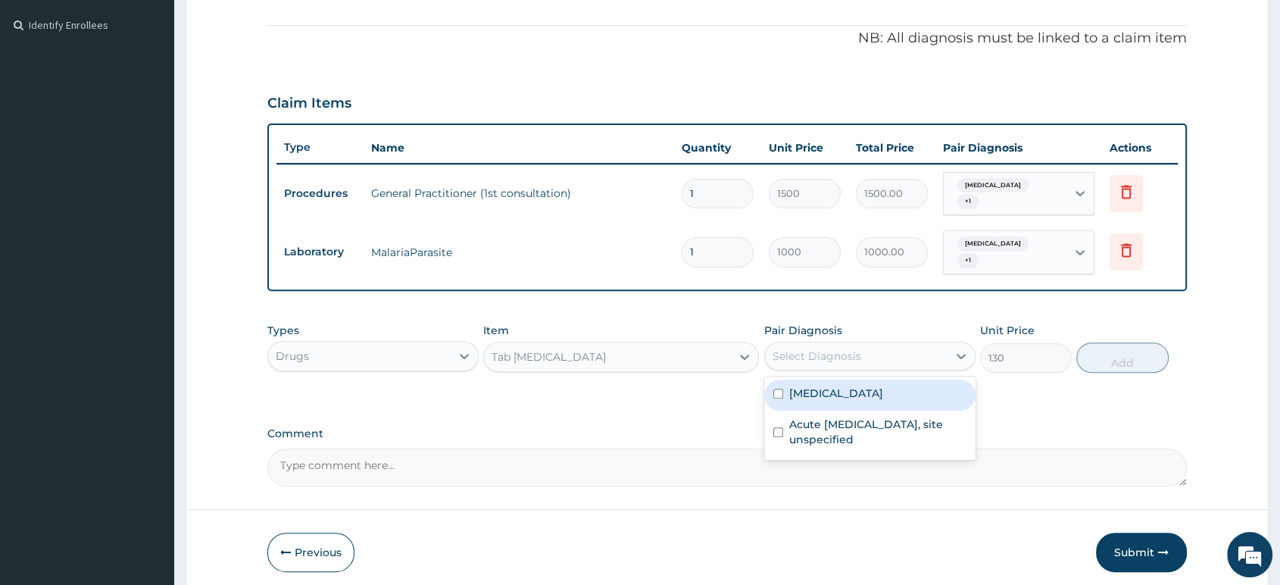
drag, startPoint x: 811, startPoint y: 388, endPoint x: 859, endPoint y: 377, distance: 49.8
click at [813, 388] on label "Malaria, unspecified" at bounding box center [836, 392] width 94 height 15
checkbox input "true"
click at [884, 357] on div "Malaria, unspecified" at bounding box center [856, 356] width 182 height 26
click at [902, 360] on div "Malaria, unspecified" at bounding box center [856, 356] width 182 height 26
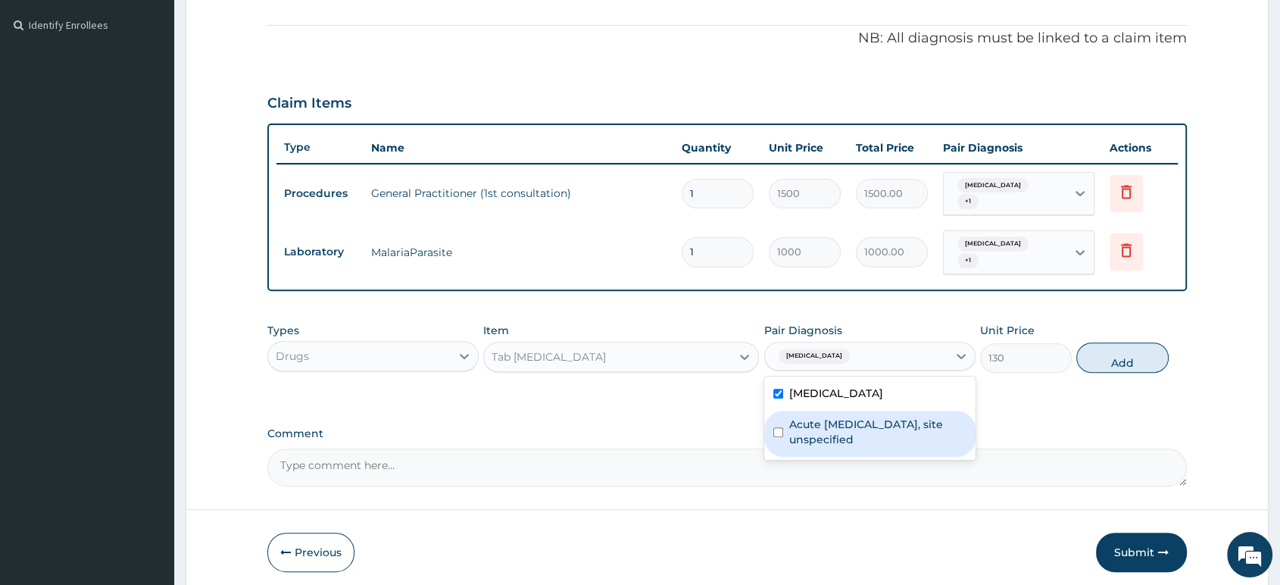
drag, startPoint x: 879, startPoint y: 423, endPoint x: 1000, endPoint y: 367, distance: 132.5
click at [884, 421] on label "Acute upper respiratory infection, site unspecified" at bounding box center [877, 431] width 177 height 30
checkbox input "true"
click at [1125, 360] on button "Add" at bounding box center [1122, 357] width 92 height 30
type input "0"
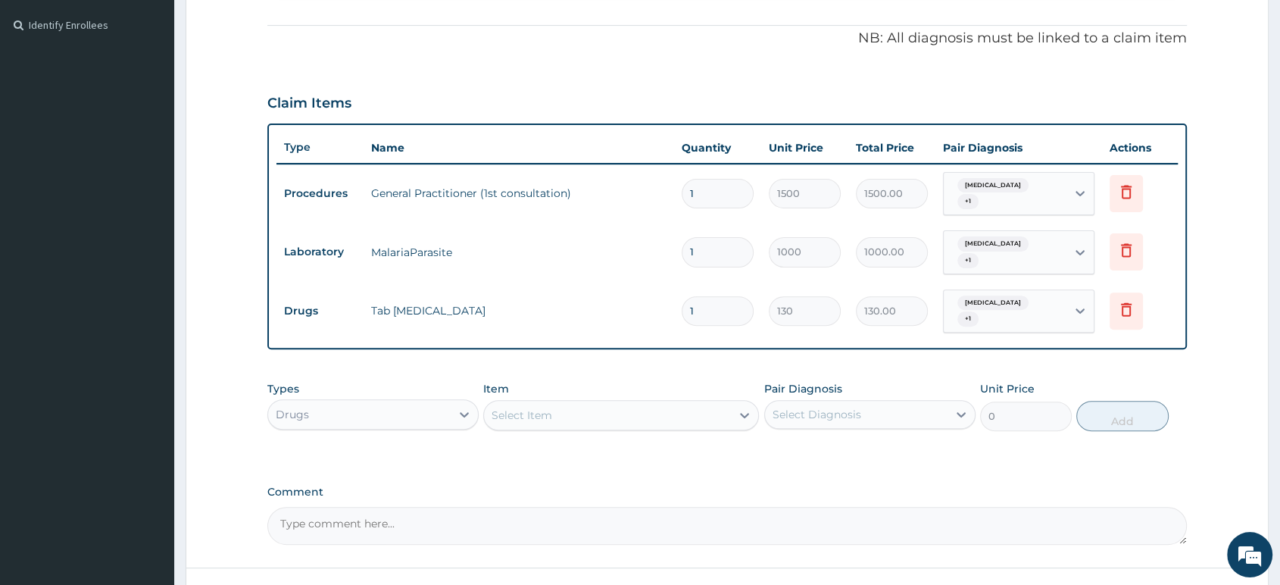
type input "0.00"
type input "6"
type input "780.00"
type input "6"
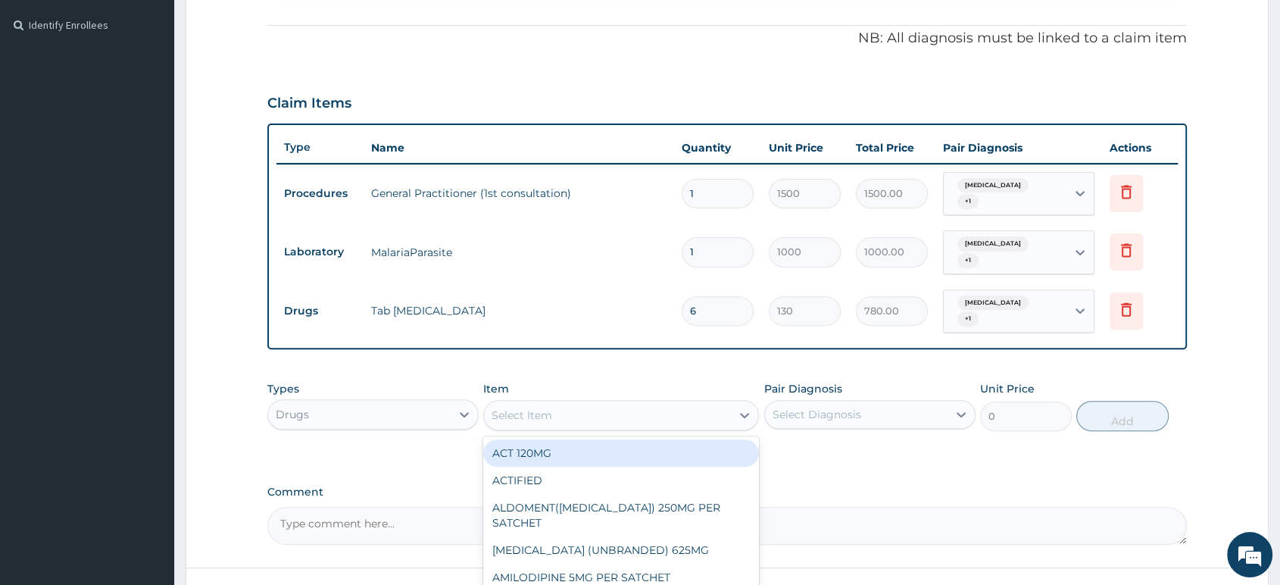
click at [550, 418] on div "Select Item" at bounding box center [521, 414] width 61 height 15
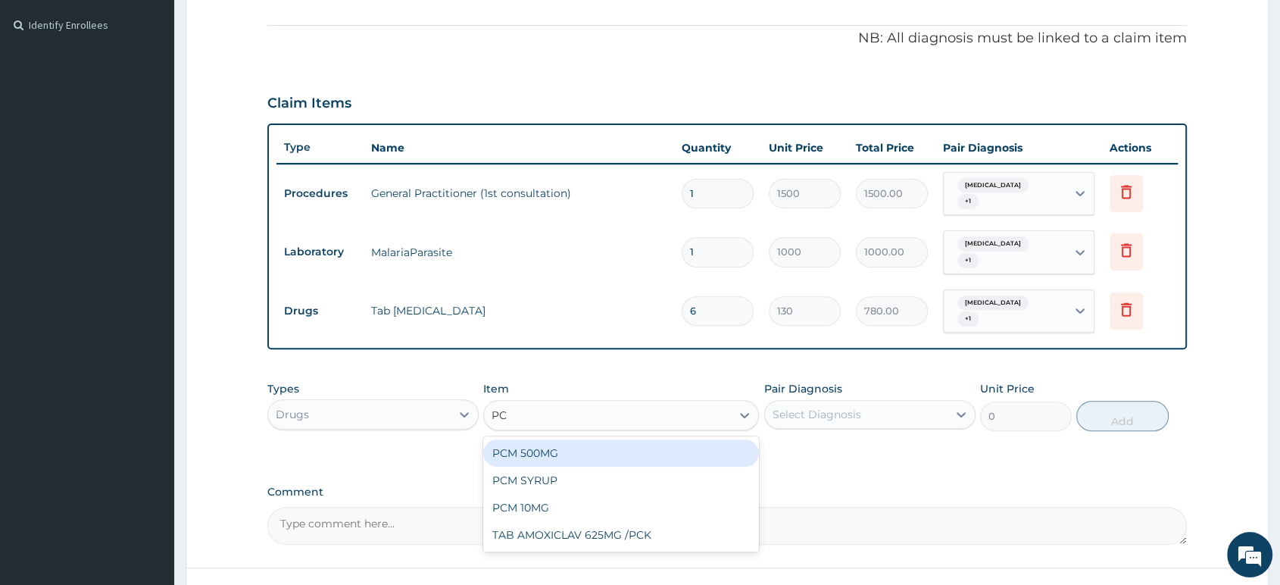
type input "PCM"
click at [541, 453] on div "PCM 500MG" at bounding box center [621, 452] width 276 height 27
type input "28"
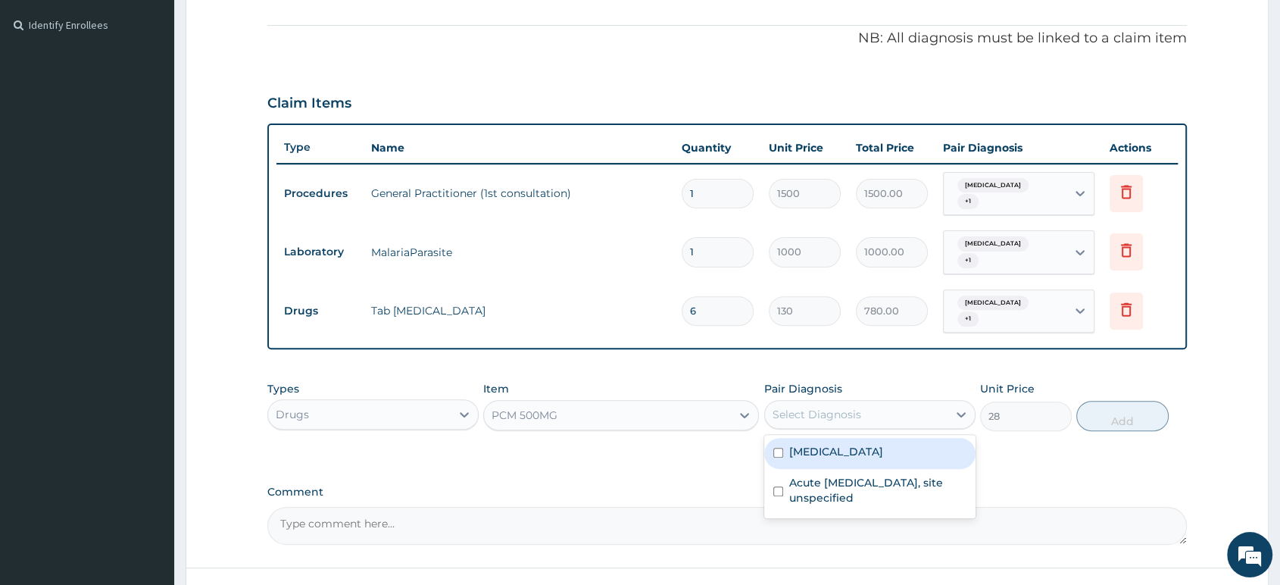
drag, startPoint x: 807, startPoint y: 416, endPoint x: 818, endPoint y: 454, distance: 40.0
click at [807, 416] on div "Select Diagnosis" at bounding box center [816, 414] width 89 height 15
drag, startPoint x: 819, startPoint y: 461, endPoint x: 875, endPoint y: 425, distance: 66.8
click at [823, 459] on div "Malaria, unspecified" at bounding box center [869, 453] width 211 height 31
checkbox input "true"
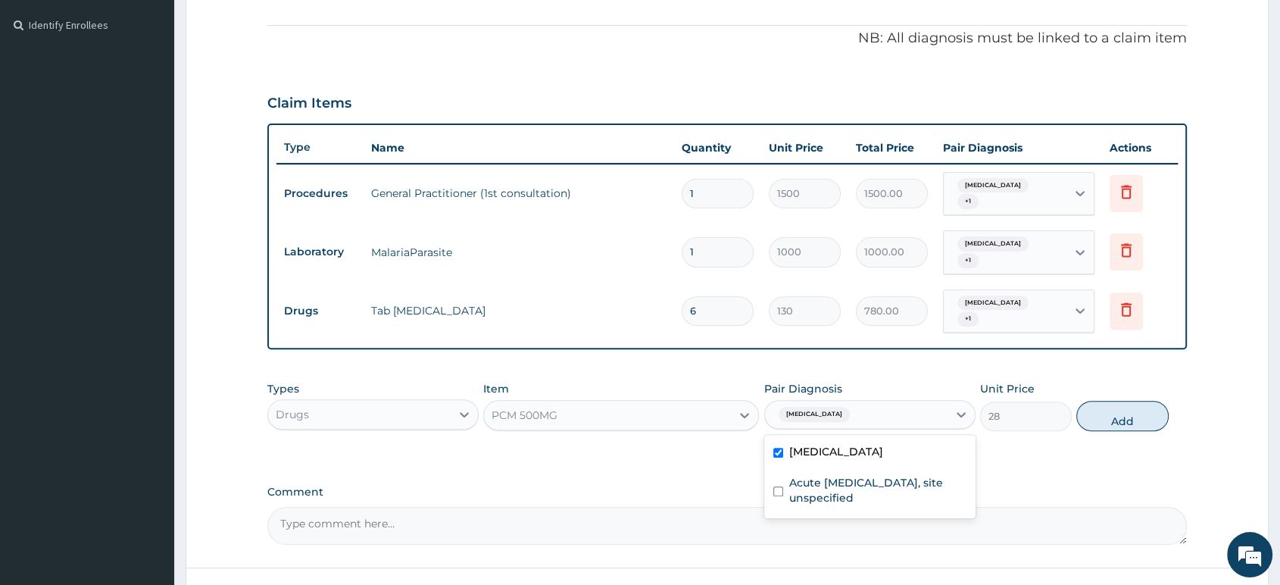
click at [893, 411] on div "Malaria, unspecified" at bounding box center [856, 414] width 182 height 26
click at [908, 422] on div "Malaria, unspecified" at bounding box center [856, 414] width 182 height 26
drag, startPoint x: 873, startPoint y: 490, endPoint x: 987, endPoint y: 441, distance: 124.5
click at [884, 487] on label "Acute upper respiratory infection, site unspecified" at bounding box center [877, 490] width 177 height 30
checkbox input "true"
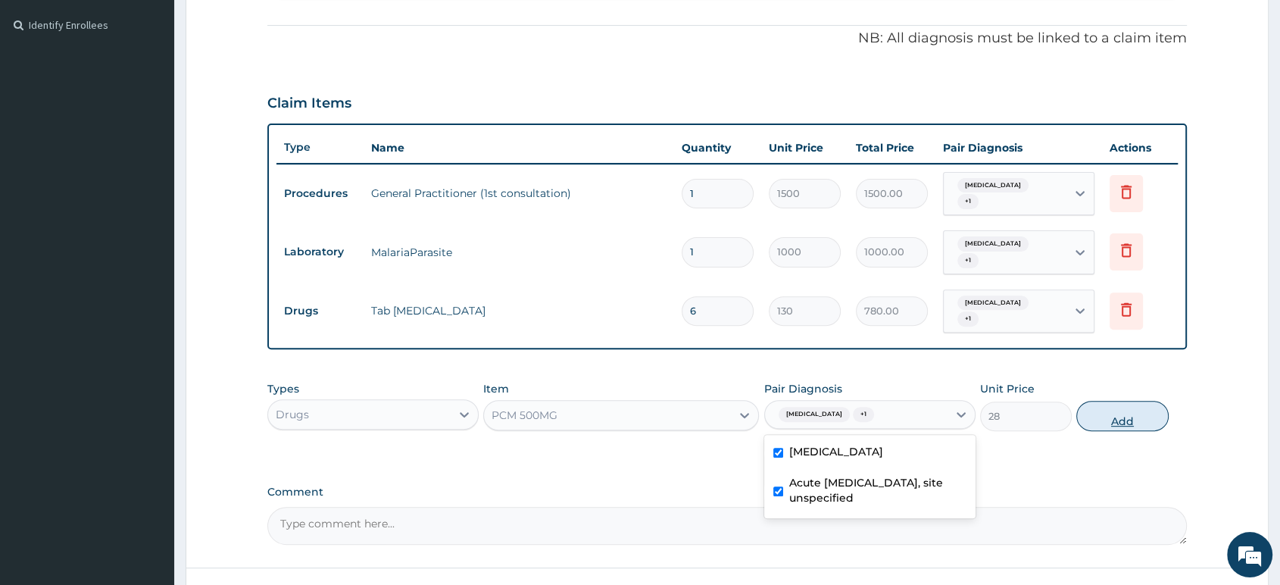
click at [1109, 427] on button "Add" at bounding box center [1122, 416] width 92 height 30
type input "0"
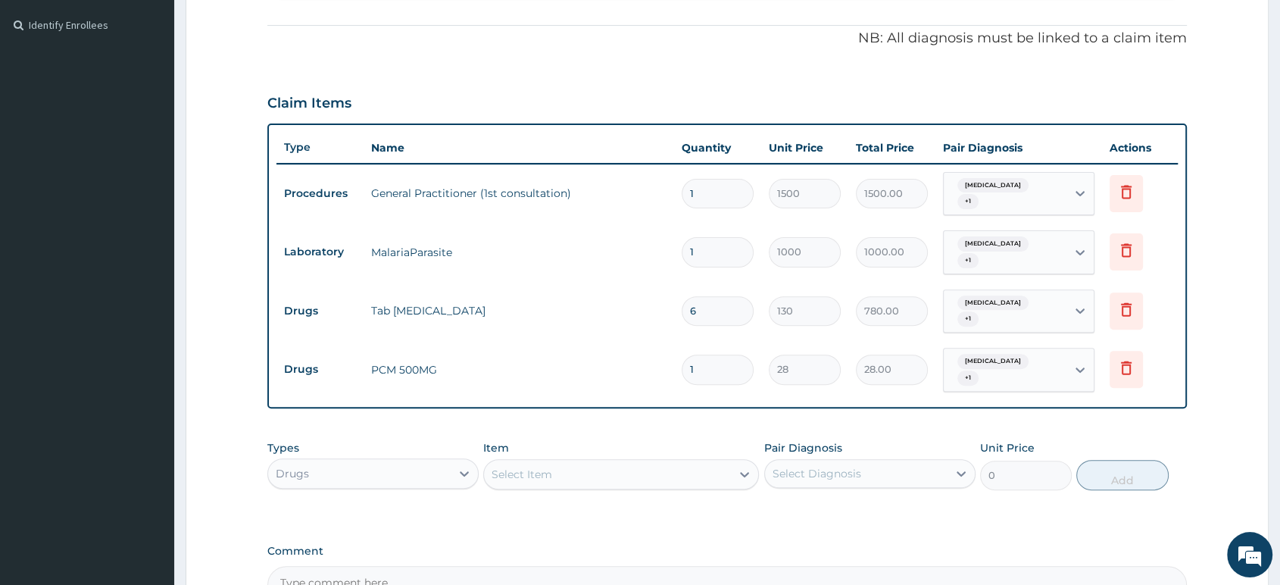
type input "18"
type input "504.00"
type input "18"
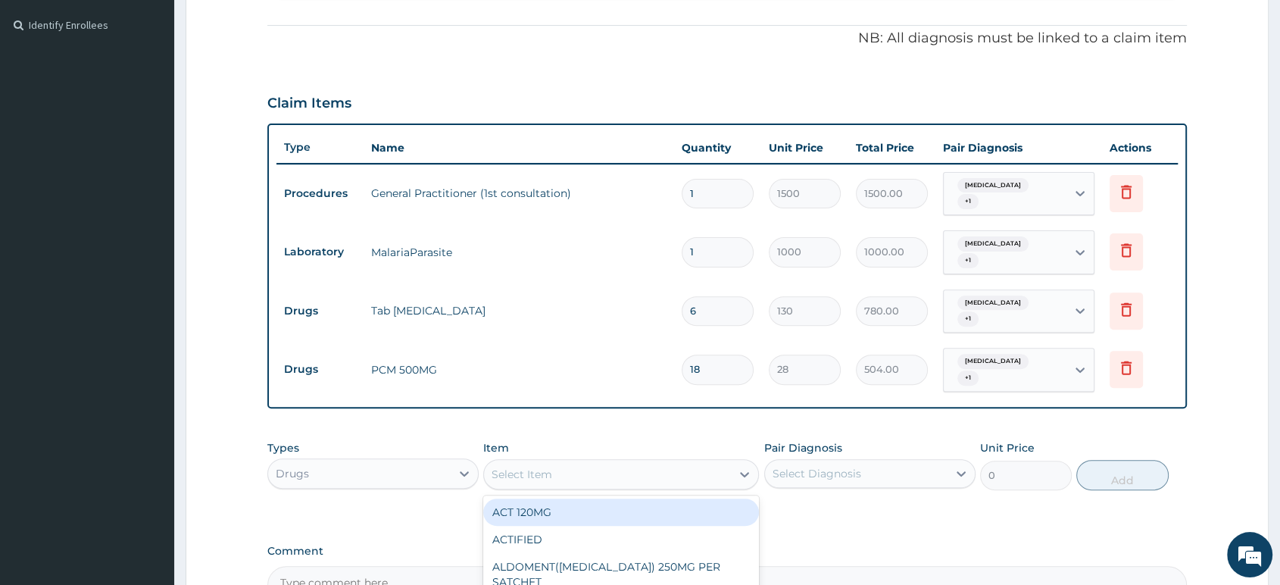
click at [606, 471] on div "Select Item" at bounding box center [607, 474] width 247 height 24
type input "AMOX"
click at [575, 508] on div "AMOXYCILLIN 500MG" at bounding box center [621, 511] width 276 height 27
type input "700"
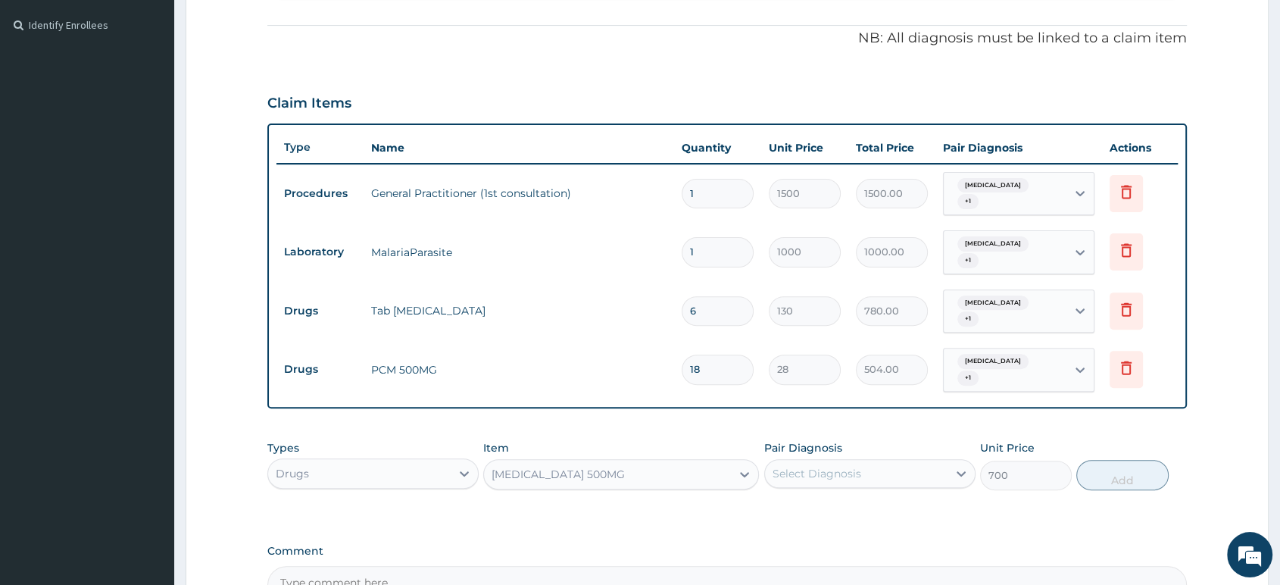
click at [824, 468] on div "Select Diagnosis" at bounding box center [816, 473] width 89 height 15
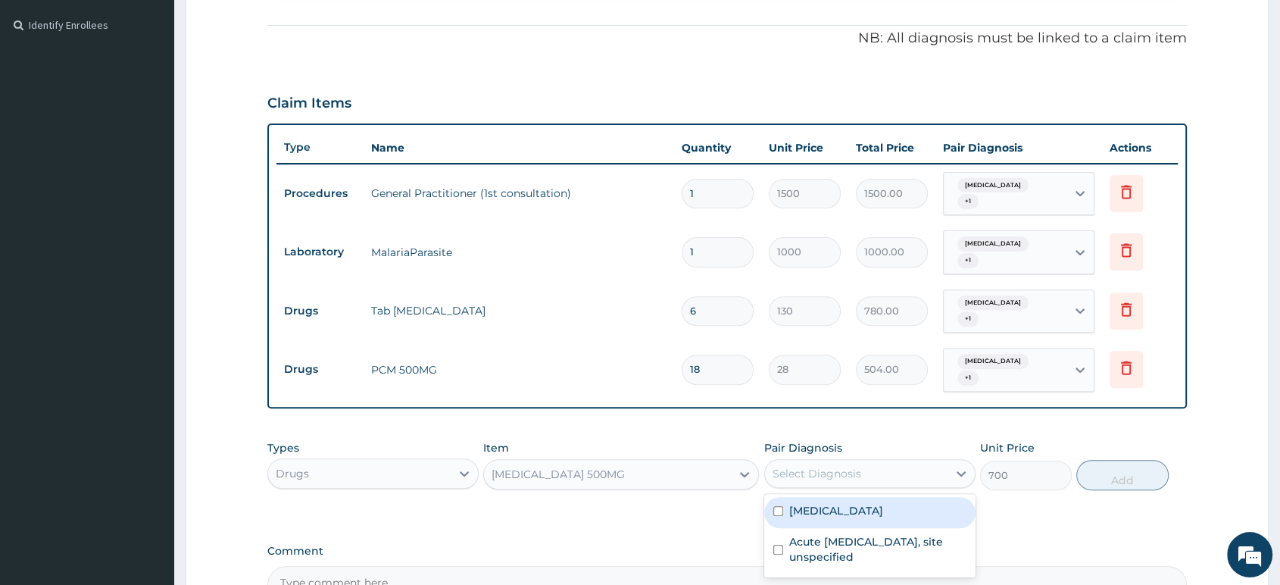
click at [832, 508] on label "Malaria, unspecified" at bounding box center [836, 510] width 94 height 15
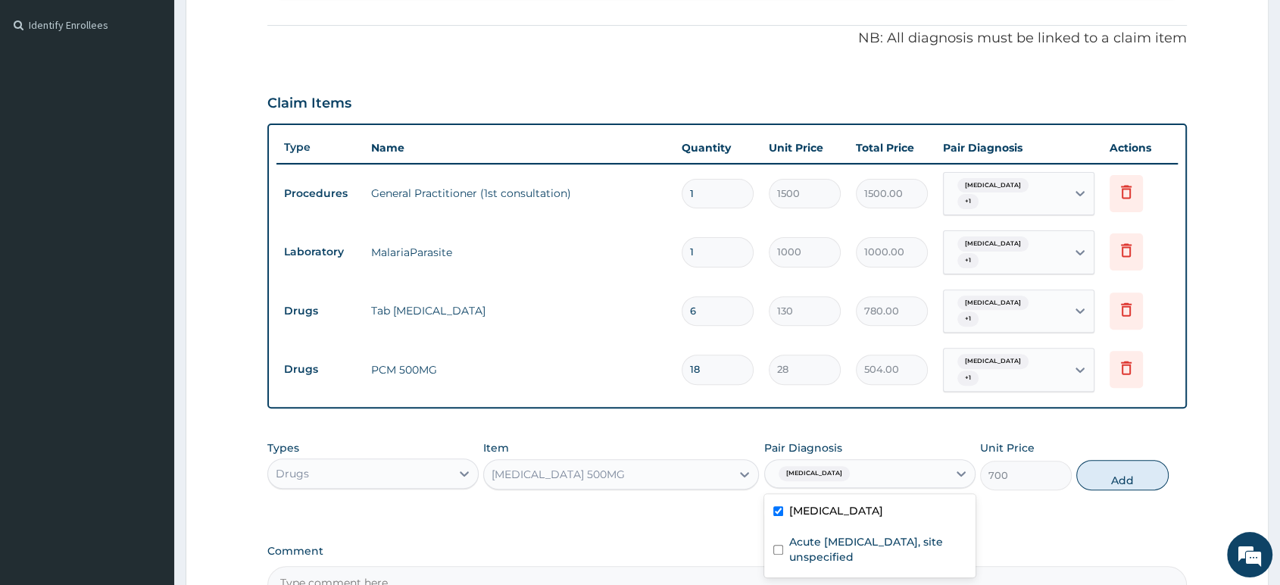
checkbox input "true"
click at [901, 472] on div "Malaria, unspecified" at bounding box center [856, 473] width 182 height 26
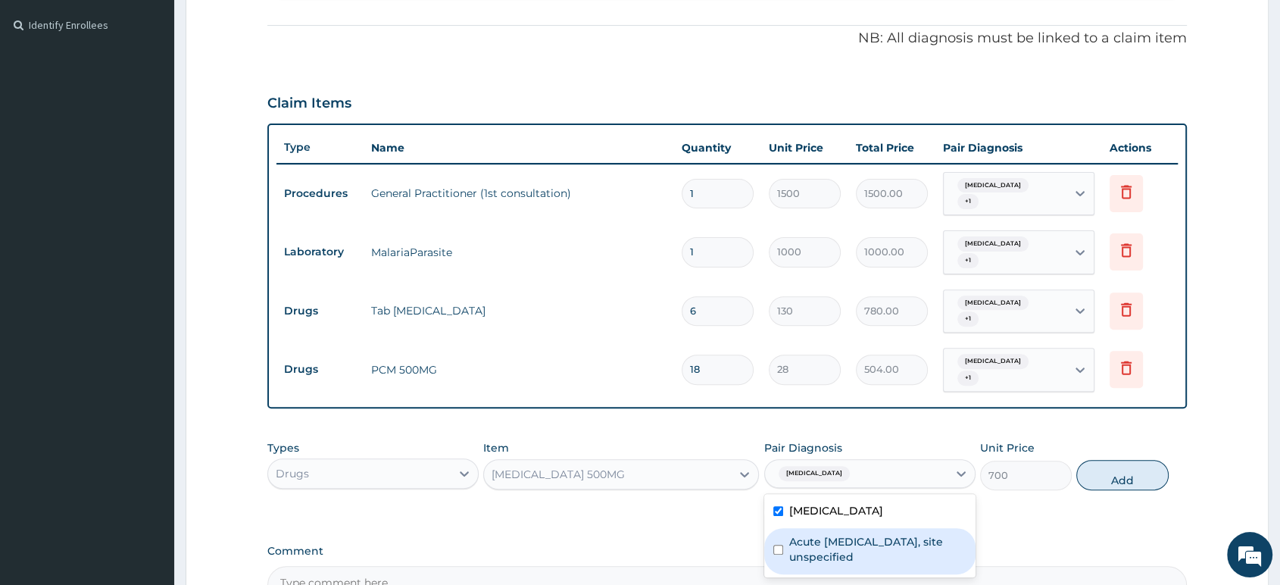
drag, startPoint x: 877, startPoint y: 550, endPoint x: 984, endPoint y: 504, distance: 117.0
click at [909, 535] on label "Acute upper respiratory infection, site unspecified" at bounding box center [877, 549] width 177 height 30
checkbox input "true"
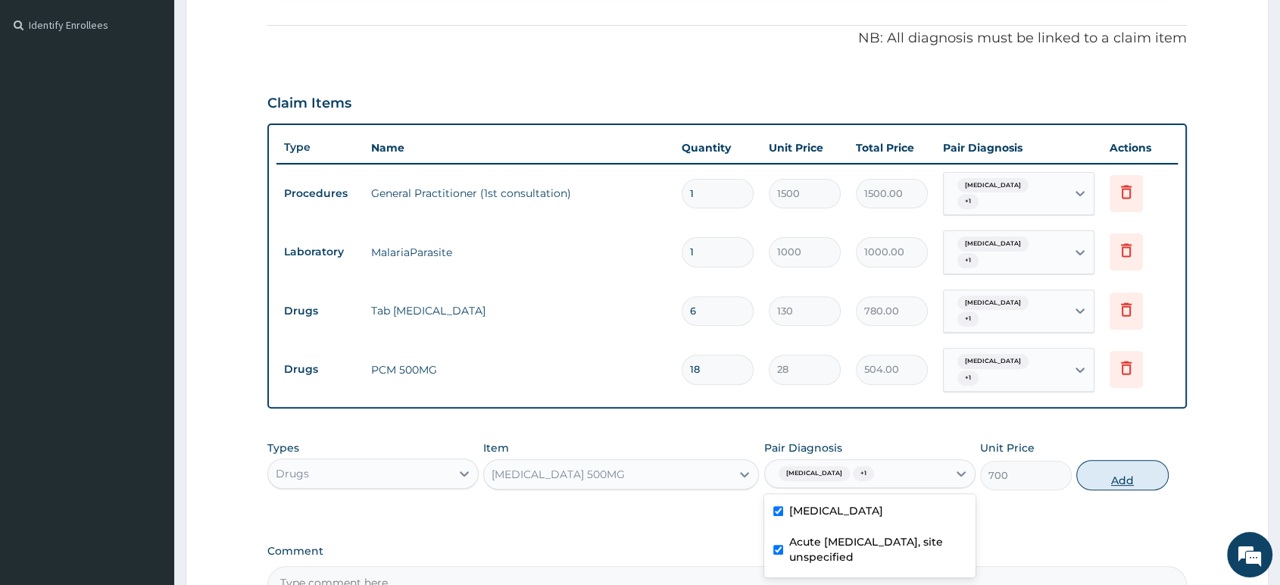
click at [1092, 472] on button "Add" at bounding box center [1122, 475] width 92 height 30
type input "0"
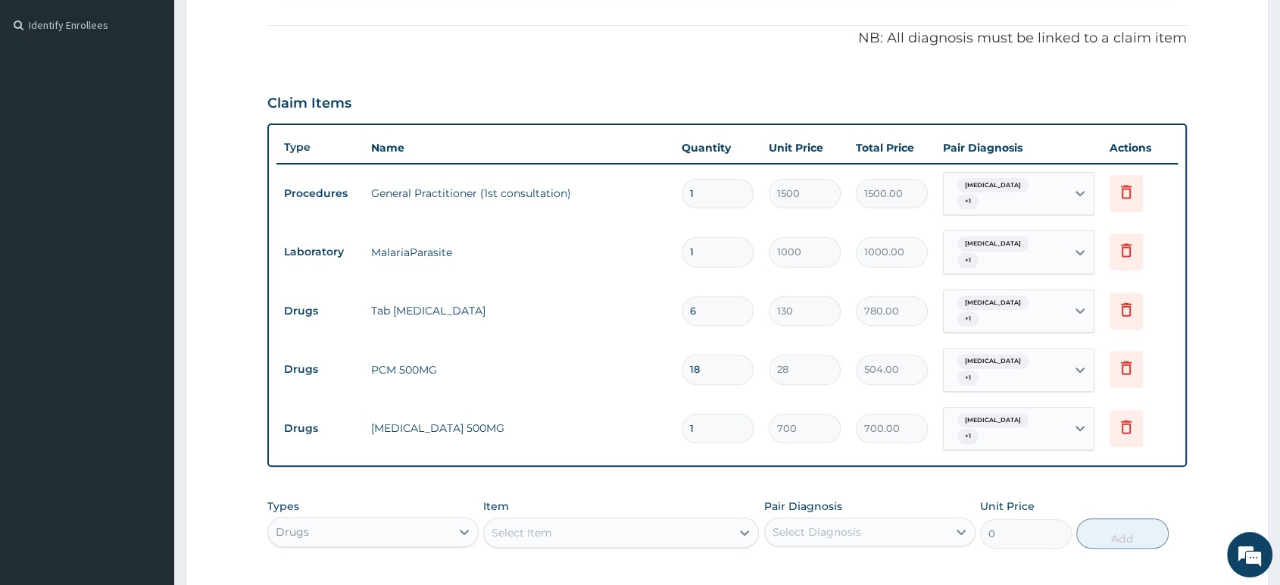
type input "15"
type input "10500.00"
type input "1"
type input "700.00"
type input "0.00"
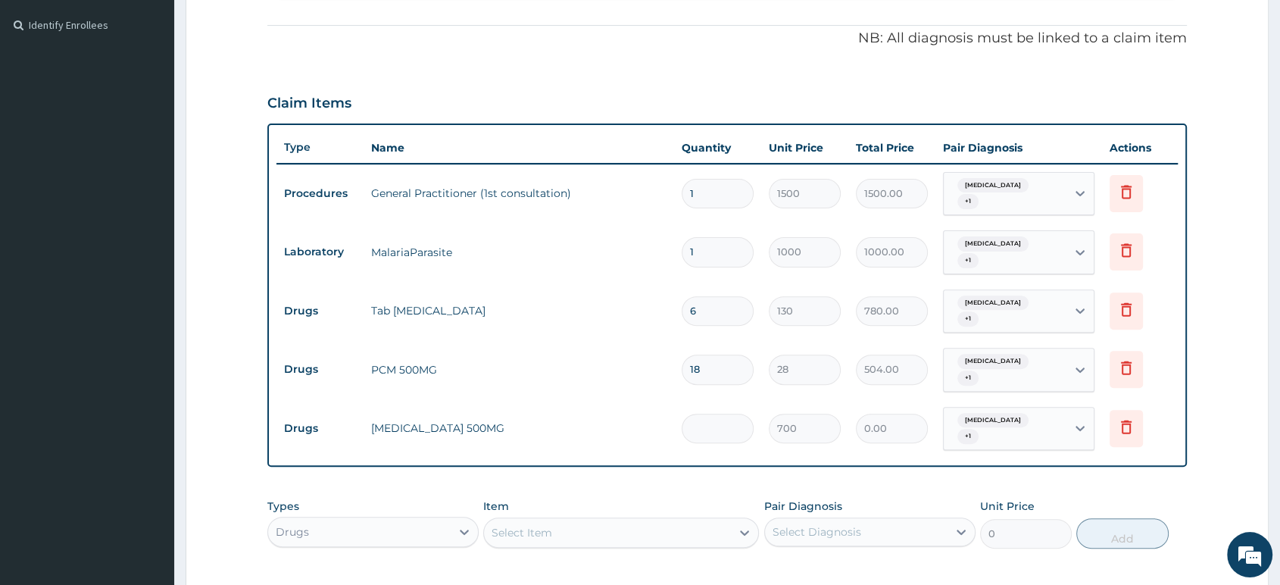
type input "2"
type input "1400.00"
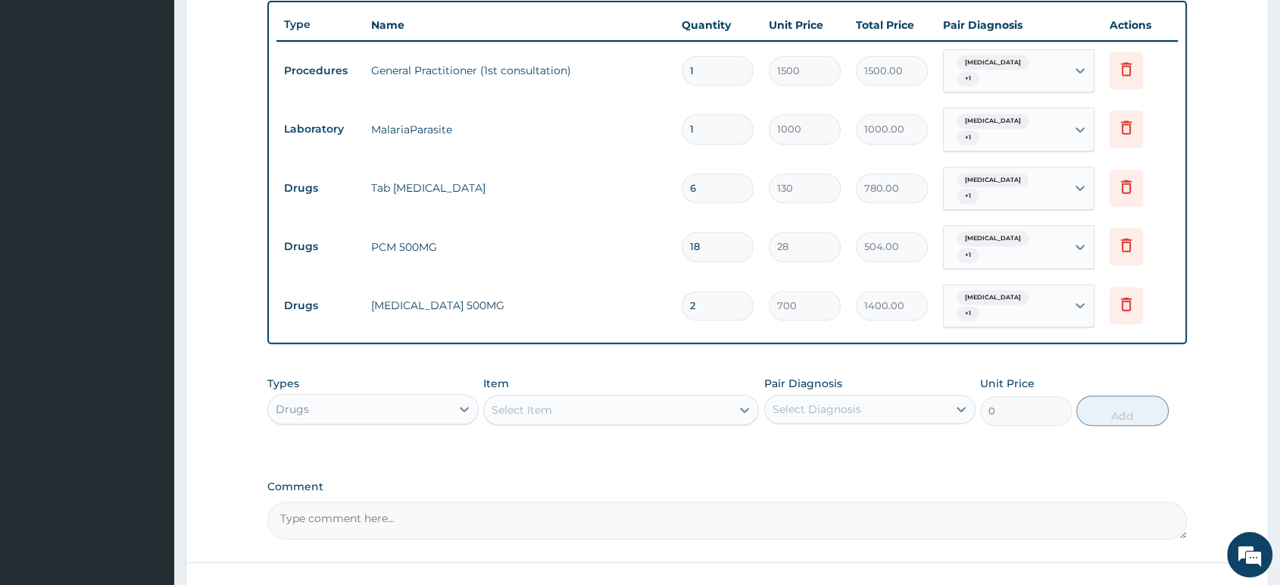
scroll to position [673, 0]
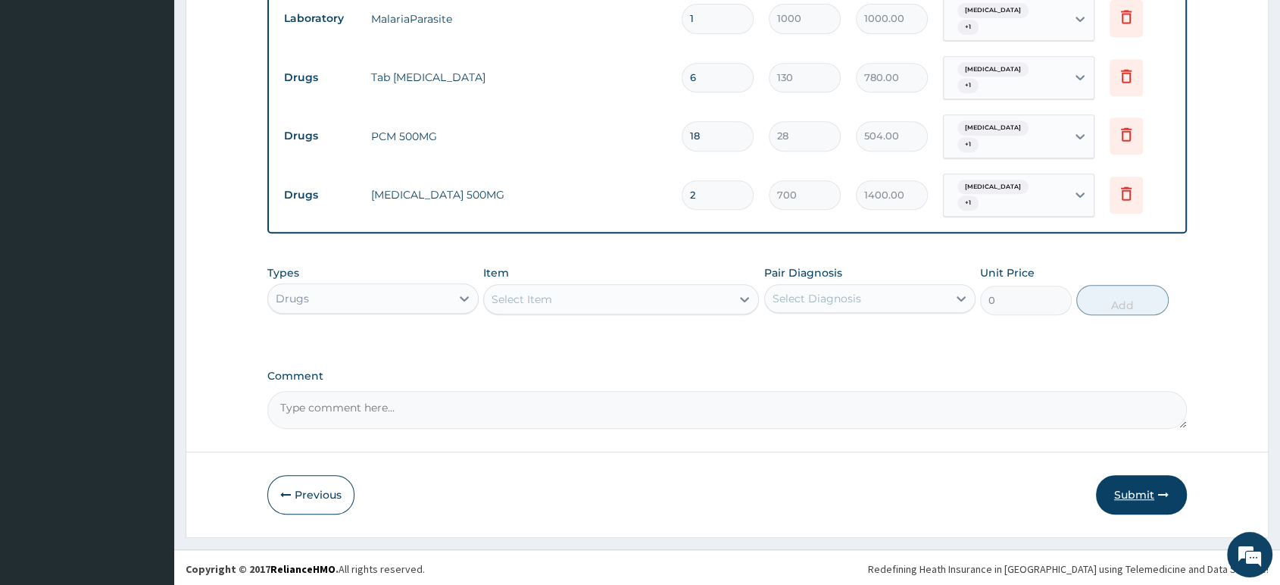
type input "2"
click at [1140, 493] on button "Submit" at bounding box center [1141, 494] width 91 height 39
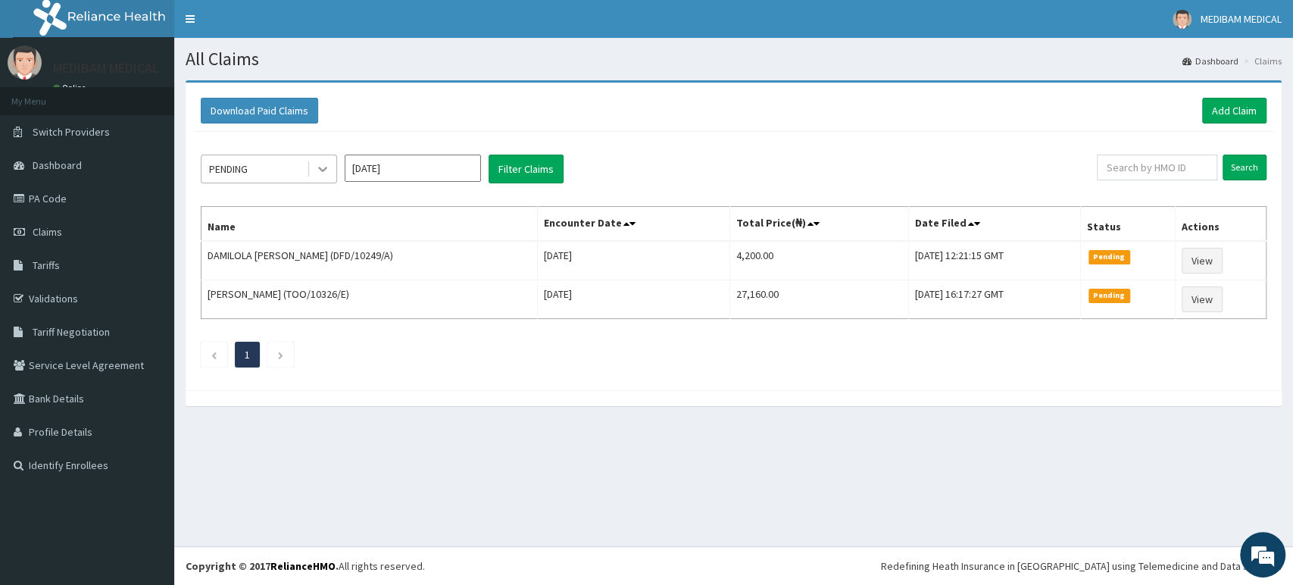
click at [316, 168] on icon at bounding box center [322, 168] width 15 height 15
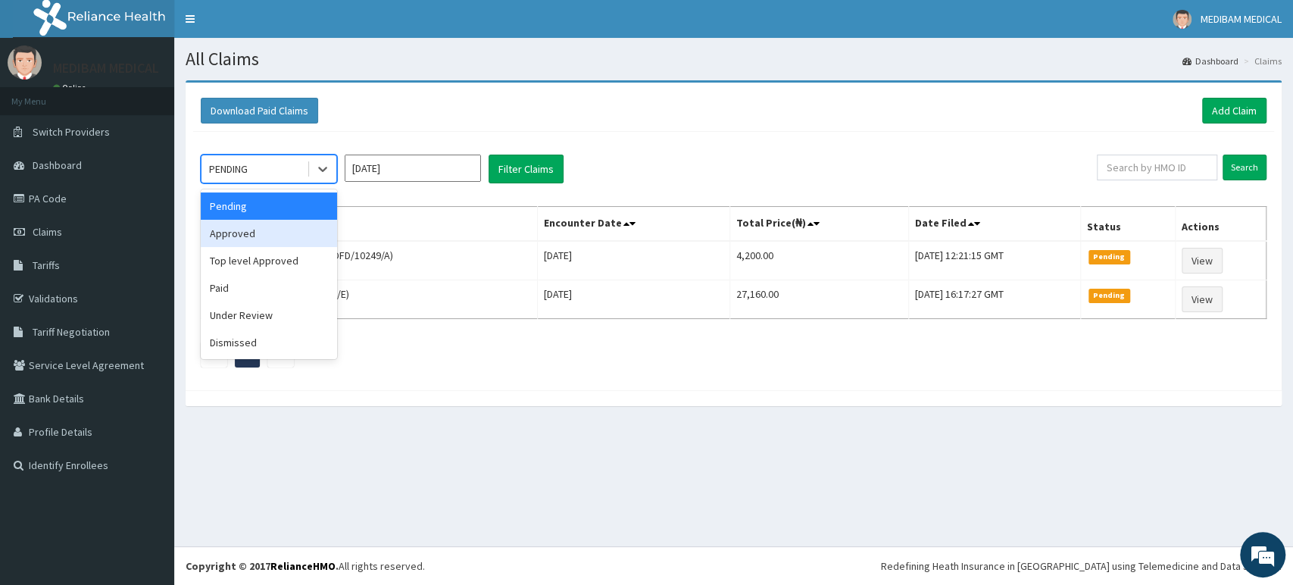
click at [242, 230] on div "Approved" at bounding box center [269, 233] width 136 height 27
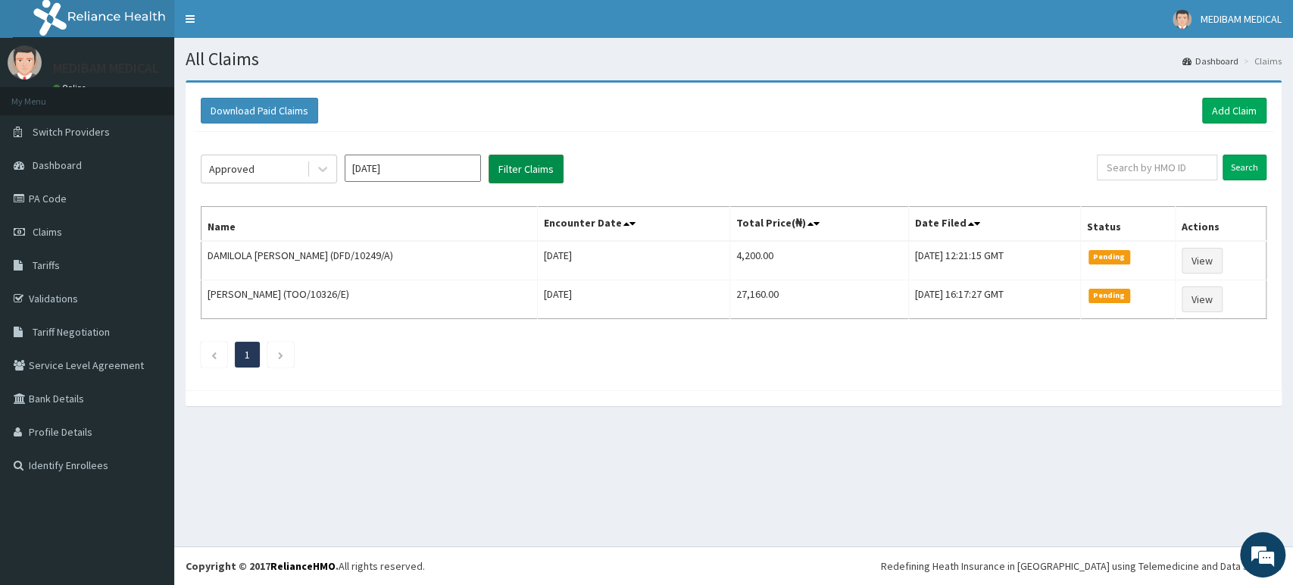
click at [506, 171] on button "Filter Claims" at bounding box center [525, 168] width 75 height 29
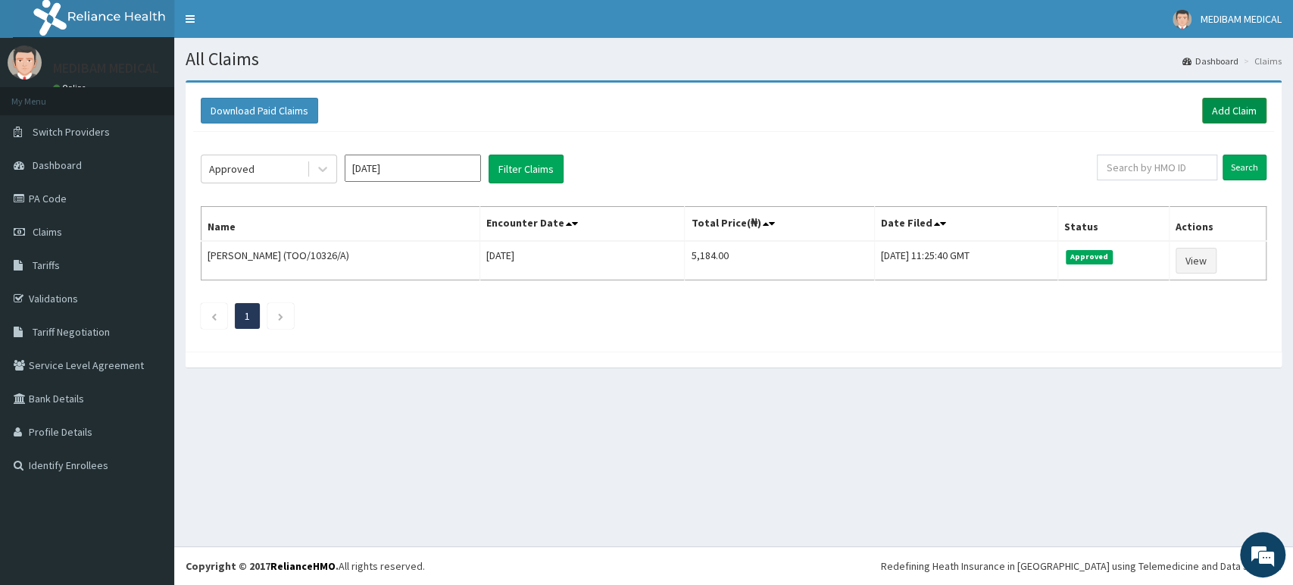
click at [1247, 114] on link "Add Claim" at bounding box center [1234, 111] width 64 height 26
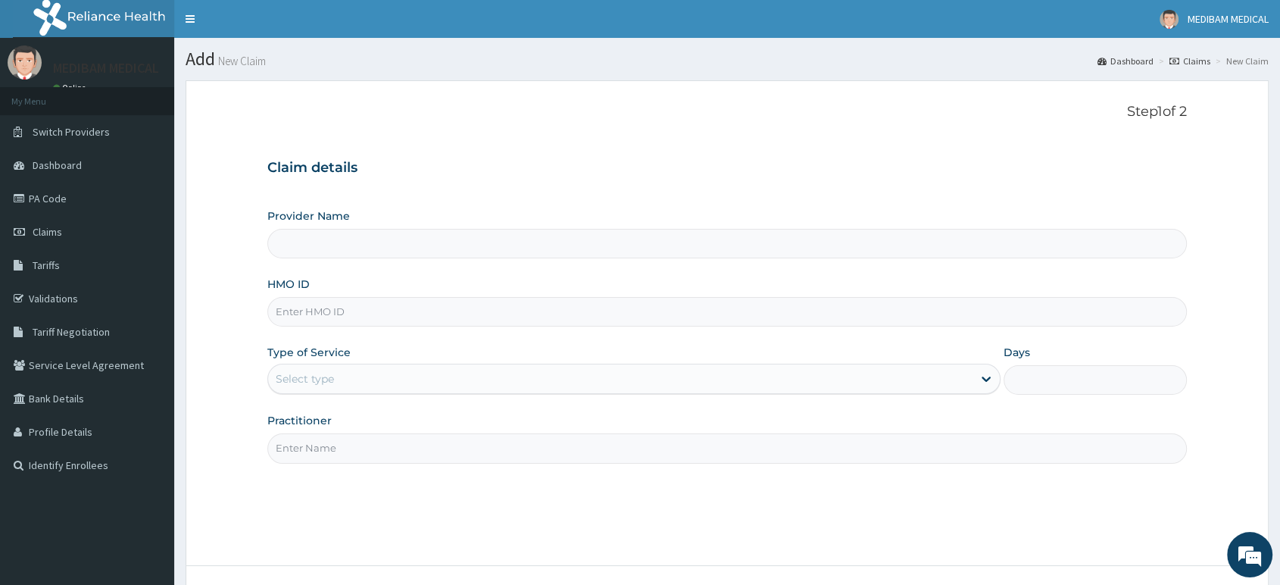
type input "Medibam Specialist Hospital"
click at [391, 314] on input "HMO ID" at bounding box center [726, 312] width 919 height 30
type input "TOO/10"
click at [62, 298] on link "Validations" at bounding box center [87, 298] width 174 height 33
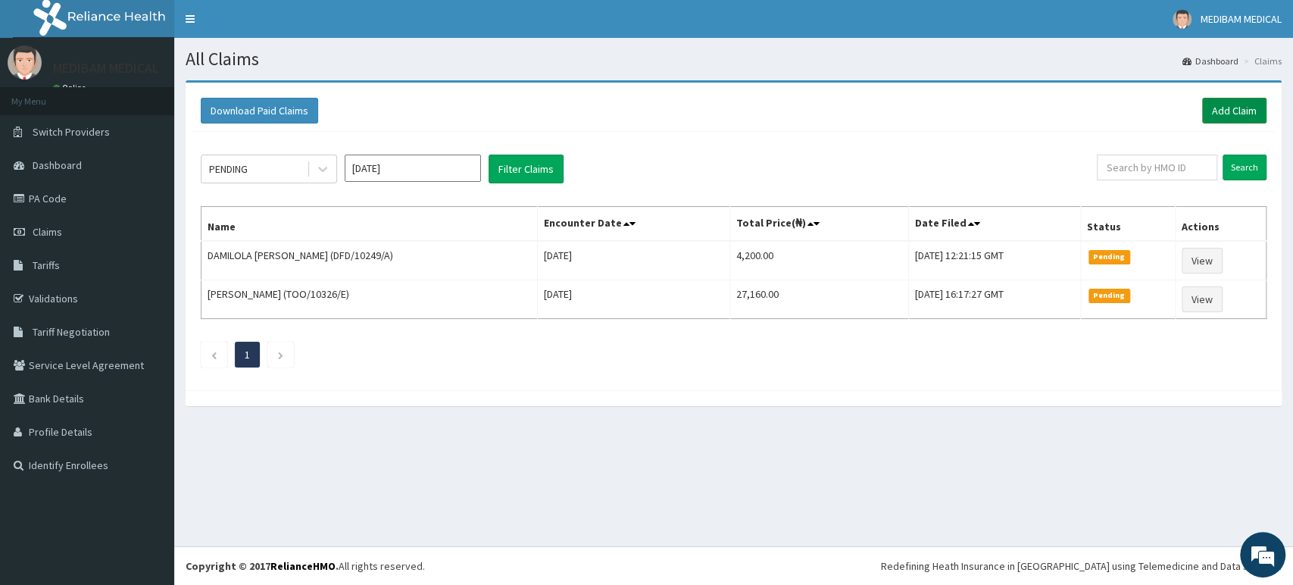
click at [1232, 106] on link "Add Claim" at bounding box center [1234, 111] width 64 height 26
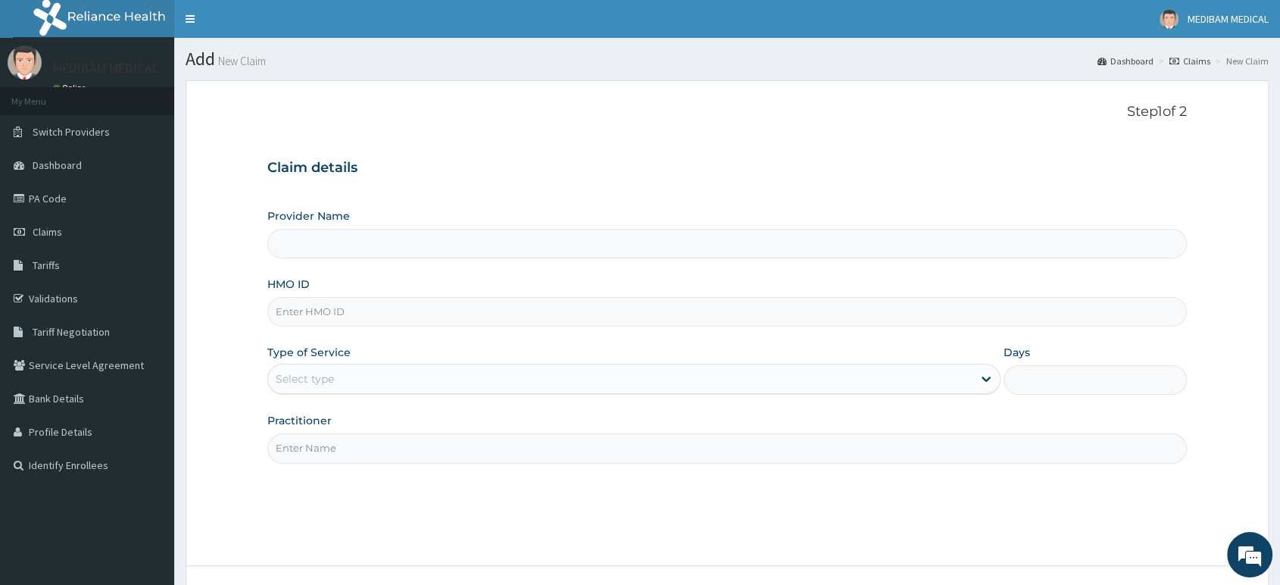
click at [316, 309] on input "HMO ID" at bounding box center [726, 312] width 919 height 30
type input "Medibam Specialist Hospital"
type input "TOO/10326/A"
click at [377, 375] on div "Select type" at bounding box center [620, 378] width 704 height 24
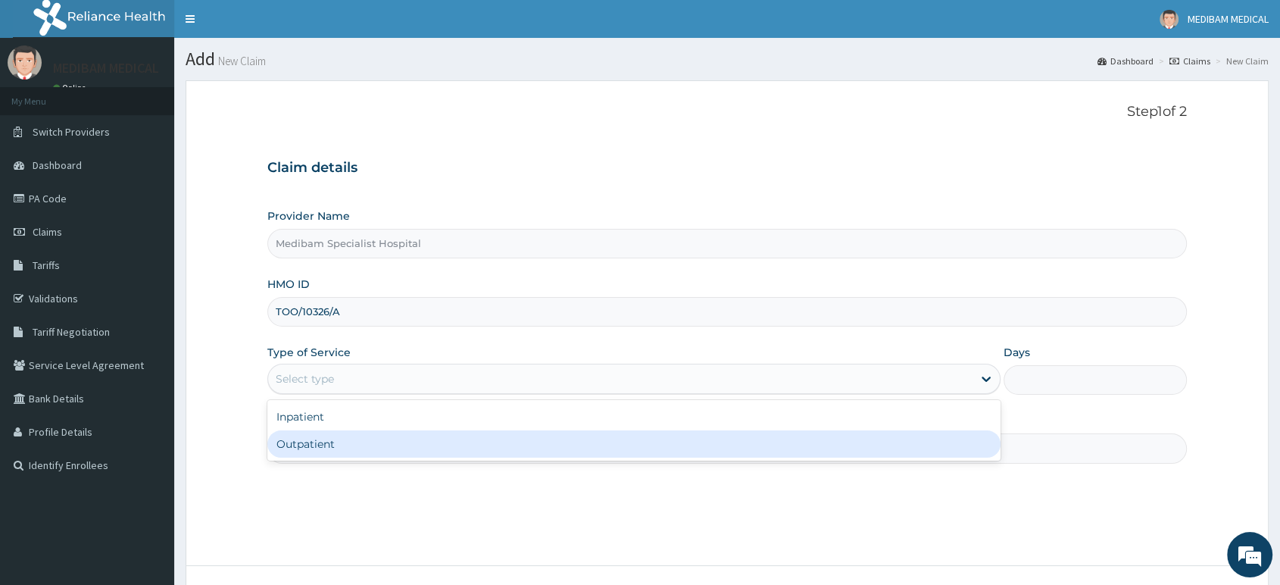
click at [335, 435] on div "Outpatient" at bounding box center [633, 443] width 733 height 27
type input "1"
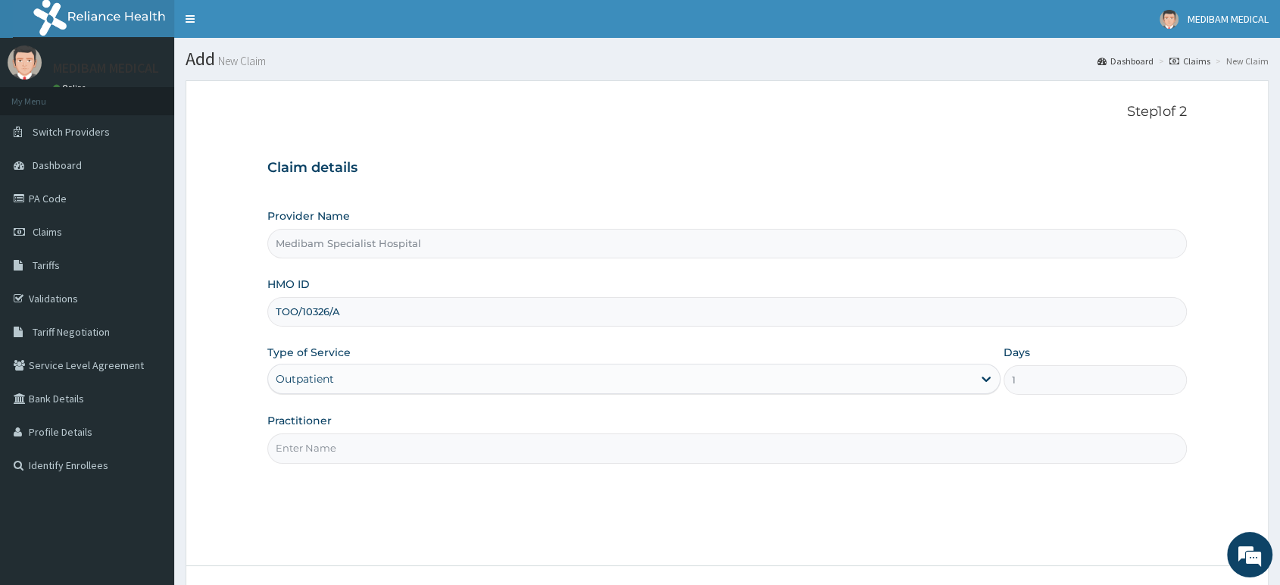
click at [436, 438] on input "Practitioner" at bounding box center [726, 448] width 919 height 30
type input "DR AGHWANA"
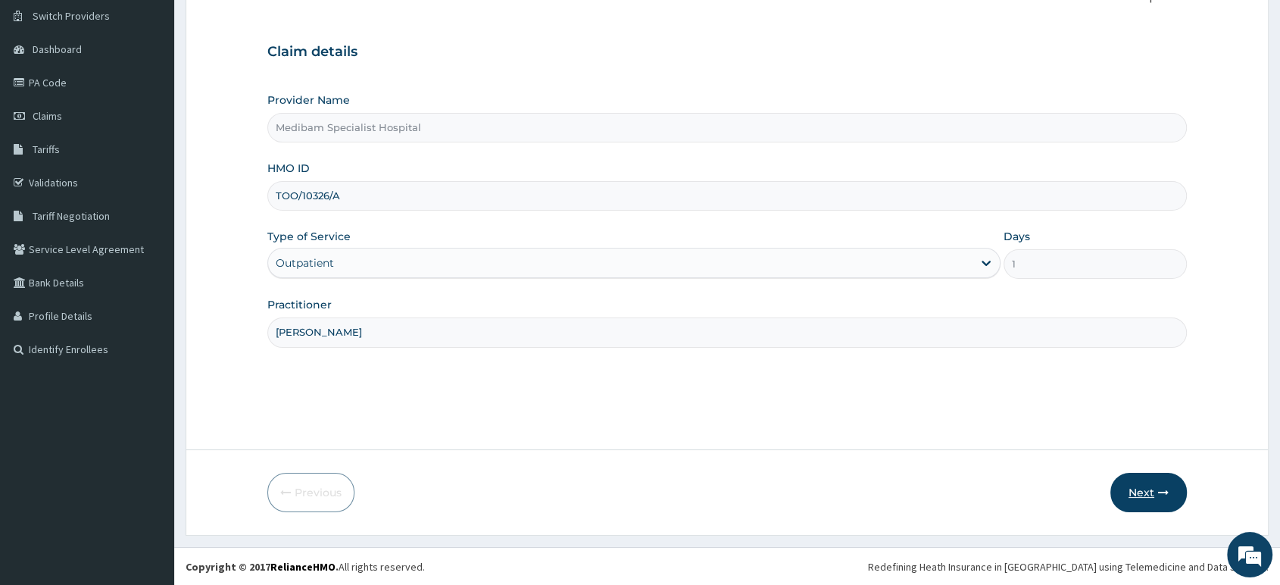
click at [1137, 494] on button "Next" at bounding box center [1148, 491] width 76 height 39
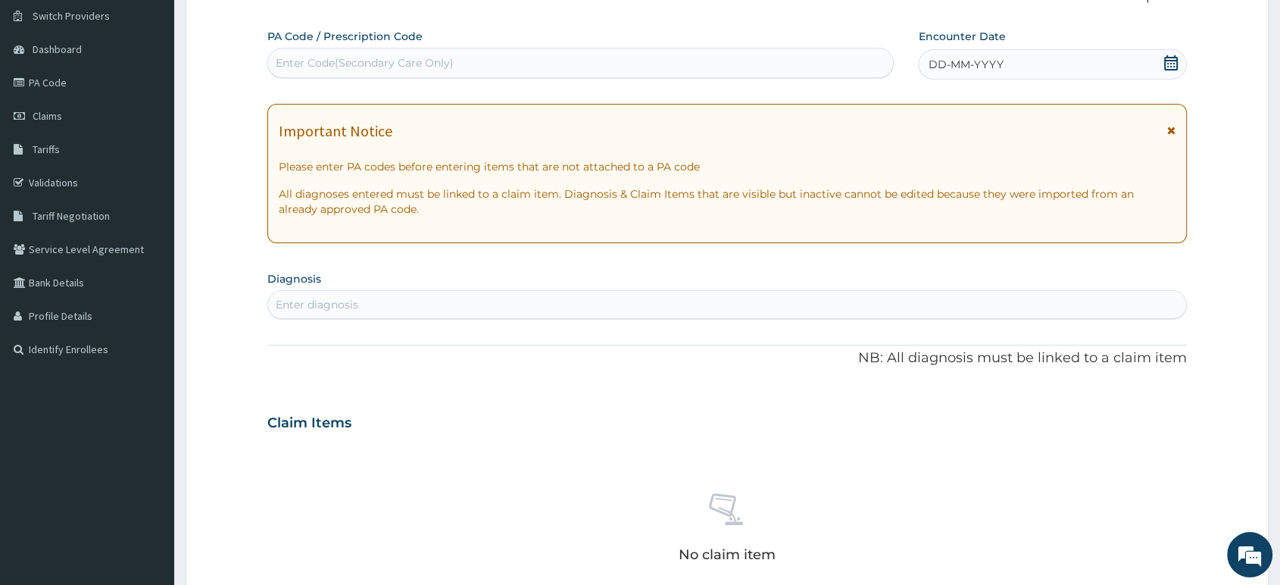
click at [1097, 50] on div "DD-MM-YYYY" at bounding box center [1052, 64] width 269 height 30
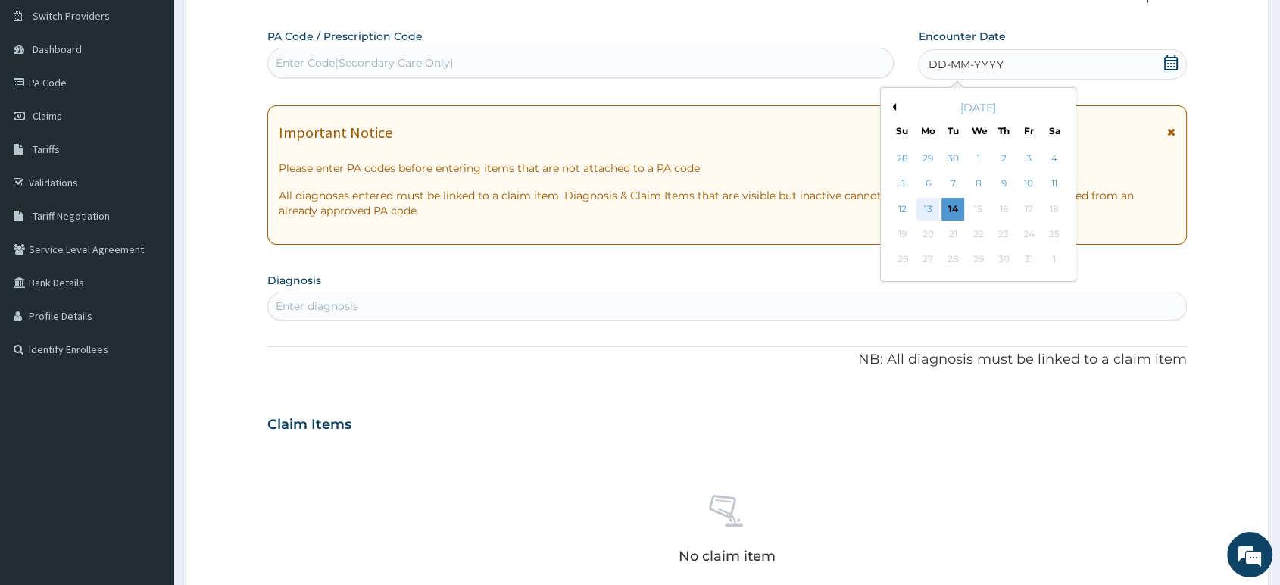
click at [926, 208] on div "13" at bounding box center [927, 209] width 23 height 23
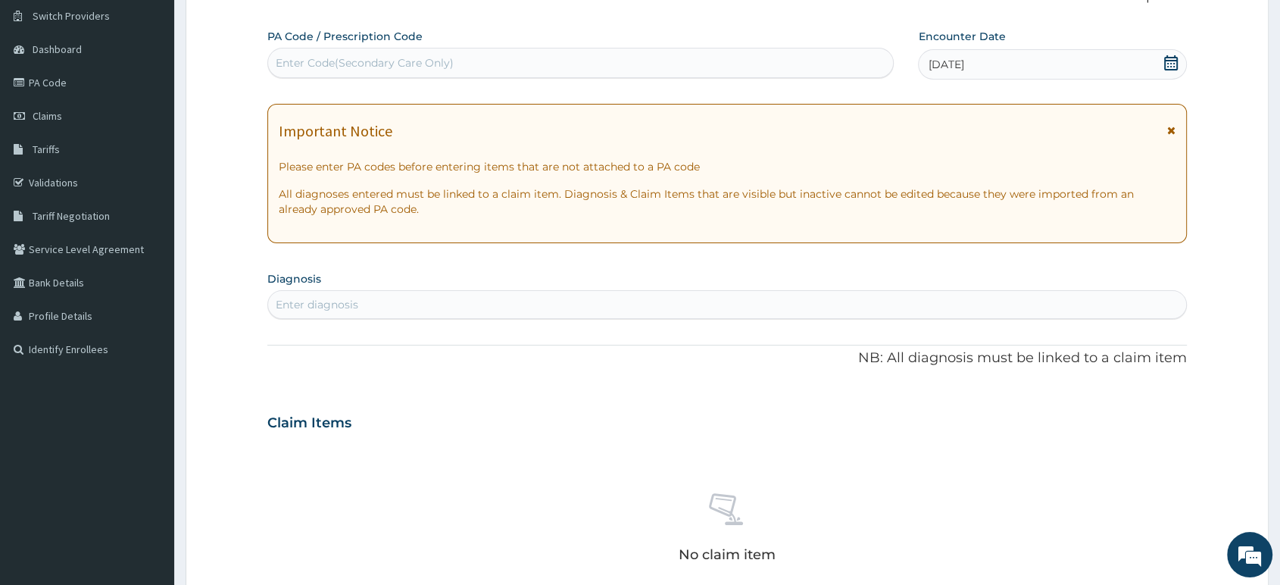
click at [618, 301] on div "Enter diagnosis" at bounding box center [727, 304] width 918 height 24
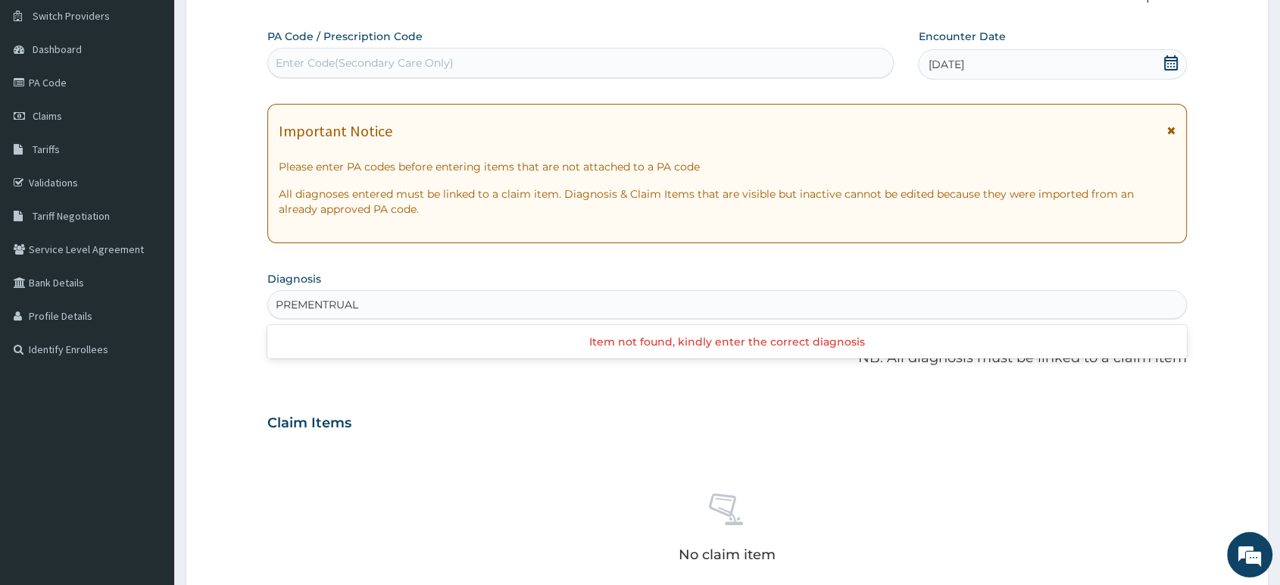
type input "PRE-MENTRUAL"
click at [382, 300] on div "PRE-MENTRUAL" at bounding box center [727, 304] width 918 height 24
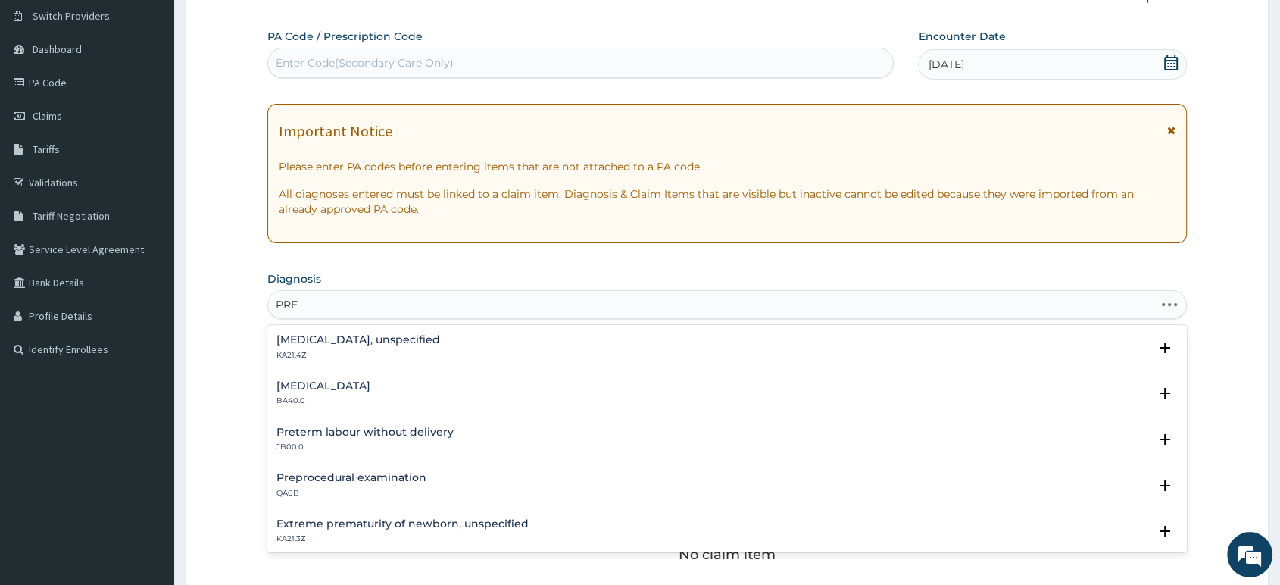
type input "PRE-"
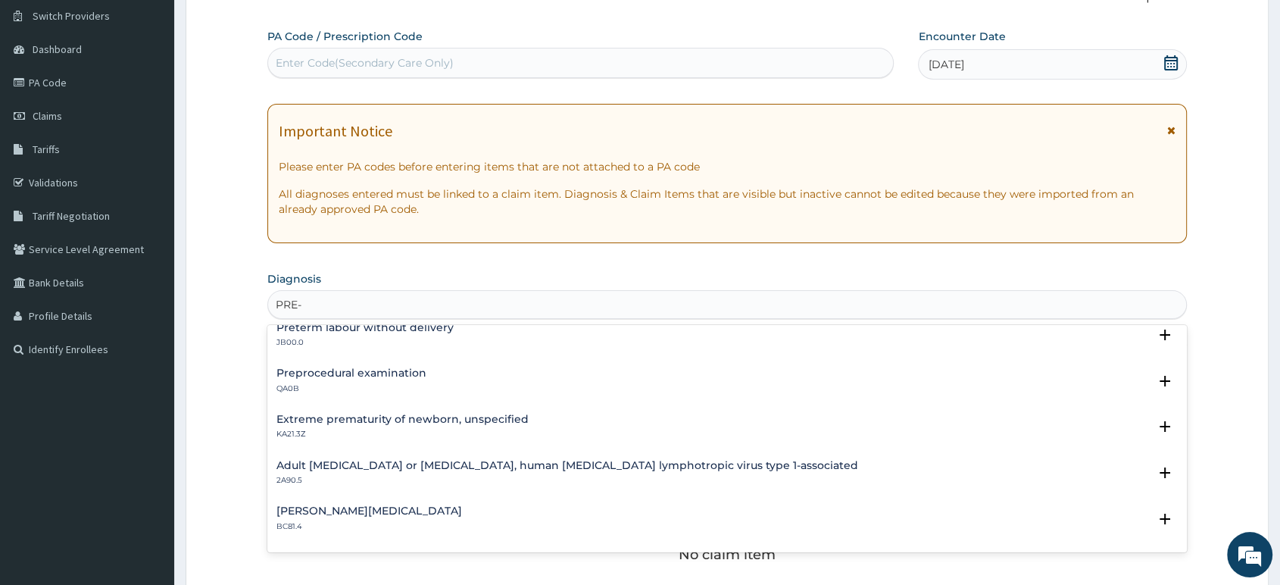
scroll to position [168, 0]
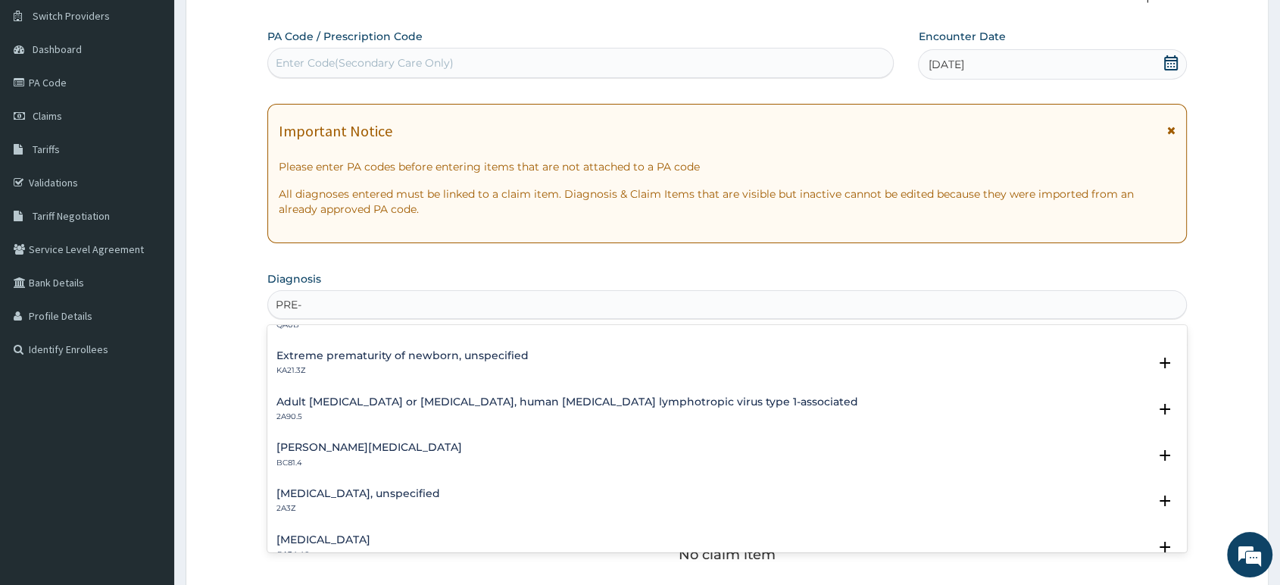
click at [370, 544] on h4 "Premenstrual tension syndrome" at bounding box center [323, 539] width 94 height 11
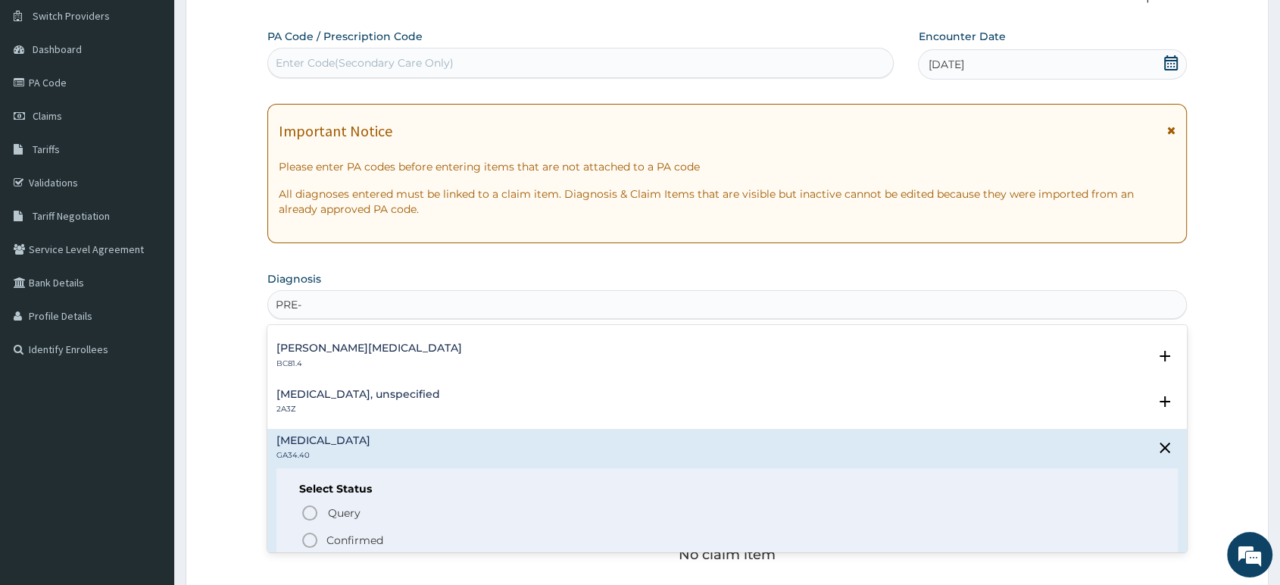
scroll to position [336, 0]
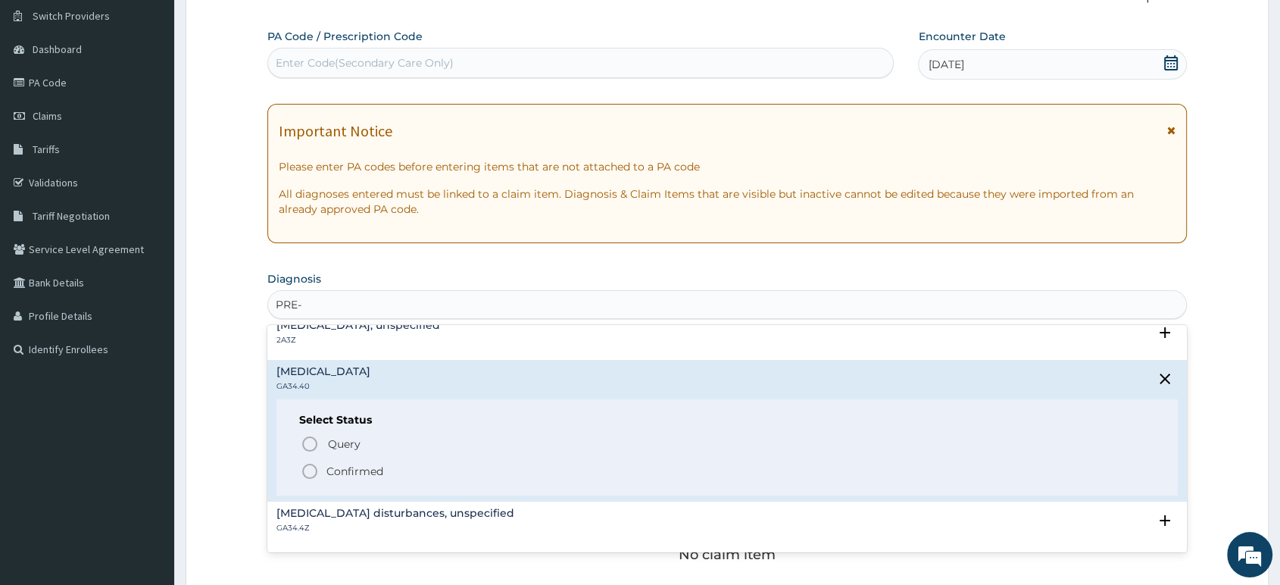
drag, startPoint x: 301, startPoint y: 466, endPoint x: 329, endPoint y: 429, distance: 46.5
click at [303, 466] on icon "status option filled" at bounding box center [310, 471] width 18 height 18
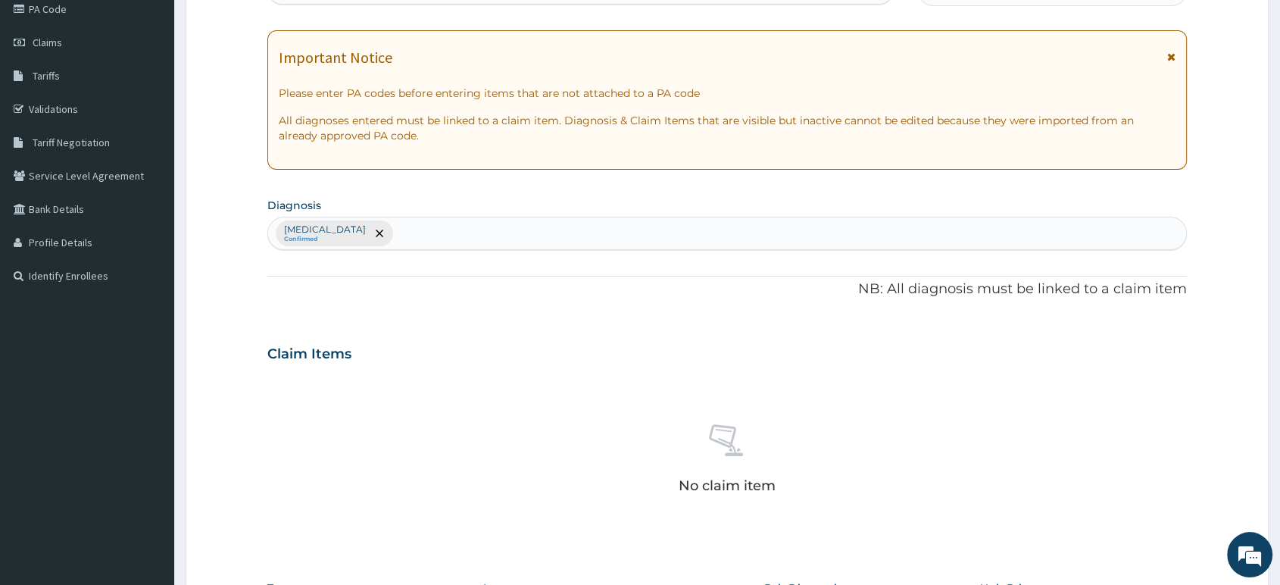
scroll to position [369, 0]
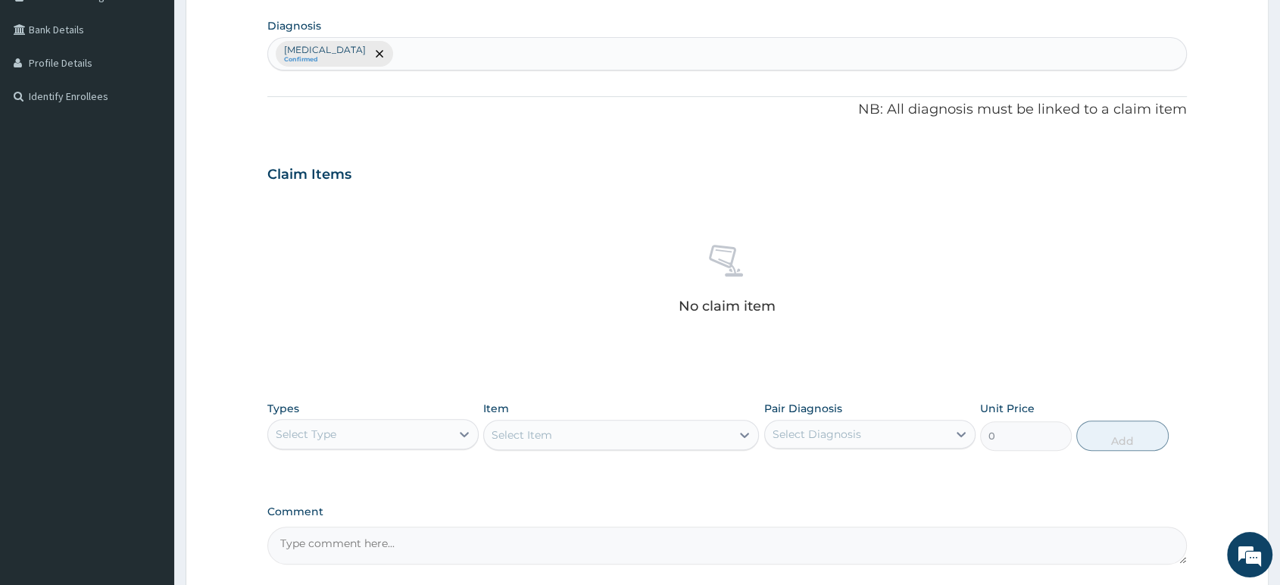
click at [400, 432] on div "Select Type" at bounding box center [359, 434] width 182 height 24
type input "PRO"
click at [371, 471] on div "Procedures" at bounding box center [372, 471] width 211 height 27
click at [566, 429] on div "Select Item" at bounding box center [621, 434] width 276 height 30
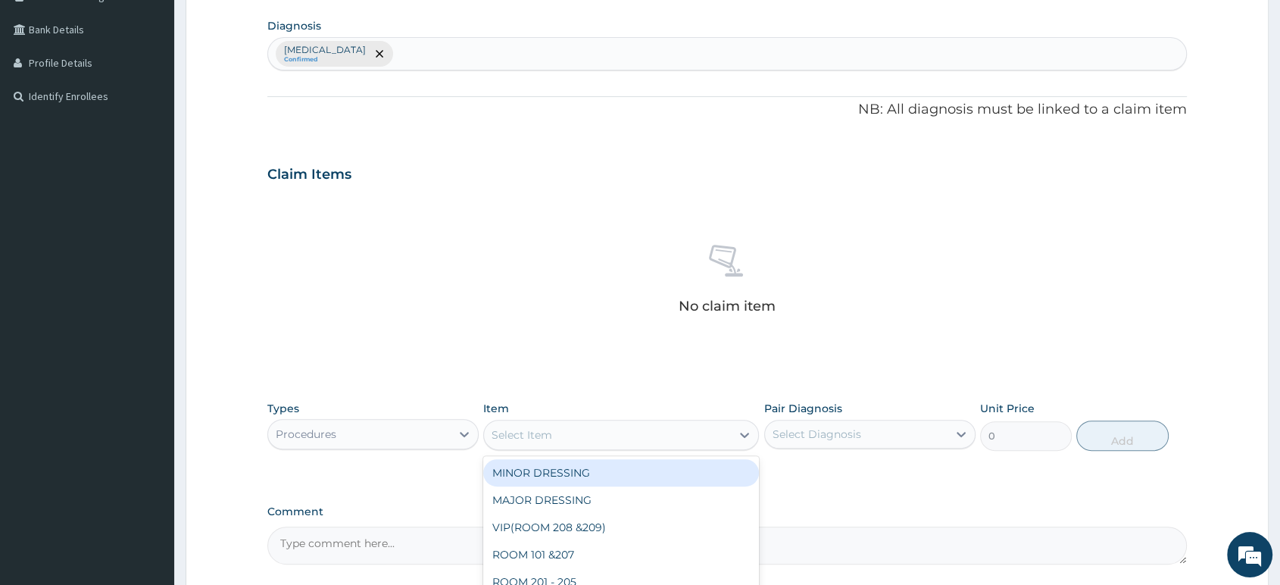
click at [583, 432] on div "Select Item" at bounding box center [607, 435] width 247 height 24
type input "CON"
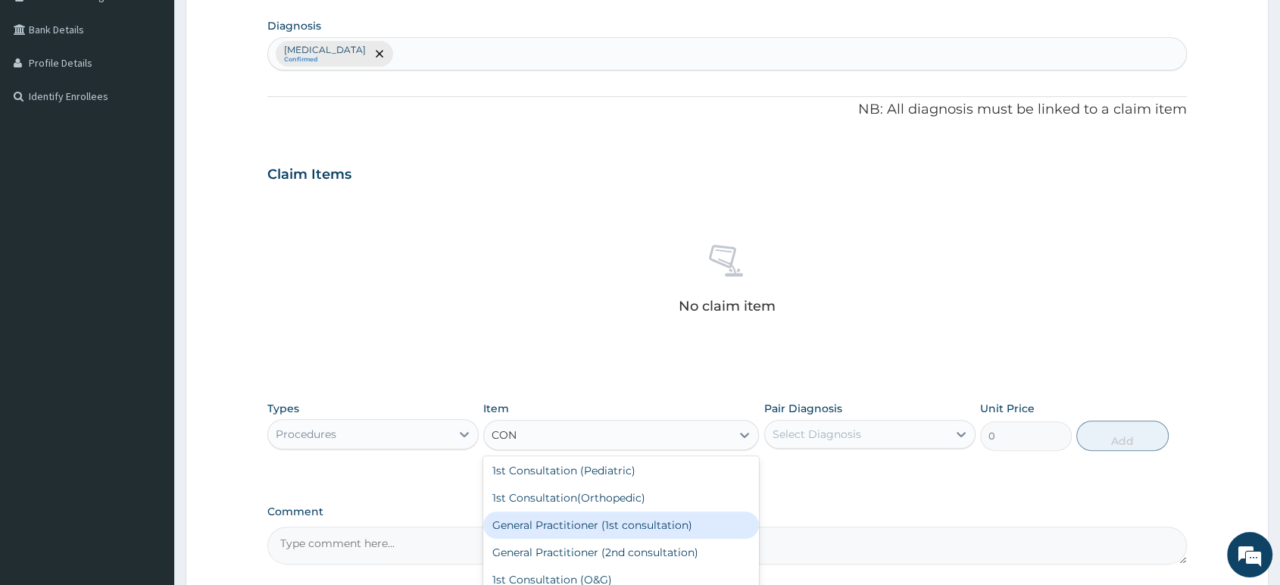
drag, startPoint x: 652, startPoint y: 526, endPoint x: 664, endPoint y: 521, distance: 12.9
click at [653, 526] on div "General Practitioner (1st consultation)" at bounding box center [621, 524] width 276 height 27
type input "1500"
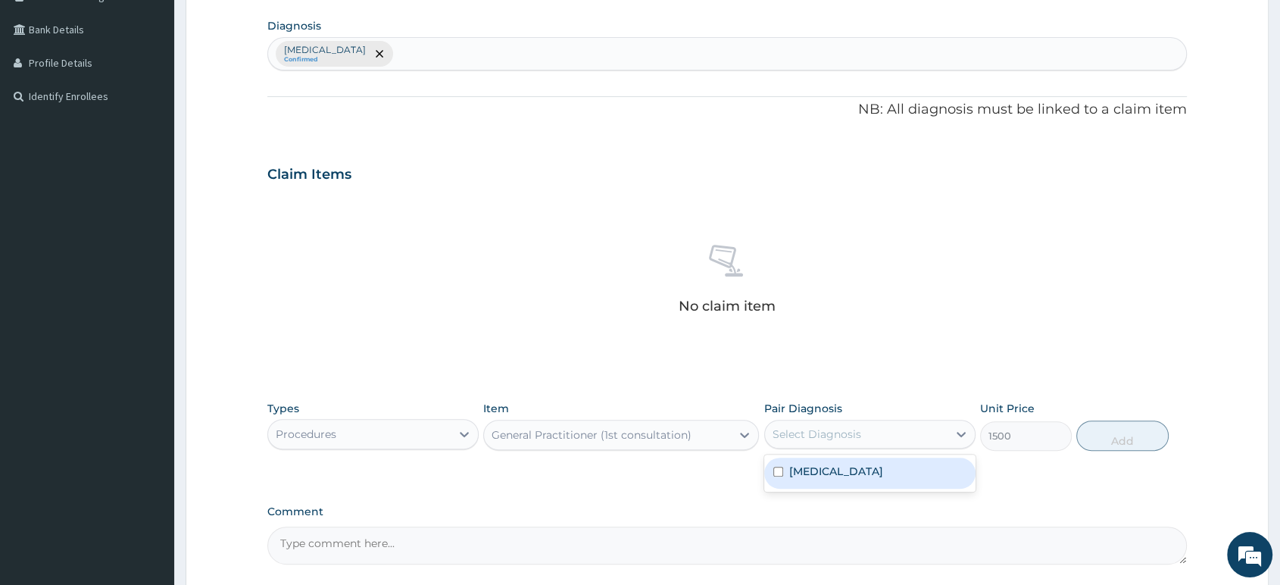
click at [801, 433] on div "Select Diagnosis" at bounding box center [816, 433] width 89 height 15
click at [812, 467] on label "Premenstrual tension syndrome" at bounding box center [836, 470] width 94 height 15
checkbox input "true"
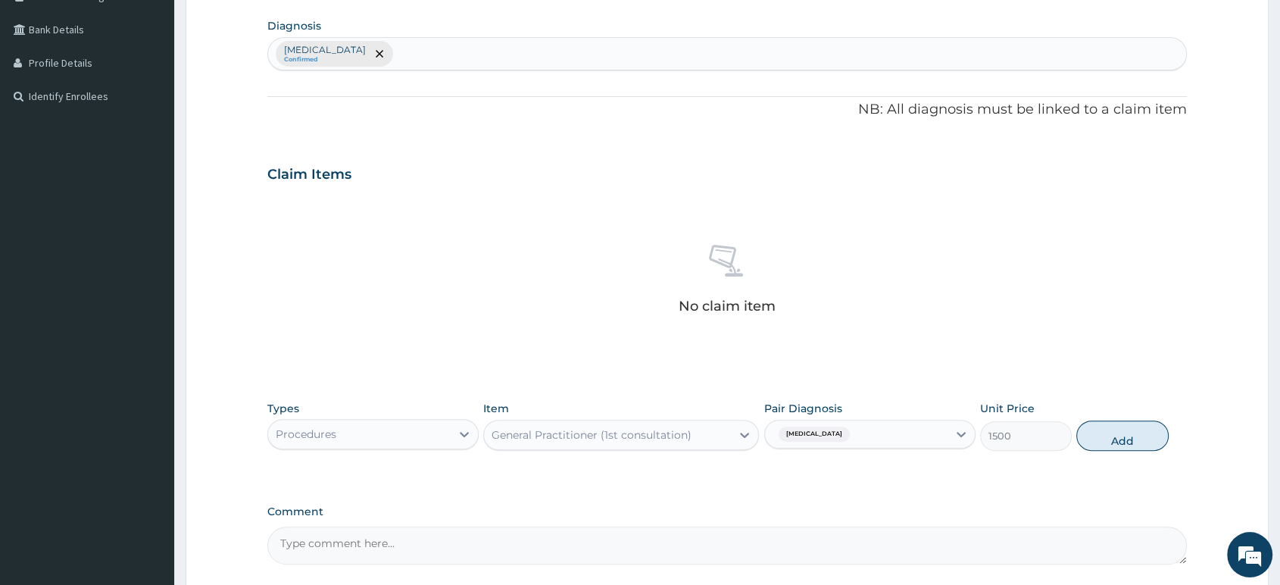
drag, startPoint x: 1105, startPoint y: 429, endPoint x: 1044, endPoint y: 437, distance: 61.0
click at [1103, 432] on button "Add" at bounding box center [1122, 435] width 92 height 30
type input "0"
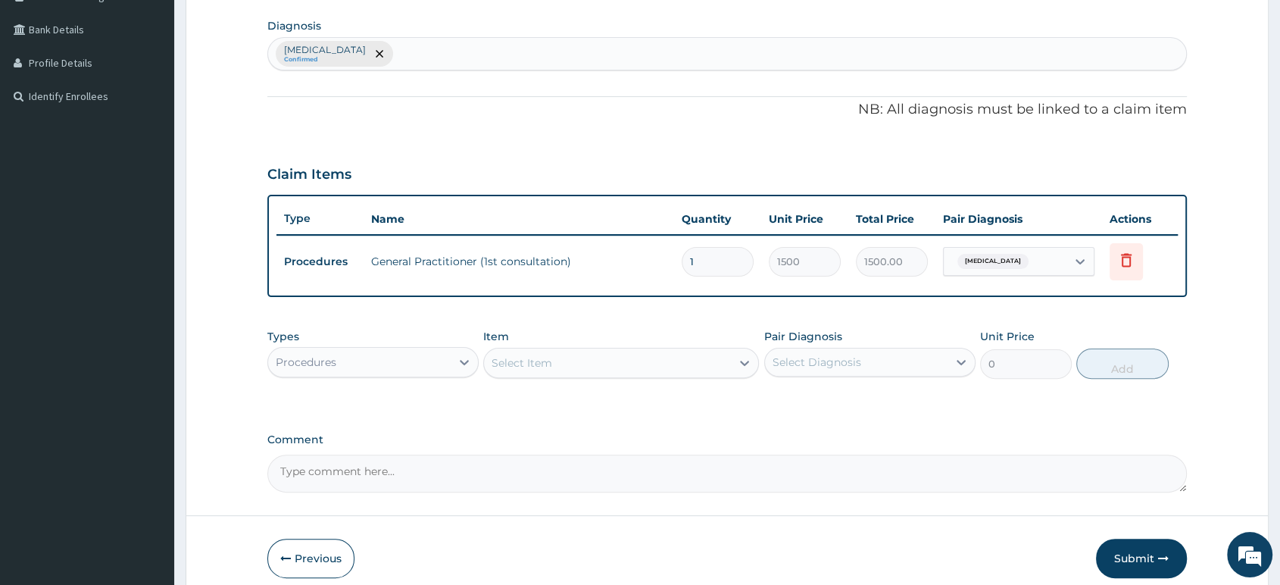
click at [545, 362] on div "Select Item" at bounding box center [521, 362] width 61 height 15
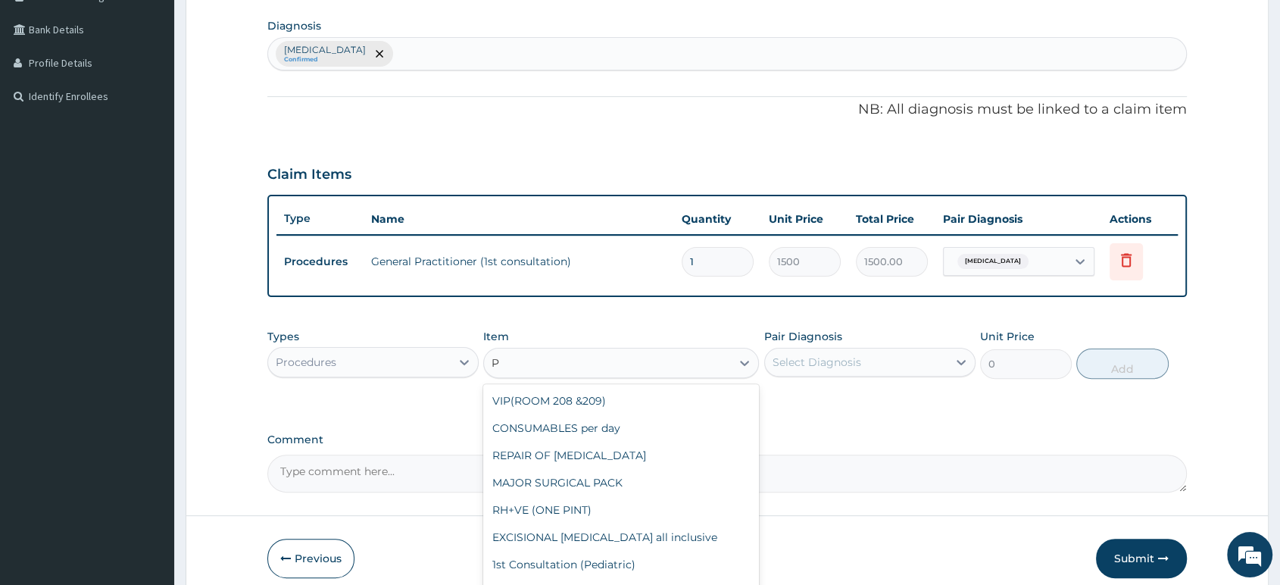
type input "P"
click at [397, 368] on div "Procedures" at bounding box center [359, 362] width 182 height 24
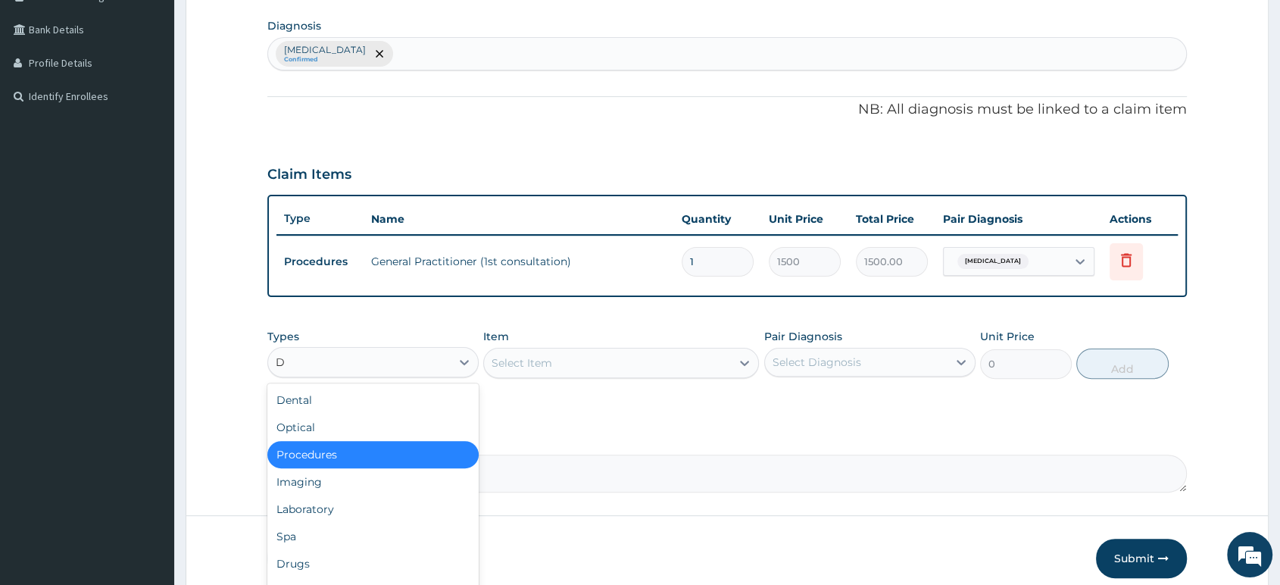
type input "DR"
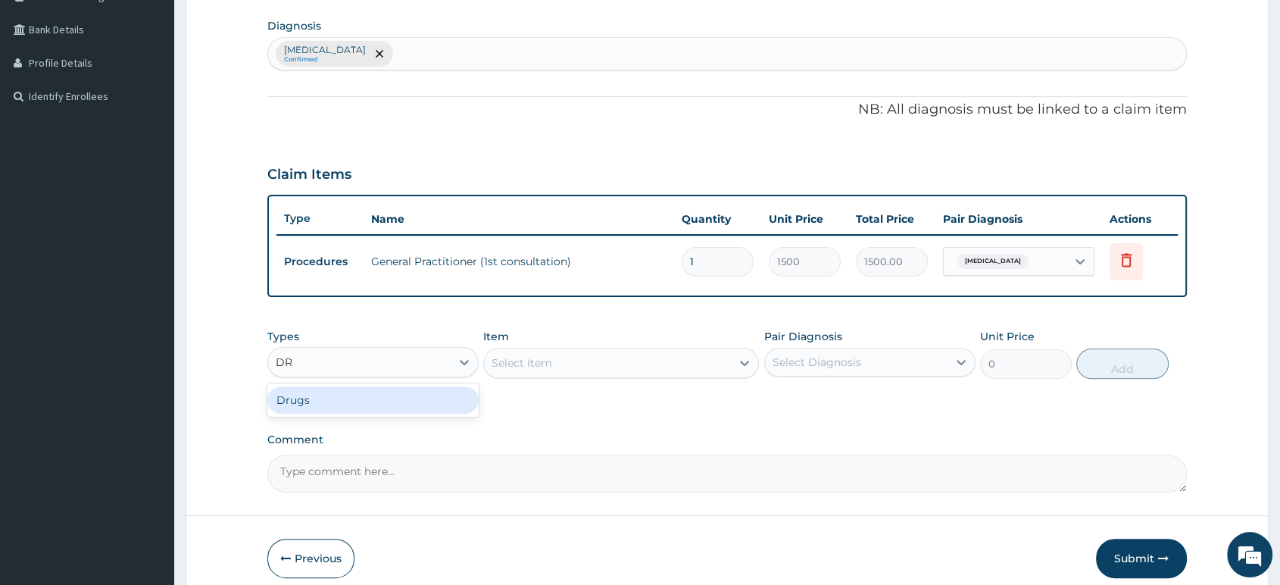
drag, startPoint x: 394, startPoint y: 398, endPoint x: 409, endPoint y: 395, distance: 15.6
click at [400, 397] on div "Drugs" at bounding box center [372, 399] width 211 height 27
click at [574, 367] on div "Select Item" at bounding box center [621, 363] width 276 height 30
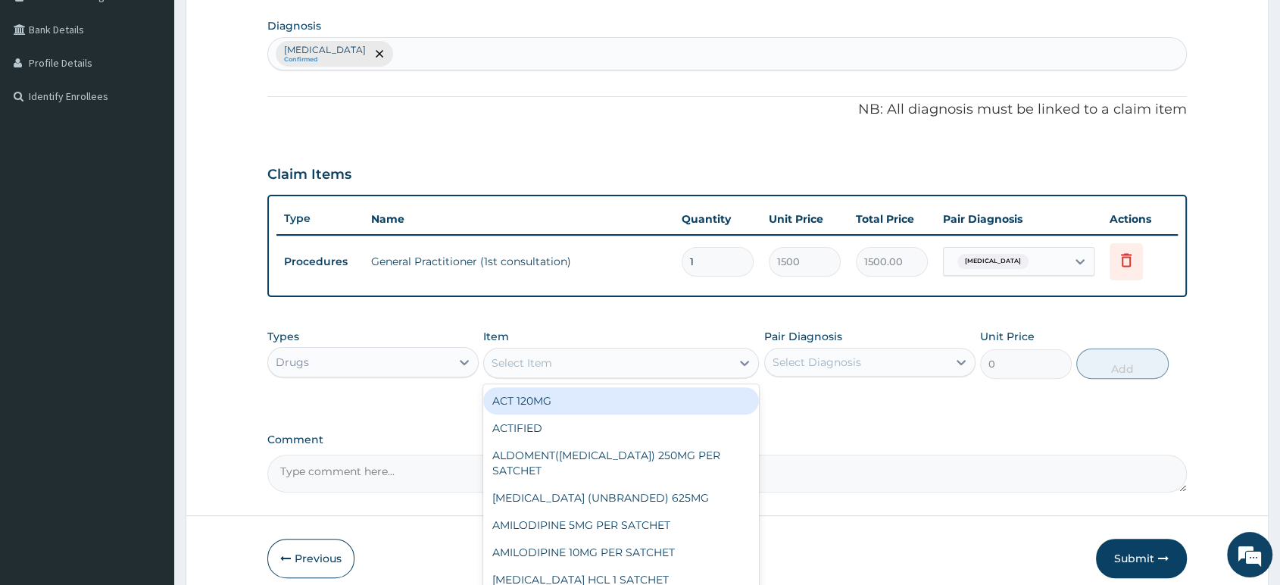
click at [574, 367] on div "Select Item" at bounding box center [607, 363] width 247 height 24
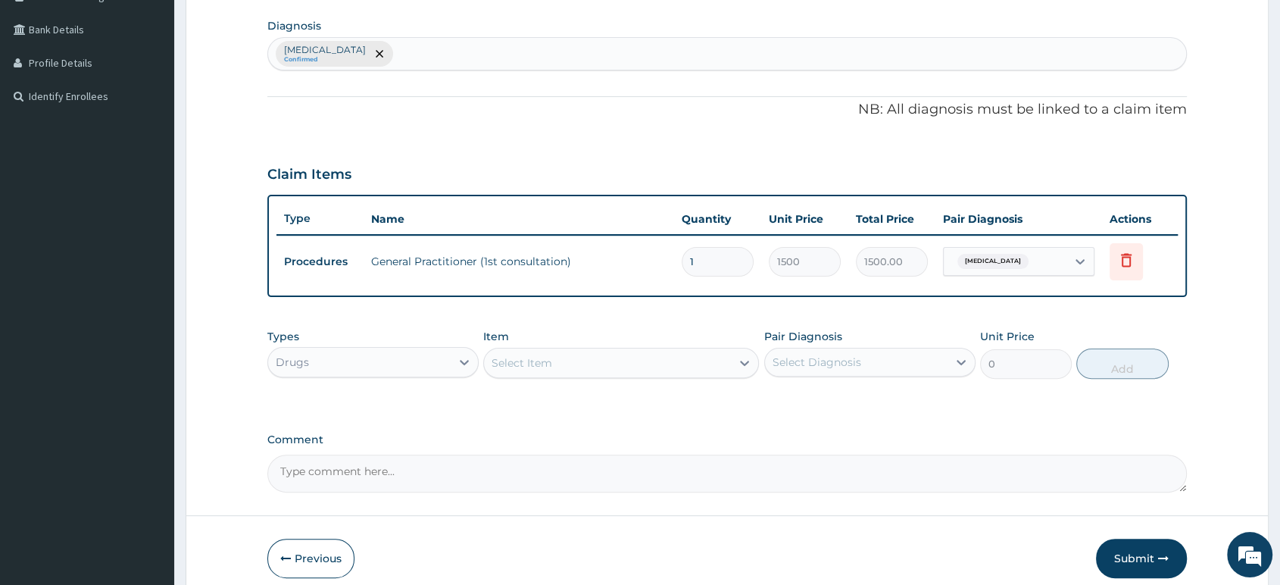
click at [574, 367] on div "Select Item" at bounding box center [607, 363] width 247 height 24
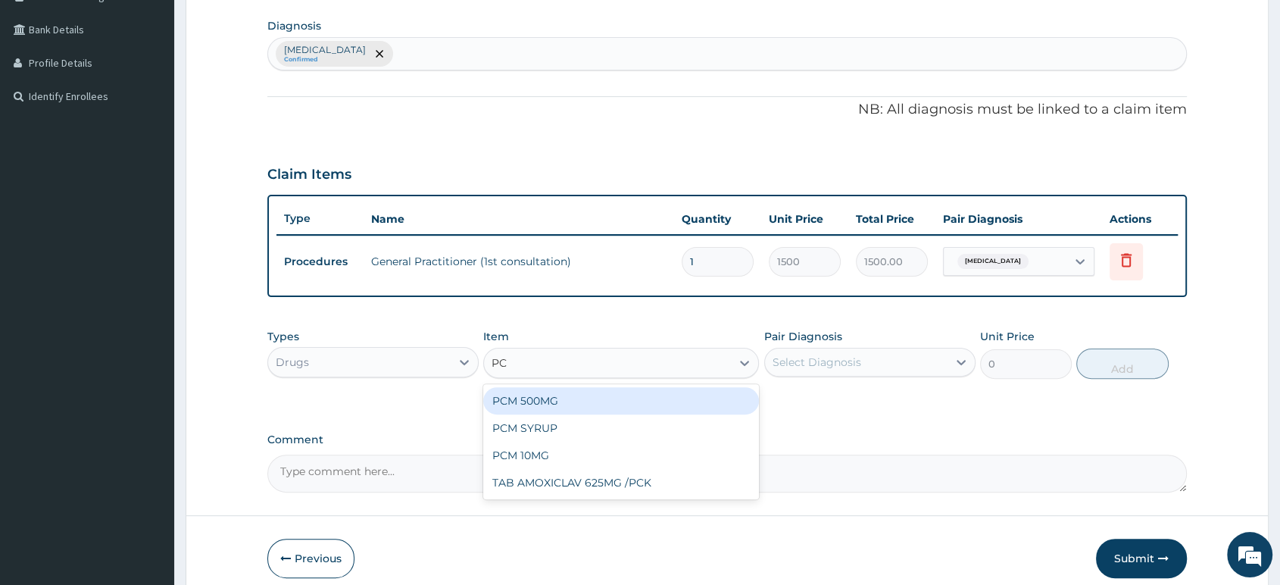
type input "PCM"
click at [546, 407] on div "PCM 500MG" at bounding box center [621, 400] width 276 height 27
type input "28"
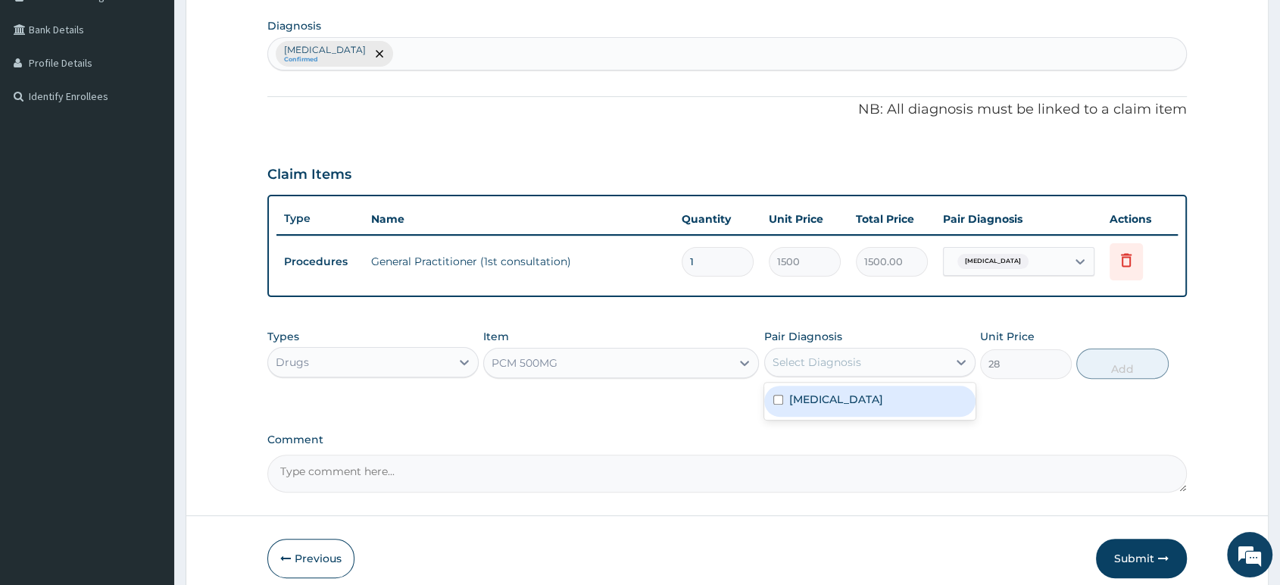
click at [821, 362] on div "Select Diagnosis" at bounding box center [816, 361] width 89 height 15
drag, startPoint x: 842, startPoint y: 406, endPoint x: 859, endPoint y: 402, distance: 17.8
click at [848, 405] on div "Premenstrual tension syndrome" at bounding box center [869, 400] width 211 height 31
checkbox input "true"
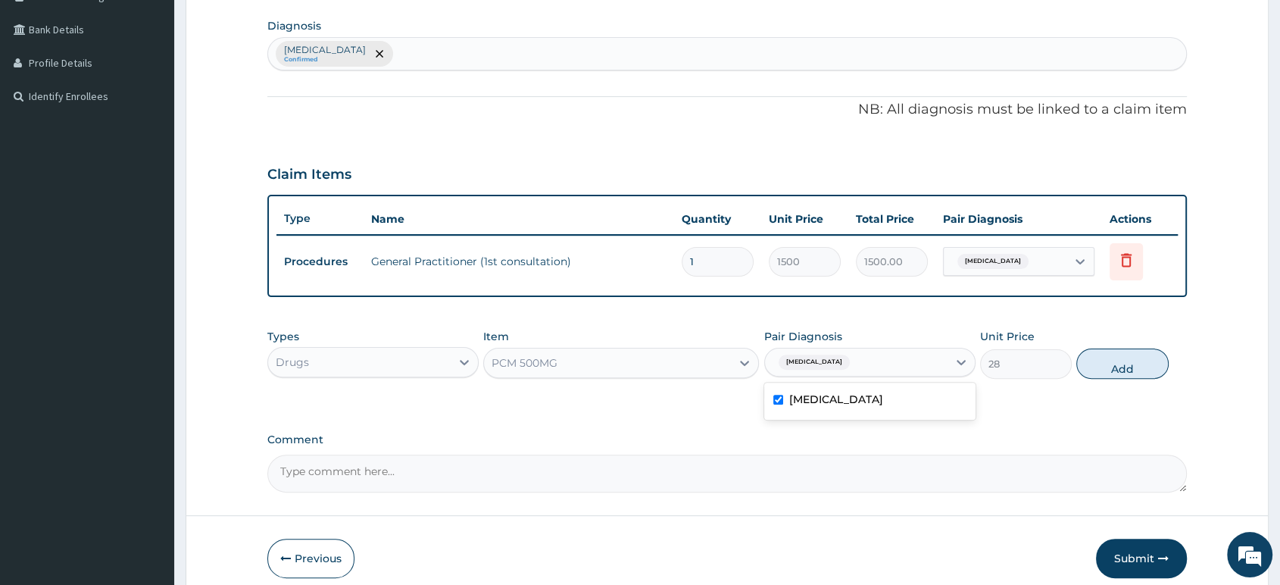
click at [1118, 372] on button "Add" at bounding box center [1122, 363] width 92 height 30
type input "0"
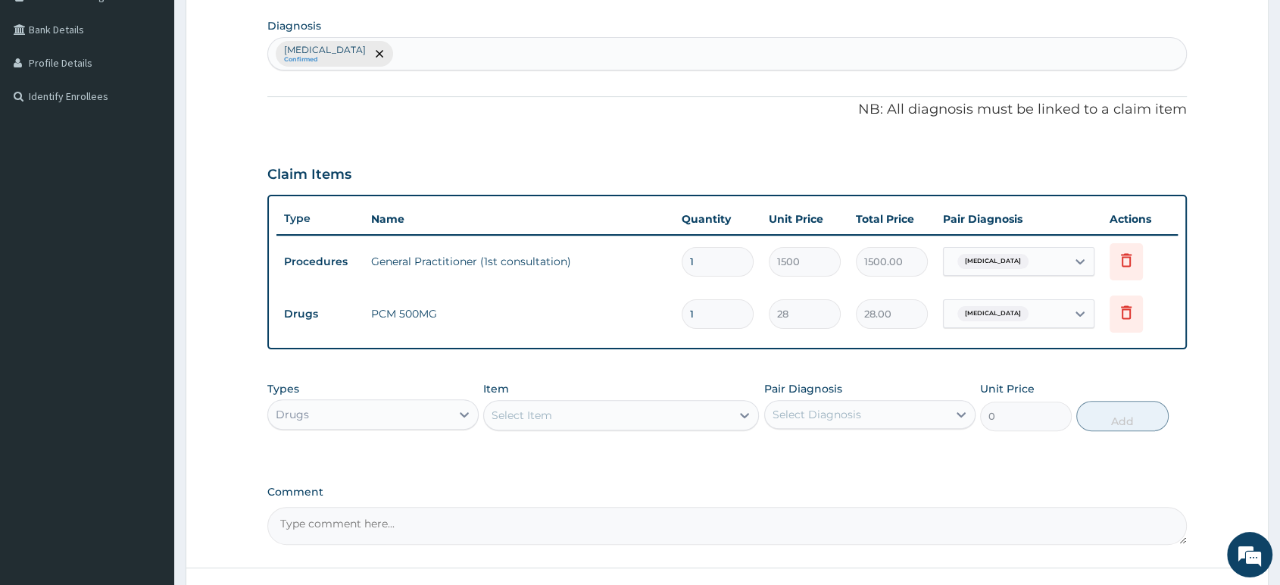
type input "18"
type input "504.00"
type input "18"
click at [522, 410] on div "Select Item" at bounding box center [521, 414] width 61 height 15
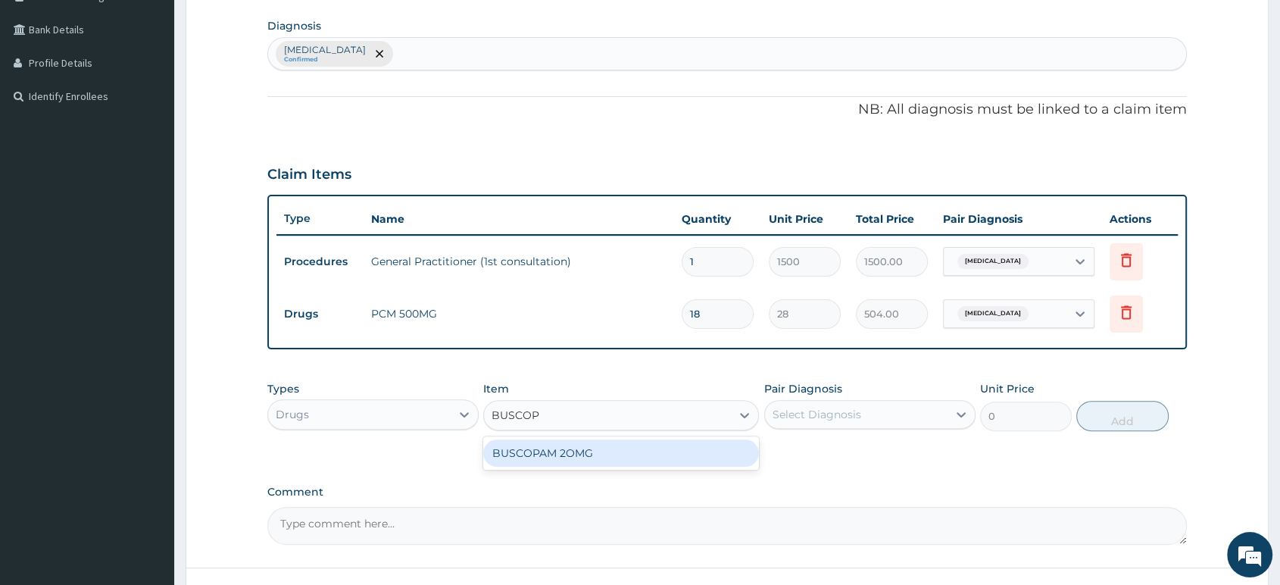
type input "BUSCOPA"
click at [503, 456] on div "BUSCOPAM 2OMG" at bounding box center [621, 452] width 276 height 27
type input "350"
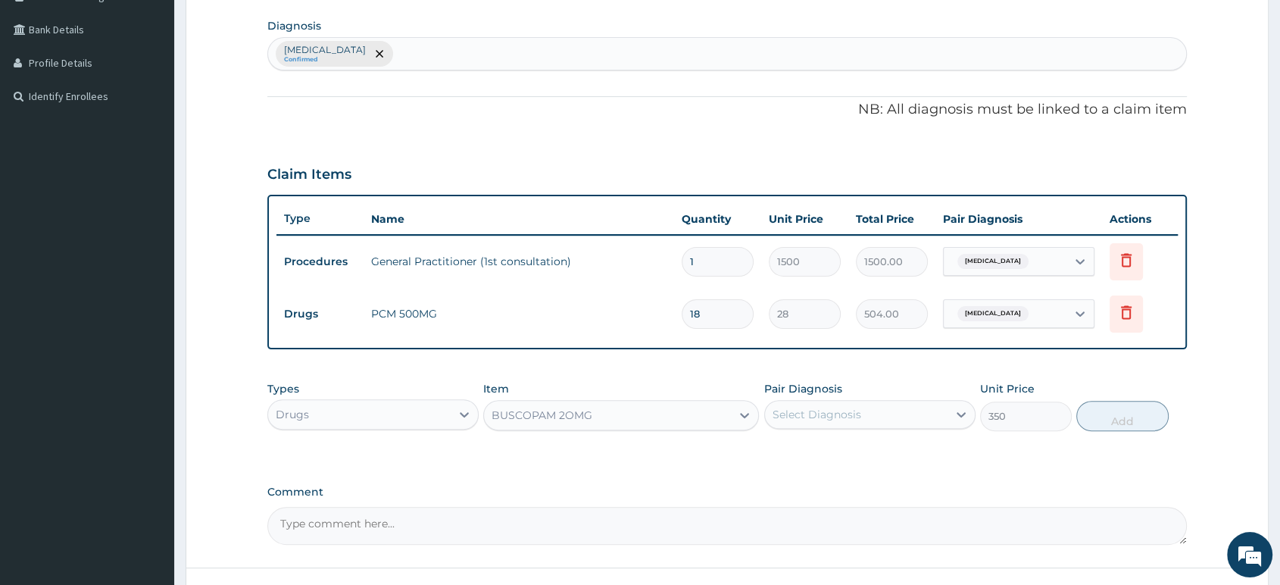
click at [813, 421] on div "Select Diagnosis" at bounding box center [816, 414] width 89 height 15
click at [823, 457] on label "Premenstrual tension syndrome" at bounding box center [836, 451] width 94 height 15
checkbox input "true"
click at [1092, 419] on button "Add" at bounding box center [1122, 416] width 92 height 30
type input "0"
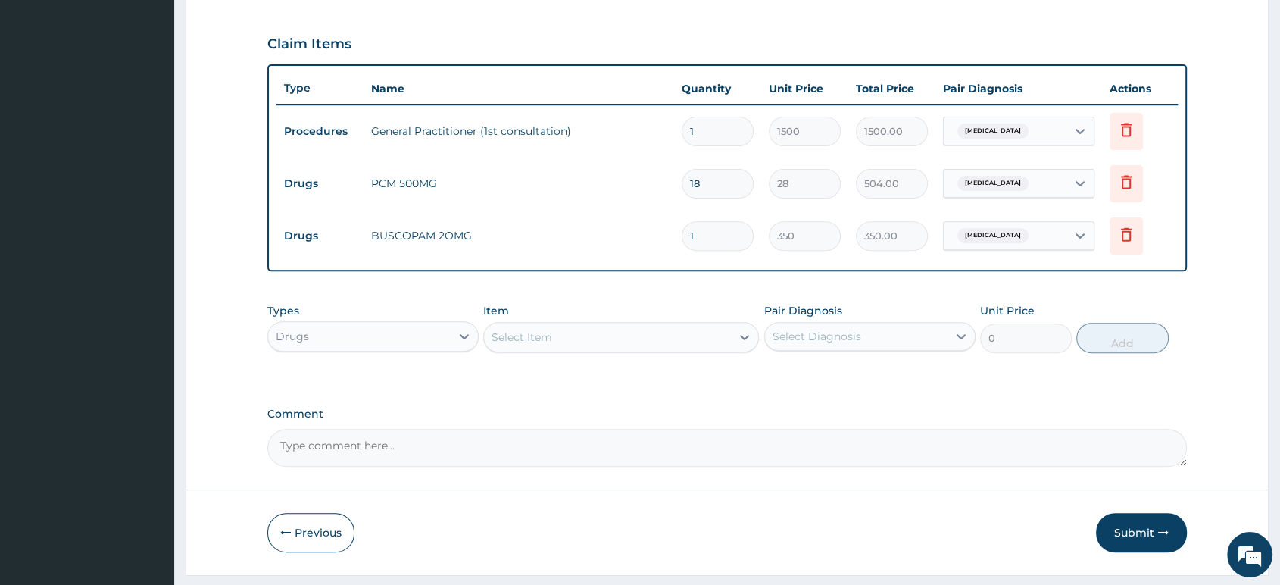
scroll to position [539, 0]
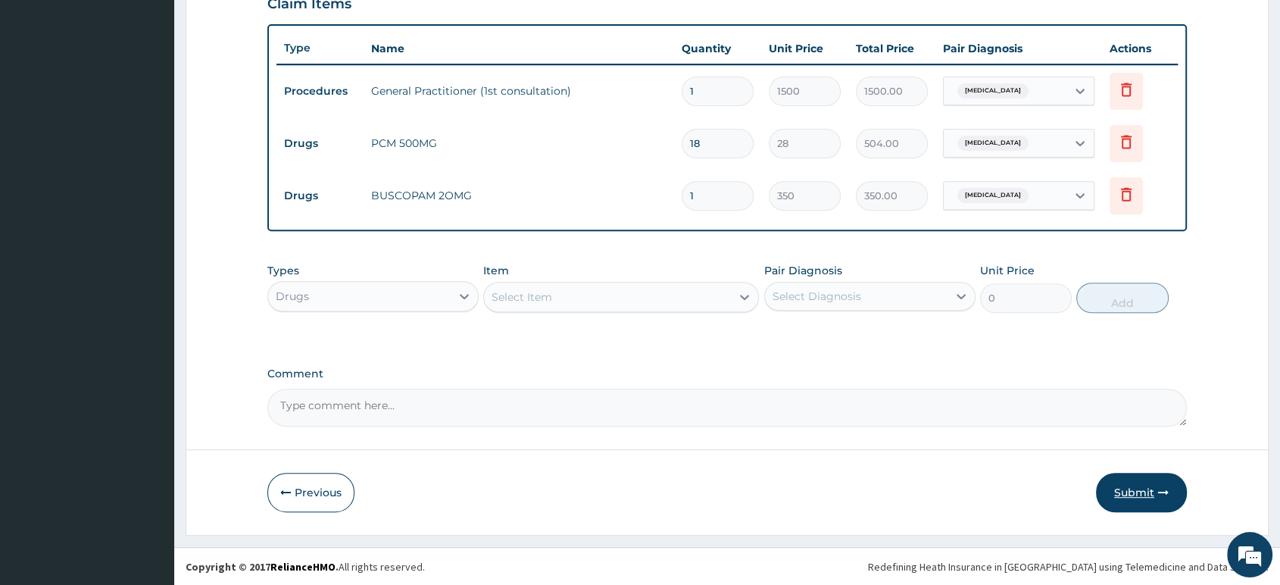
click at [1134, 490] on button "Submit" at bounding box center [1141, 491] width 91 height 39
